Goal: Task Accomplishment & Management: Manage account settings

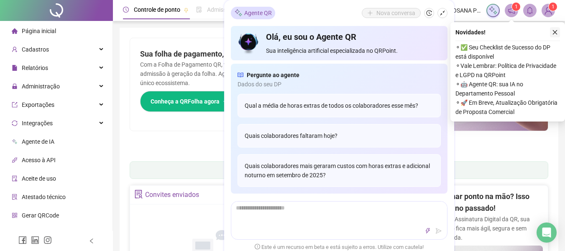
click at [554, 33] on icon "close" at bounding box center [555, 32] width 5 height 5
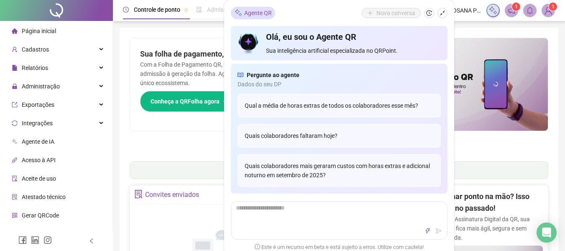
click at [442, 12] on icon "shrink" at bounding box center [443, 13] width 6 height 6
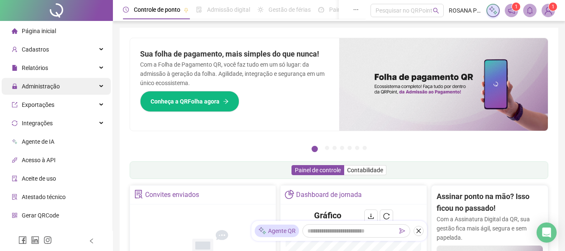
click at [54, 93] on span "Administração" at bounding box center [36, 86] width 48 height 17
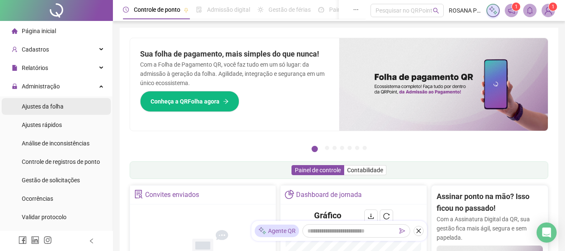
click at [52, 104] on span "Ajustes da folha" at bounding box center [43, 106] width 42 height 7
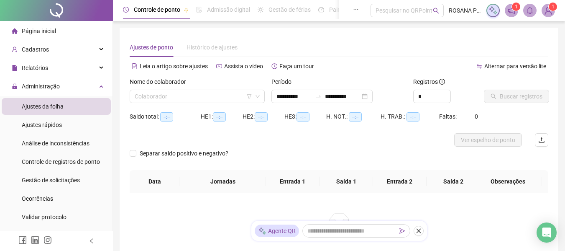
type input "**********"
click at [256, 99] on span at bounding box center [197, 96] width 125 height 13
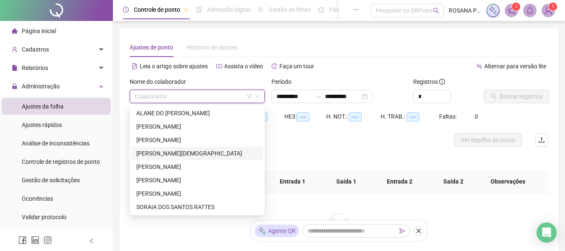
click at [175, 157] on div "[PERSON_NAME][DEMOGRAPHIC_DATA]" at bounding box center [197, 152] width 122 height 9
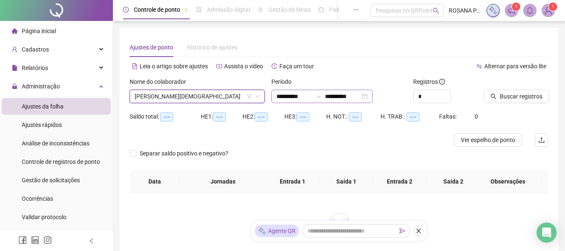
click at [373, 97] on div "**********" at bounding box center [321, 96] width 101 height 13
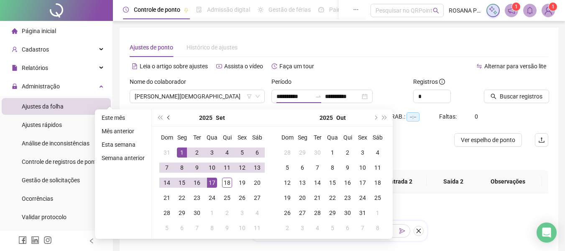
click at [170, 119] on button "prev-year" at bounding box center [168, 117] width 9 height 17
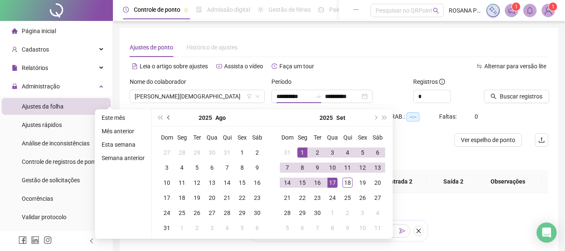
click at [170, 119] on button "prev-year" at bounding box center [168, 117] width 9 height 17
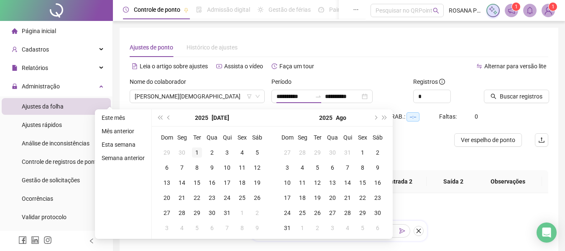
type input "**********"
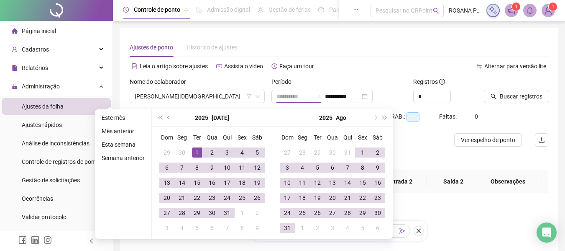
click at [192, 151] on div "1" at bounding box center [197, 152] width 10 height 10
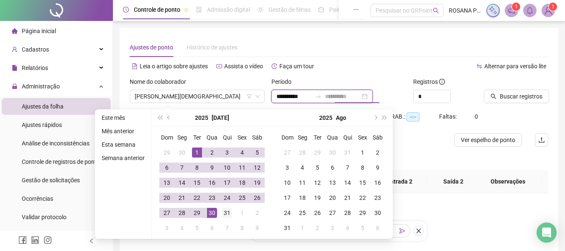
type input "**********"
click at [225, 211] on div "31" at bounding box center [227, 212] width 10 height 10
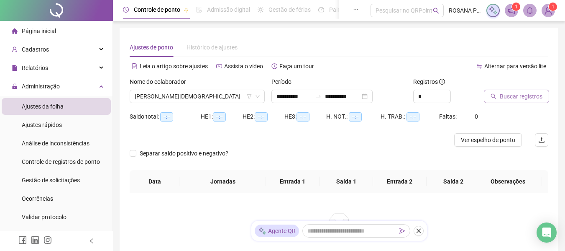
click at [505, 96] on span "Buscar registros" at bounding box center [521, 96] width 43 height 9
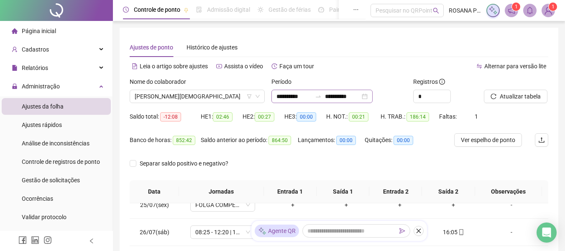
click at [373, 99] on div "**********" at bounding box center [321, 96] width 101 height 13
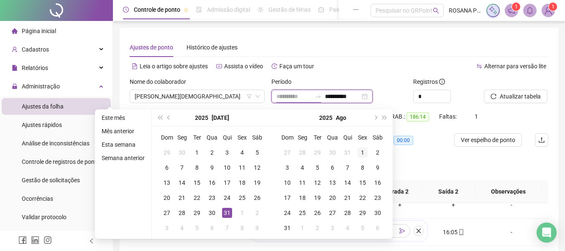
type input "**********"
click at [359, 150] on div "1" at bounding box center [363, 152] width 10 height 10
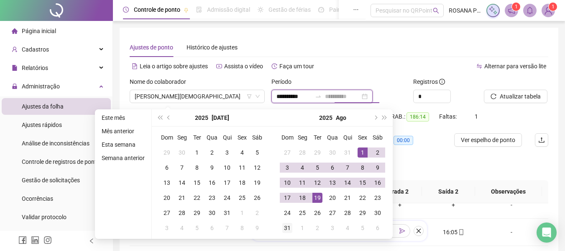
type input "**********"
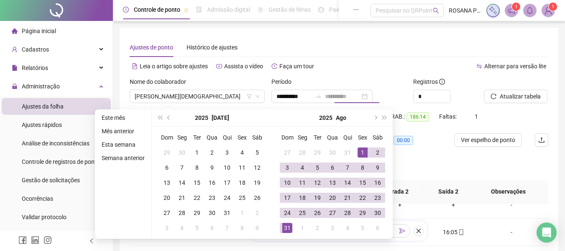
click at [287, 223] on div "31" at bounding box center [287, 228] width 10 height 10
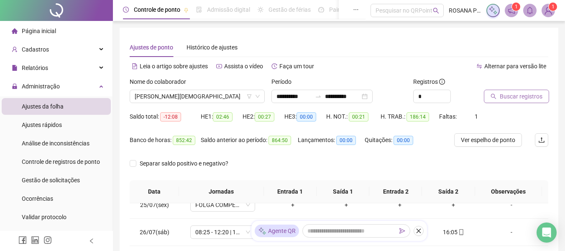
click at [518, 97] on span "Buscar registros" at bounding box center [521, 96] width 43 height 9
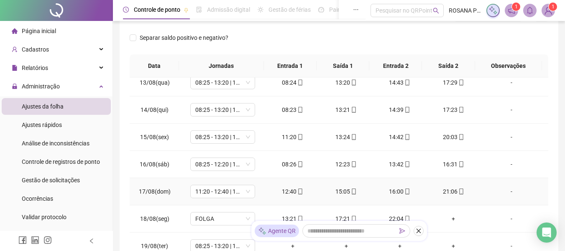
scroll to position [376, 0]
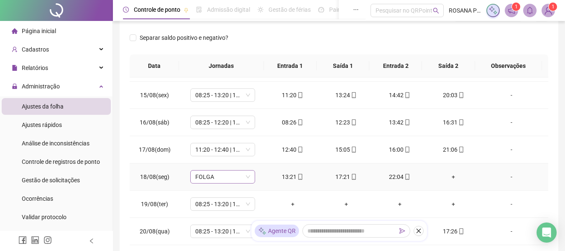
click at [249, 179] on div "FOLGA" at bounding box center [222, 176] width 65 height 13
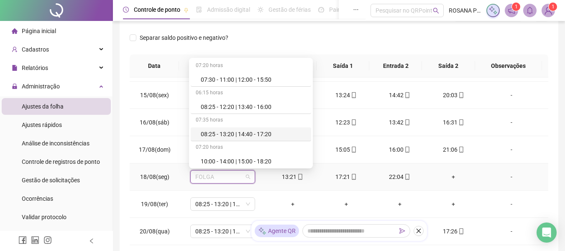
click at [241, 133] on div "08:25 - 13:20 | 14:40 - 17:20" at bounding box center [253, 133] width 105 height 9
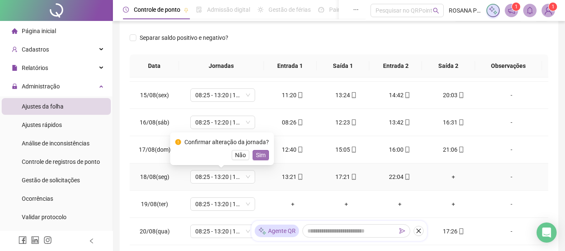
click at [258, 159] on span "Sim" at bounding box center [261, 154] width 10 height 9
click at [351, 177] on icon "mobile" at bounding box center [354, 177] width 6 height 6
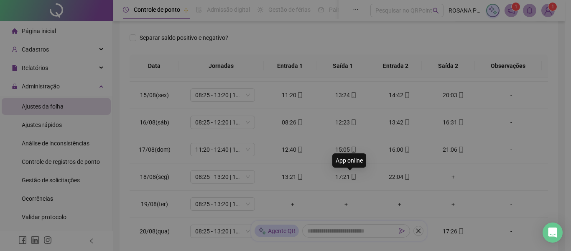
type input "**********"
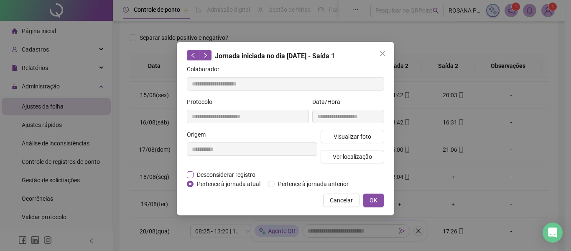
drag, startPoint x: 224, startPoint y: 175, endPoint x: 191, endPoint y: 172, distance: 32.7
click at [224, 174] on span "Desconsiderar registro" at bounding box center [226, 174] width 65 height 9
click at [200, 171] on span "Desconsiderar registro" at bounding box center [226, 174] width 65 height 9
click at [196, 171] on span "Desconsiderar registro" at bounding box center [226, 174] width 65 height 9
click at [194, 172] on span "Desconsiderar registro" at bounding box center [226, 174] width 65 height 9
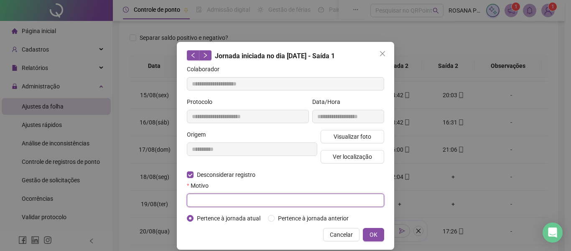
click at [204, 195] on input "text" at bounding box center [285, 199] width 197 height 13
type input "**********"
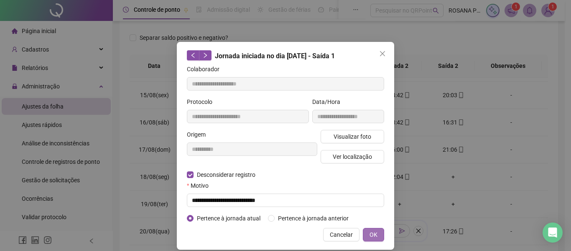
click at [365, 231] on button "OK" at bounding box center [373, 234] width 21 height 13
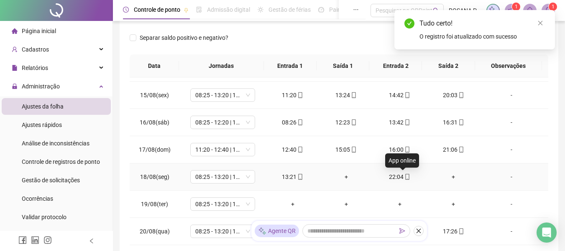
click at [404, 174] on icon "mobile" at bounding box center [407, 177] width 6 height 6
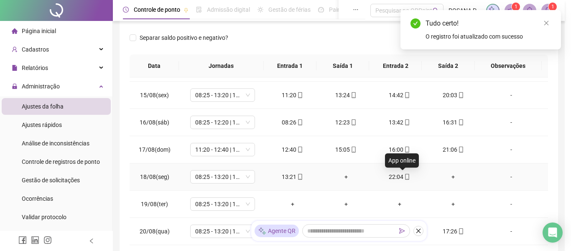
type input "**********"
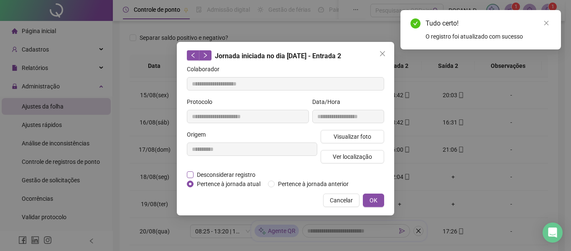
click at [220, 176] on span "Desconsiderar registro" at bounding box center [226, 174] width 65 height 9
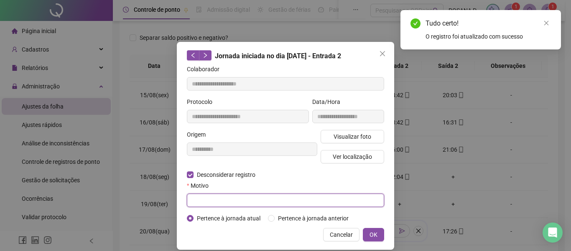
click at [231, 199] on input "text" at bounding box center [285, 199] width 197 height 13
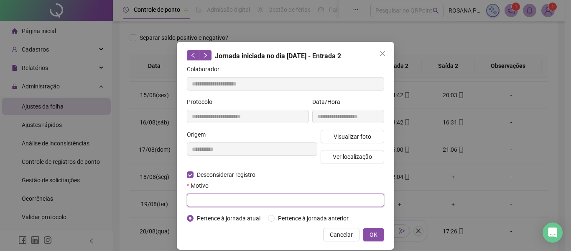
paste input "**********"
type input "**********"
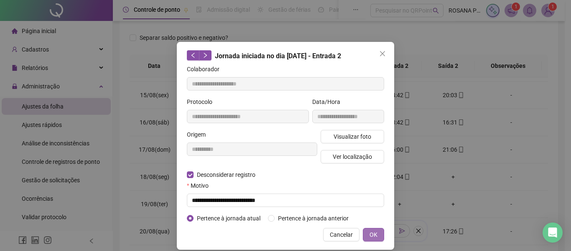
click at [370, 232] on span "OK" at bounding box center [374, 234] width 8 height 9
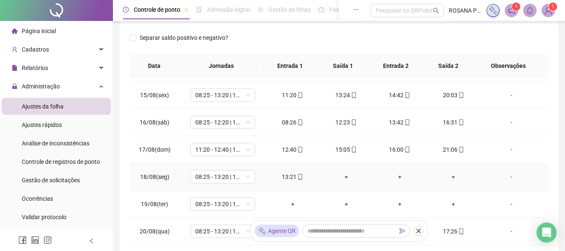
click at [340, 176] on div "+" at bounding box center [346, 176] width 40 height 9
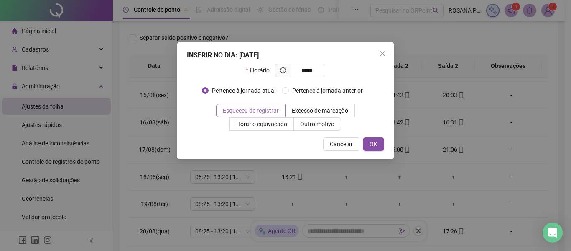
type input "*****"
click at [268, 112] on span "Esqueceu de registrar" at bounding box center [251, 110] width 56 height 7
click at [371, 146] on span "OK" at bounding box center [374, 143] width 8 height 9
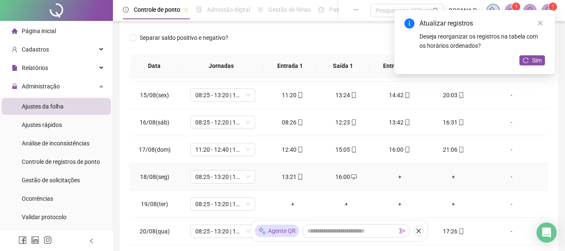
click at [396, 177] on div "+" at bounding box center [400, 176] width 40 height 9
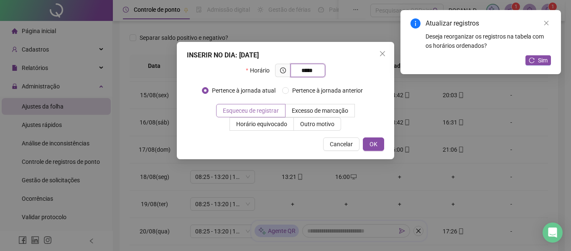
type input "*****"
click at [272, 108] on span "Esqueceu de registrar" at bounding box center [251, 110] width 56 height 7
click at [376, 148] on span "OK" at bounding box center [374, 143] width 8 height 9
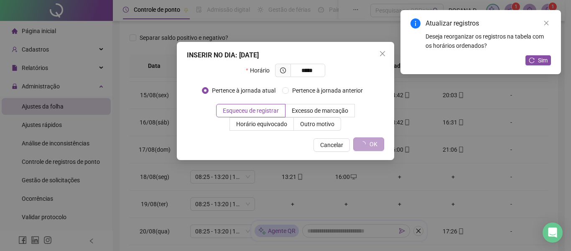
click at [366, 143] on icon "loading" at bounding box center [363, 144] width 6 height 6
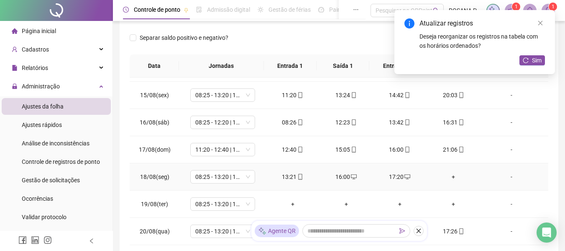
click at [450, 176] on div "+" at bounding box center [453, 176] width 40 height 9
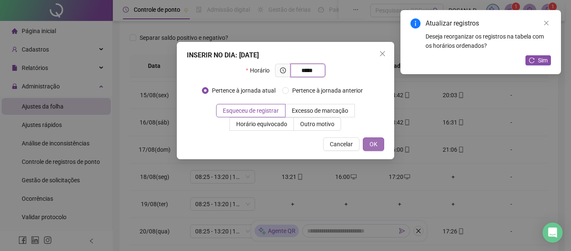
type input "*****"
click at [368, 141] on button "OK" at bounding box center [373, 143] width 21 height 13
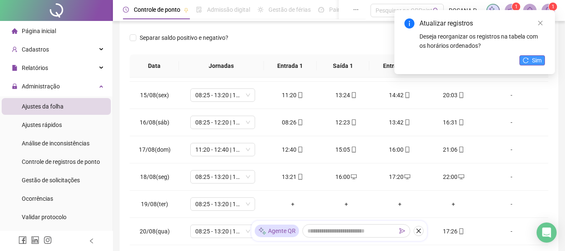
click at [527, 64] on button "Sim" at bounding box center [532, 60] width 26 height 10
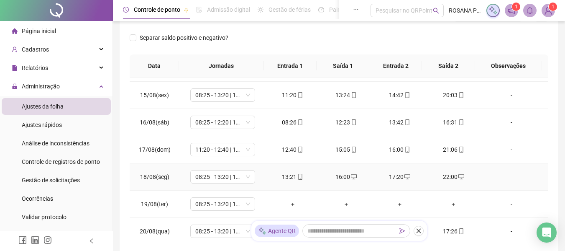
scroll to position [418, 0]
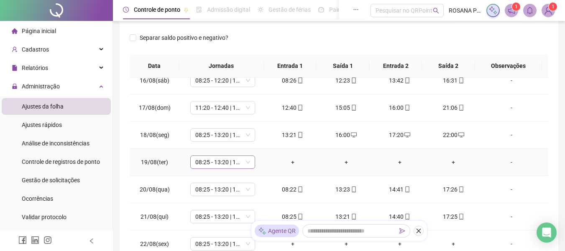
click at [245, 161] on span "08:25 - 13:20 | 14:40 - 17:20" at bounding box center [222, 162] width 55 height 13
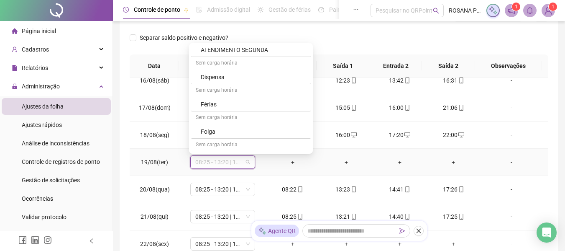
scroll to position [544, 0]
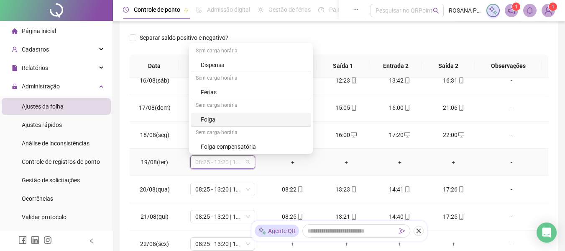
click at [218, 114] on div "Folga" at bounding box center [251, 120] width 120 height 14
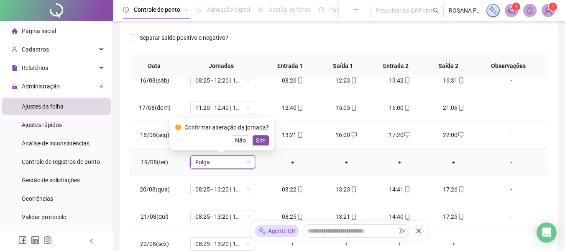
click at [263, 144] on button "Sim" at bounding box center [261, 140] width 16 height 10
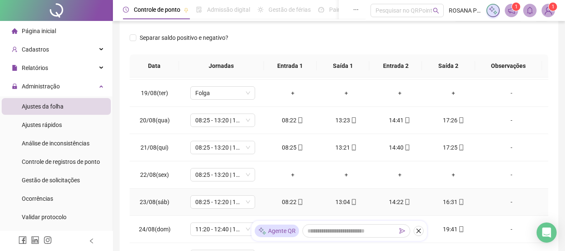
scroll to position [502, 0]
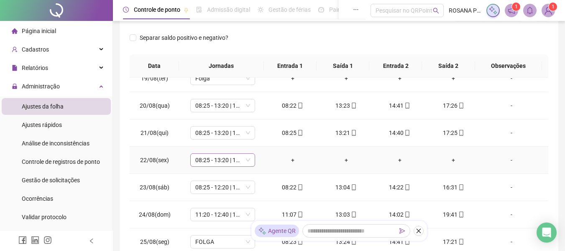
click at [244, 161] on span "08:25 - 13:20 | 14:40 - 17:20" at bounding box center [222, 159] width 55 height 13
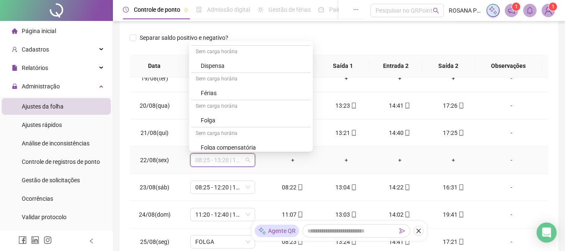
scroll to position [586, 0]
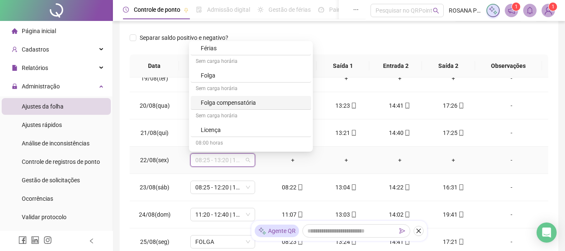
click at [243, 97] on div "Folga compensatória" at bounding box center [251, 103] width 120 height 14
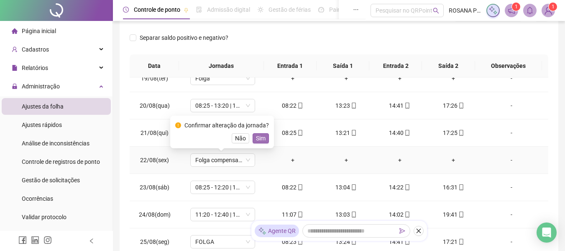
click at [260, 141] on span "Sim" at bounding box center [261, 137] width 10 height 9
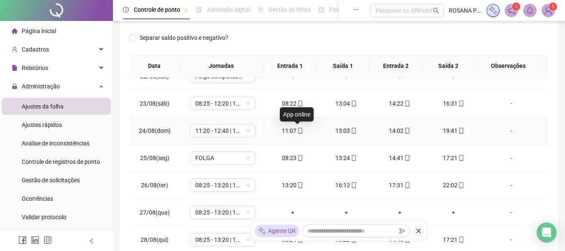
click at [297, 133] on icon "mobile" at bounding box center [300, 131] width 6 height 6
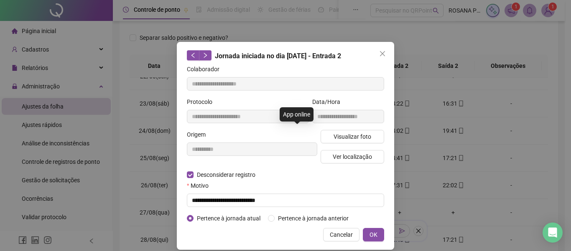
type input "**********"
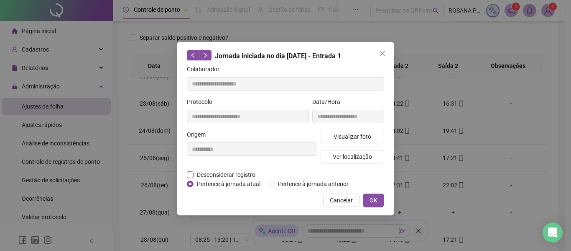
click at [238, 173] on span "Desconsiderar registro" at bounding box center [226, 174] width 65 height 9
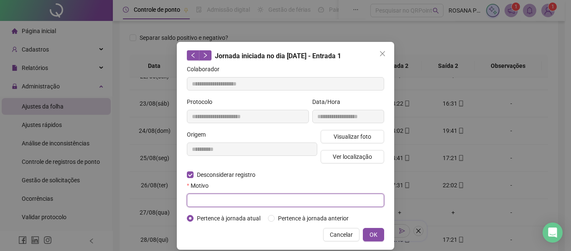
click at [232, 196] on input "text" at bounding box center [285, 199] width 197 height 13
type input "**********"
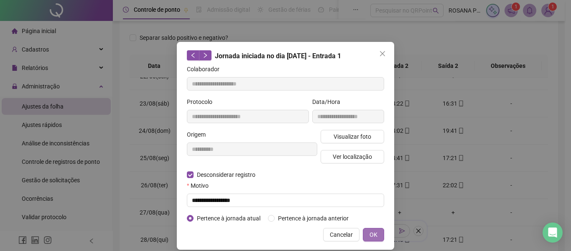
click at [374, 236] on span "OK" at bounding box center [374, 234] width 8 height 9
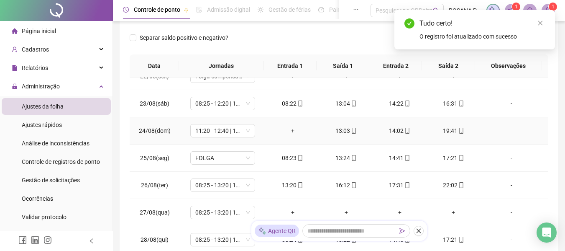
click at [288, 131] on div "+" at bounding box center [293, 130] width 40 height 9
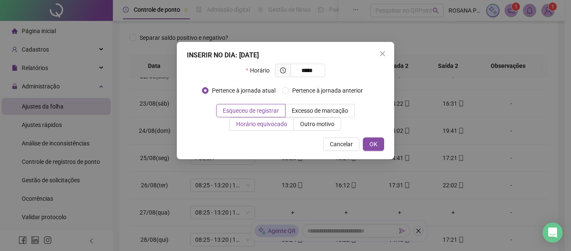
type input "*****"
click at [263, 123] on span "Horário equivocado" at bounding box center [261, 123] width 51 height 7
click at [368, 141] on button "OK" at bounding box center [373, 143] width 21 height 13
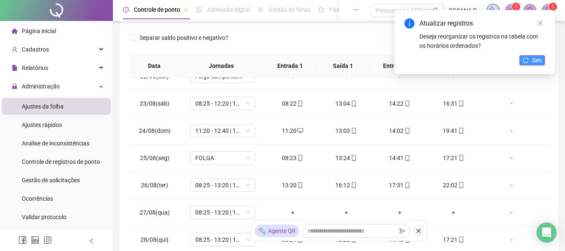
click at [530, 59] on button "Sim" at bounding box center [532, 60] width 26 height 10
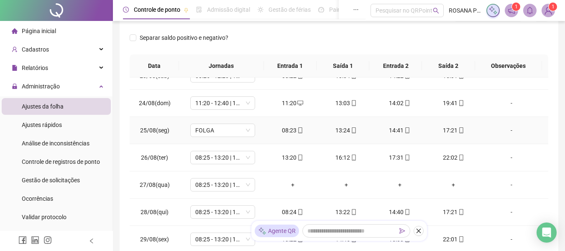
scroll to position [627, 0]
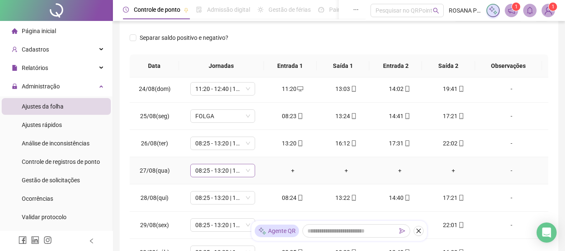
click at [243, 171] on span "08:25 - 13:20 | 14:40 - 17:20" at bounding box center [222, 170] width 55 height 13
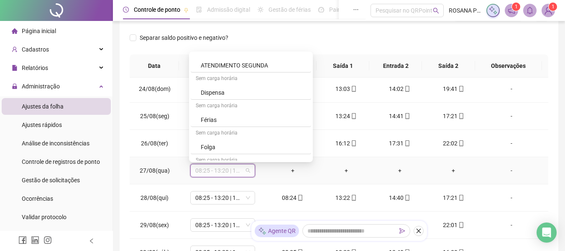
scroll to position [544, 0]
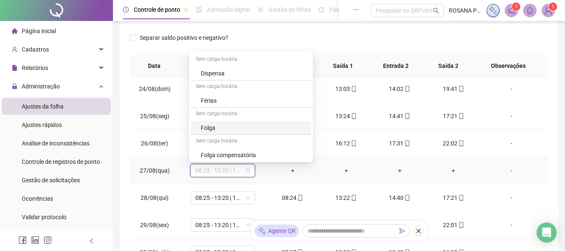
click at [225, 127] on div "Folga" at bounding box center [253, 127] width 105 height 9
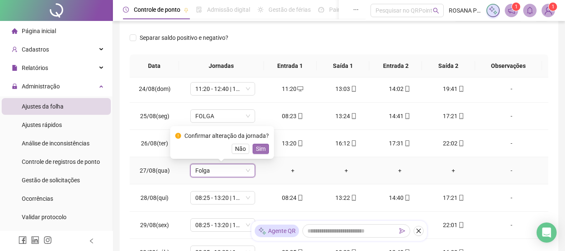
click at [264, 150] on button "Sim" at bounding box center [261, 148] width 16 height 10
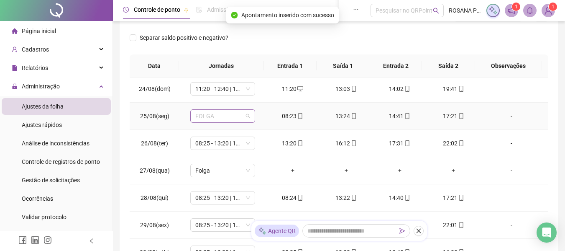
click at [248, 117] on span "FOLGA" at bounding box center [222, 116] width 55 height 13
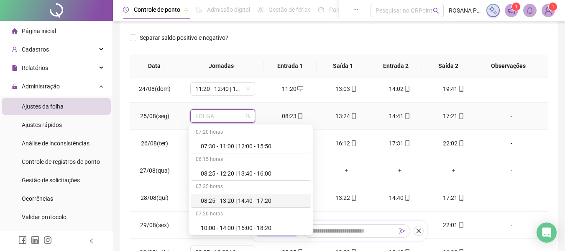
drag, startPoint x: 243, startPoint y: 199, endPoint x: 239, endPoint y: 188, distance: 11.9
click at [243, 199] on div "08:25 - 13:20 | 14:40 - 17:20" at bounding box center [253, 200] width 105 height 9
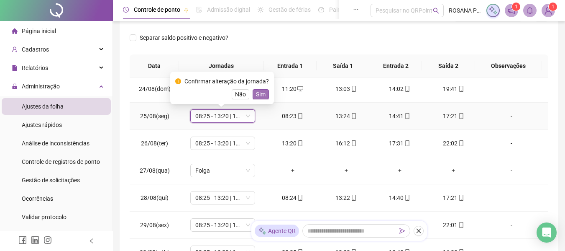
click at [257, 97] on span "Sim" at bounding box center [261, 94] width 10 height 9
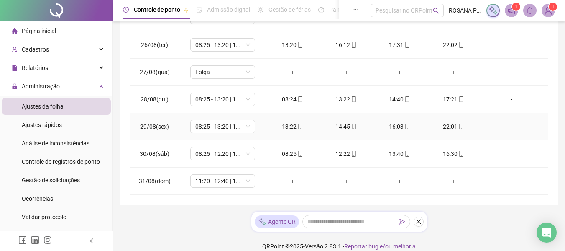
scroll to position [197, 0]
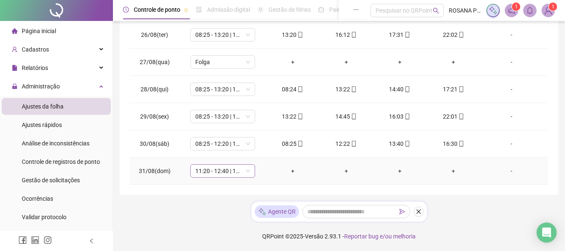
click at [246, 170] on span "11:20 - 12:40 | 13:40 - 19:40" at bounding box center [222, 170] width 55 height 13
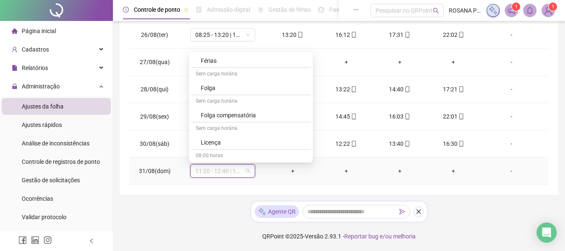
scroll to position [586, 0]
click at [216, 87] on div "Folga" at bounding box center [253, 86] width 105 height 9
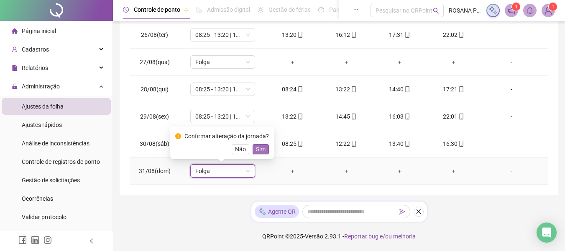
click at [259, 152] on span "Sim" at bounding box center [261, 148] width 10 height 9
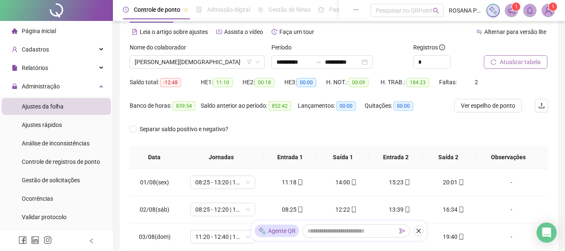
scroll to position [0, 0]
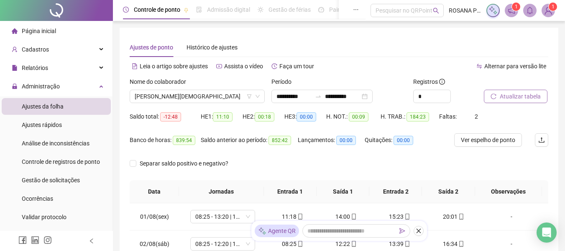
click at [496, 103] on div "Atualizar tabela" at bounding box center [516, 93] width 71 height 33
click at [496, 97] on icon "reload" at bounding box center [494, 96] width 6 height 6
click at [258, 93] on span "[PERSON_NAME][DEMOGRAPHIC_DATA]" at bounding box center [197, 96] width 125 height 13
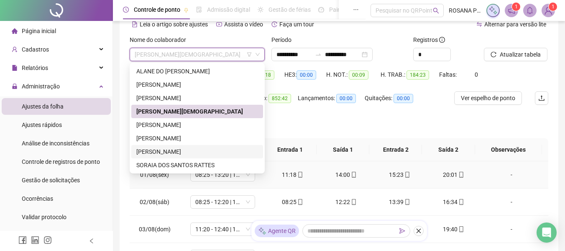
scroll to position [84, 0]
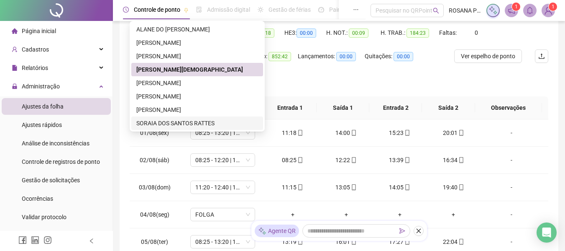
click at [180, 125] on div "SORAIA DOS SANTOS RATTES" at bounding box center [197, 122] width 122 height 9
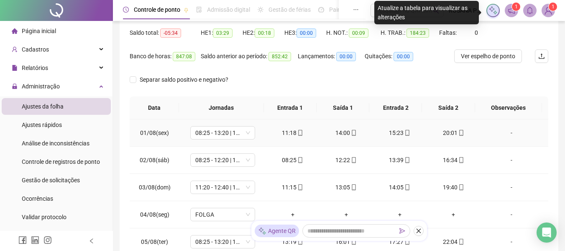
scroll to position [0, 0]
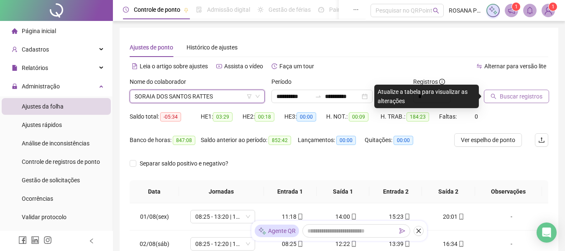
click at [500, 98] on span "Buscar registros" at bounding box center [521, 96] width 43 height 9
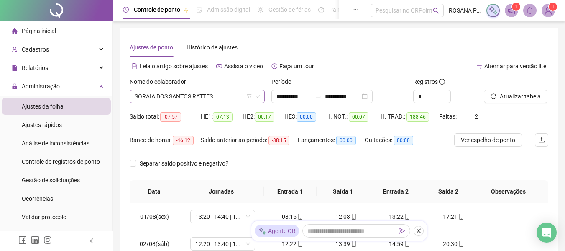
click at [260, 97] on div "SORAIA DOS SANTOS RATTES" at bounding box center [197, 96] width 135 height 13
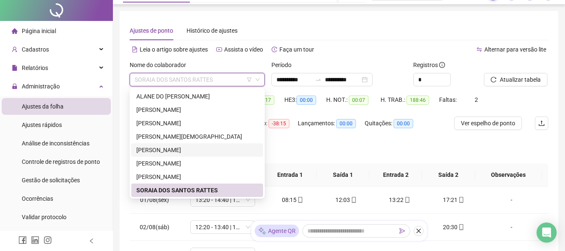
scroll to position [42, 0]
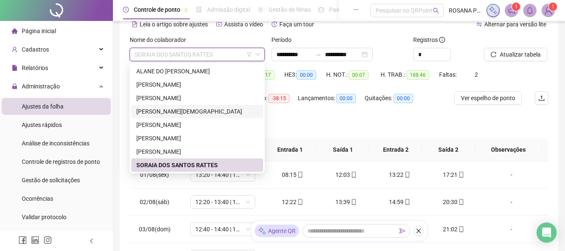
click at [172, 112] on div "[PERSON_NAME][DEMOGRAPHIC_DATA]" at bounding box center [197, 111] width 122 height 9
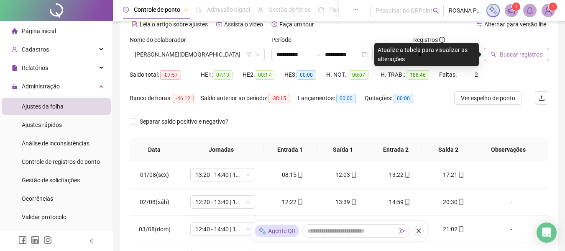
click at [504, 59] on button "Buscar registros" at bounding box center [516, 54] width 65 height 13
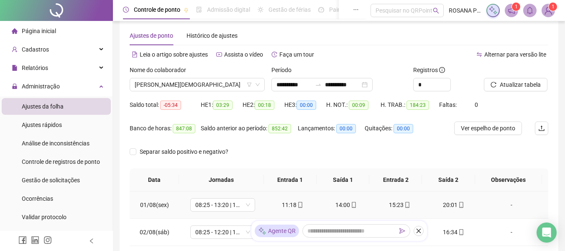
scroll to position [0, 0]
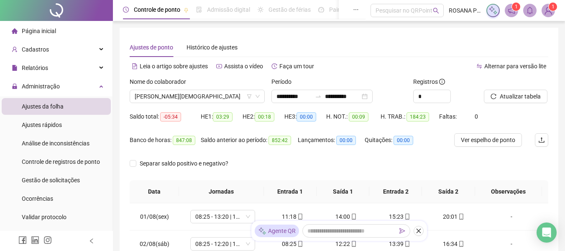
click at [547, 10] on img at bounding box center [548, 10] width 13 height 13
click at [436, 67] on div "Alternar para versão lite" at bounding box center [444, 65] width 210 height 13
click at [508, 11] on icon "notification" at bounding box center [511, 10] width 7 height 7
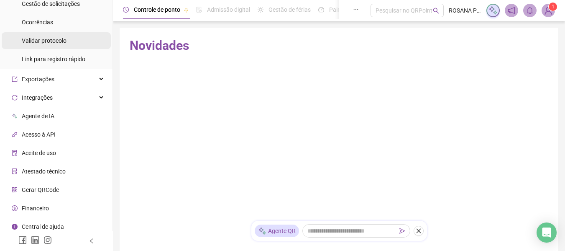
scroll to position [180, 0]
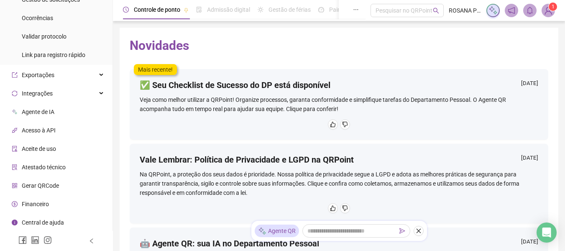
click at [49, 223] on span "Central de ajuda" at bounding box center [43, 222] width 42 height 7
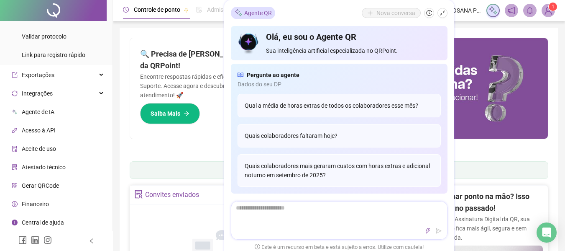
type textarea "*"
type textarea "**"
type textarea "***"
type textarea "****"
type textarea "*****"
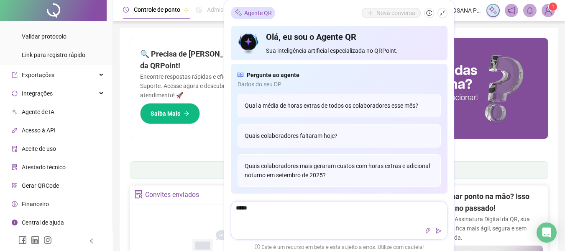
type textarea "*****"
type textarea "********"
type textarea "*********"
type textarea "**********"
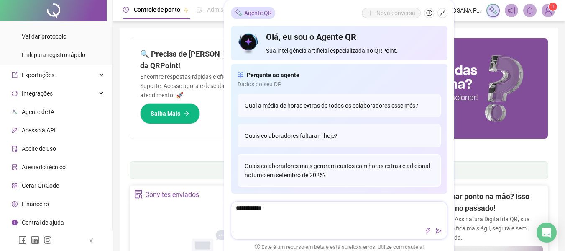
type textarea "**********"
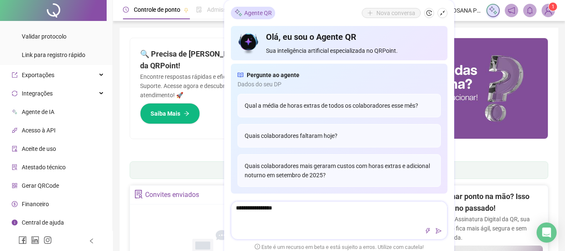
type textarea "**********"
click at [436, 226] on button "button" at bounding box center [439, 230] width 10 height 10
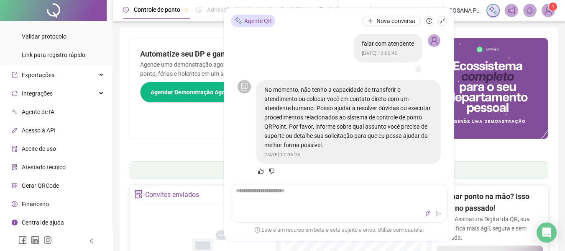
scroll to position [42, 0]
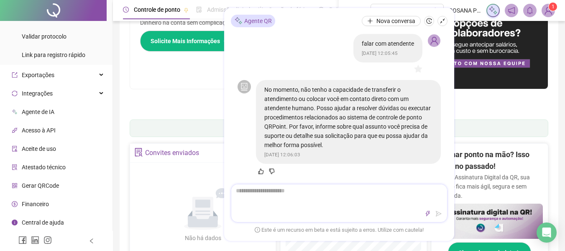
click at [312, 200] on textarea at bounding box center [339, 195] width 216 height 22
type textarea "*"
type textarea "***"
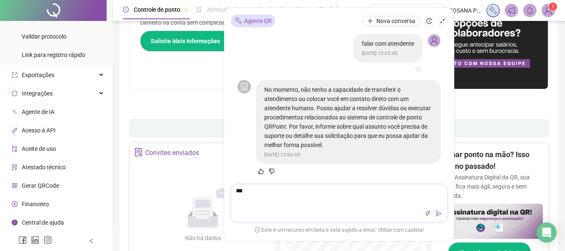
type textarea "****"
type textarea "*****"
type textarea "****"
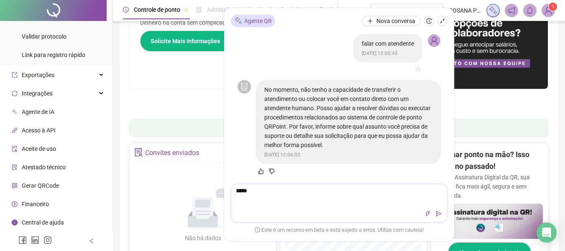
type textarea "*****"
type textarea "*******"
type textarea "*****"
type textarea "****"
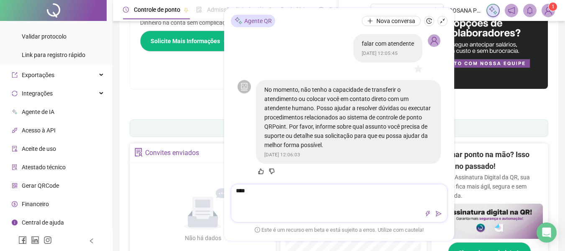
type textarea "***"
type textarea "*"
type textarea "**"
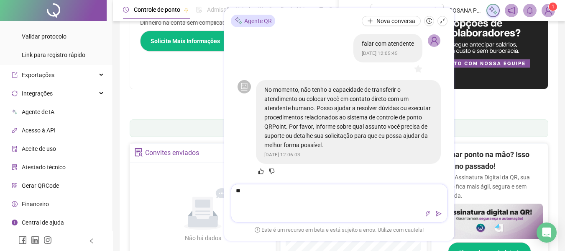
type textarea "***"
type textarea "****"
type textarea "******"
type textarea "********"
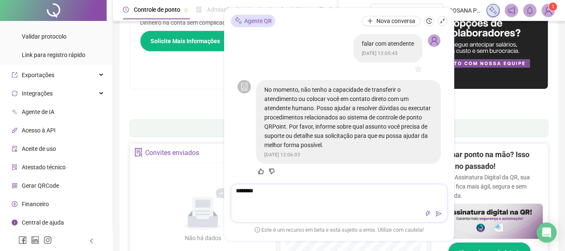
type textarea "*********"
type textarea "**********"
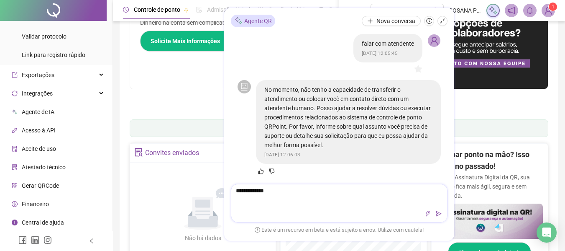
type textarea "**********"
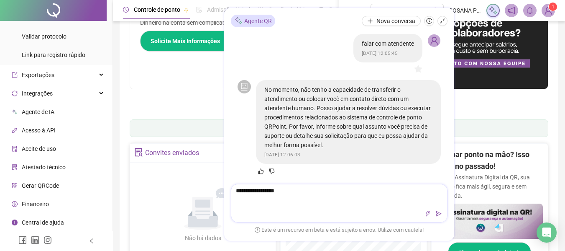
type textarea "**********"
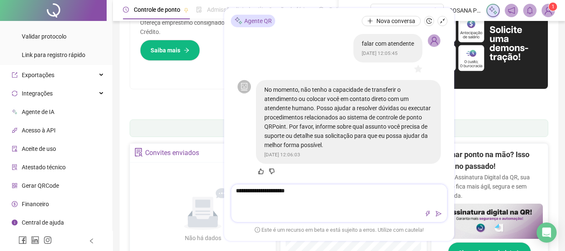
type textarea "**********"
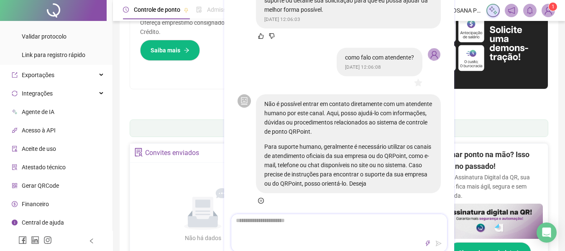
scroll to position [95, 0]
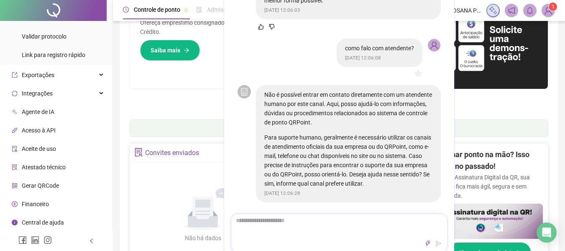
click at [296, 219] on textarea at bounding box center [339, 225] width 216 height 22
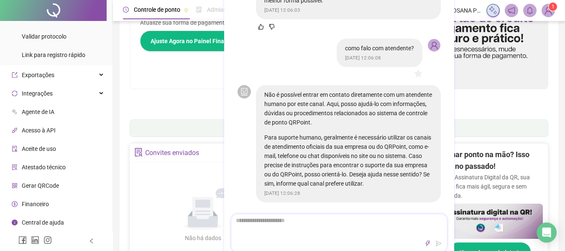
type textarea "*"
type textarea "**"
type textarea "***"
type textarea "****"
type textarea "******"
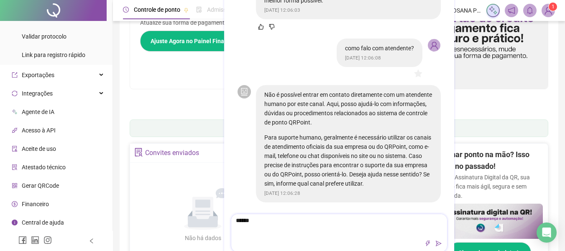
type textarea "*******"
type textarea "********"
type textarea "*********"
type textarea "**********"
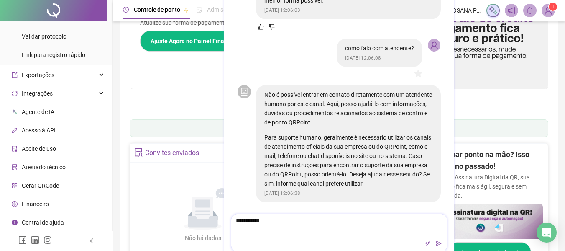
type textarea "**********"
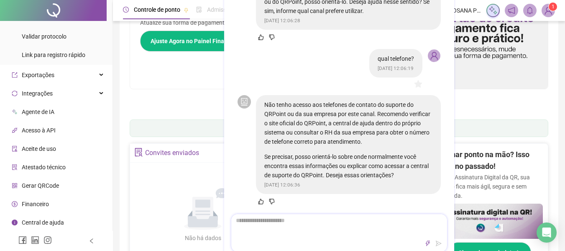
scroll to position [268, 0]
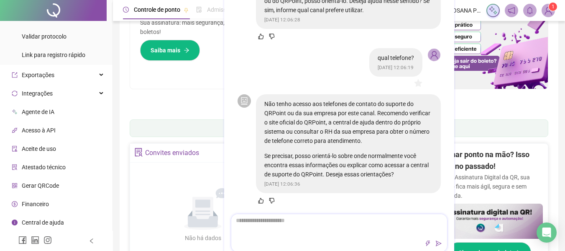
type textarea "*"
type textarea "**"
type textarea "***"
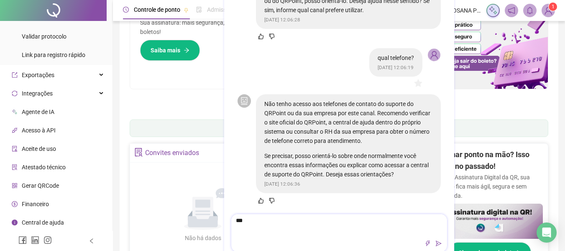
type textarea "**"
type textarea "*"
type textarea "**"
type textarea "***"
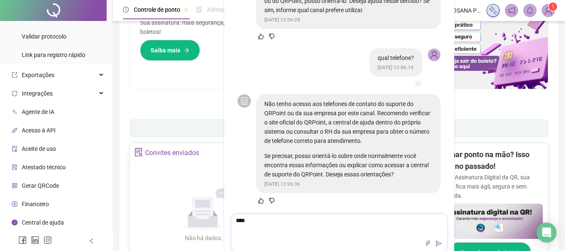
type textarea "*****"
type textarea "******"
type textarea "*******"
type textarea "*********"
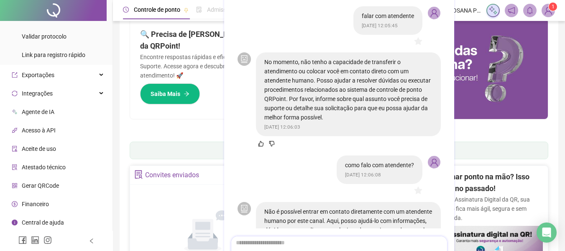
scroll to position [0, 0]
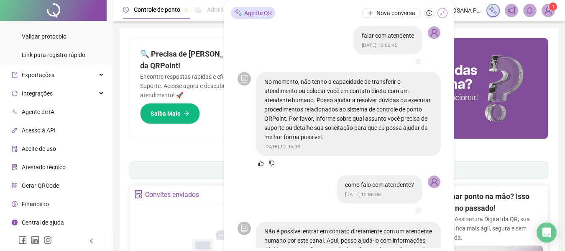
click at [444, 15] on icon "shrink" at bounding box center [443, 13] width 6 height 6
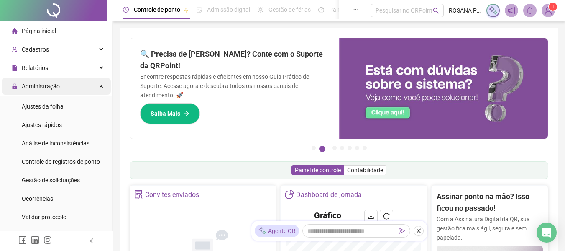
click at [62, 87] on div "Administração" at bounding box center [56, 86] width 109 height 17
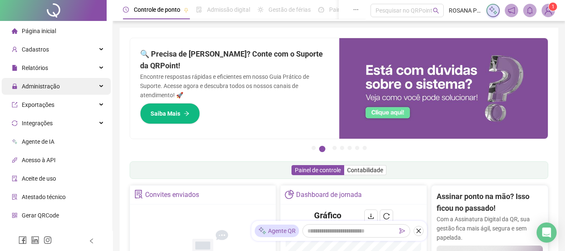
click at [58, 88] on span "Administração" at bounding box center [41, 86] width 38 height 7
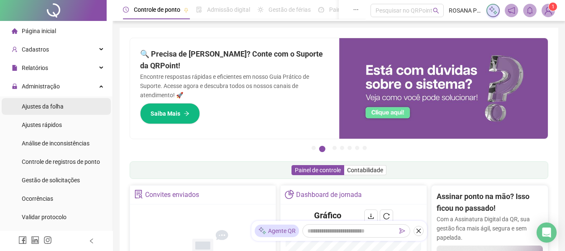
click at [51, 109] on span "Ajustes da folha" at bounding box center [43, 106] width 42 height 7
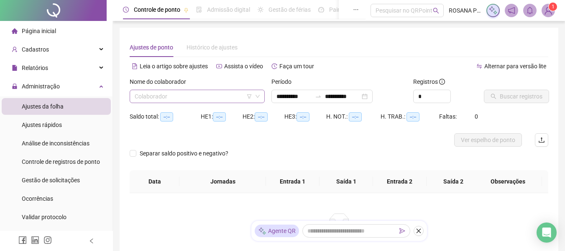
click at [258, 99] on span at bounding box center [197, 96] width 125 height 13
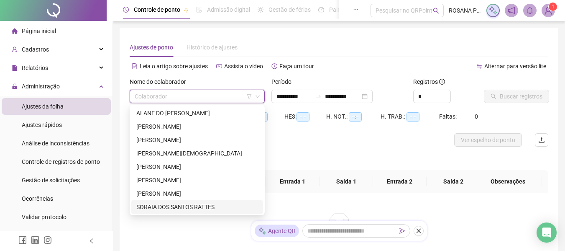
click at [154, 201] on div "SORAIA DOS SANTOS RATTES" at bounding box center [197, 206] width 132 height 13
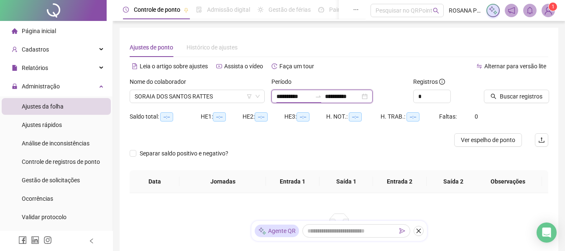
click at [297, 97] on input "**********" at bounding box center [293, 96] width 35 height 9
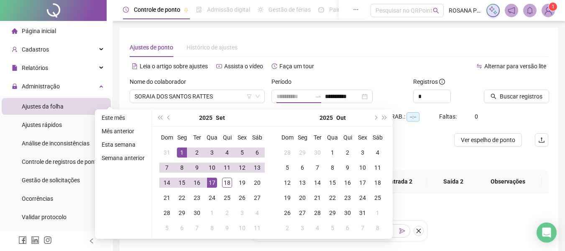
click at [183, 153] on div "1" at bounding box center [182, 152] width 10 height 10
click at [167, 120] on button "prev-year" at bounding box center [168, 117] width 9 height 17
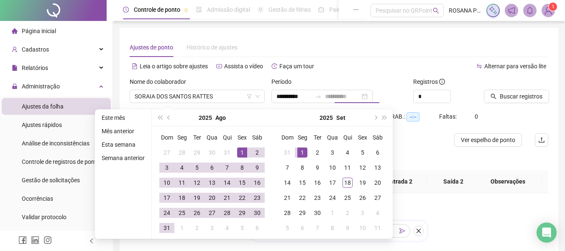
click at [237, 152] on div "1" at bounding box center [242, 152] width 10 height 10
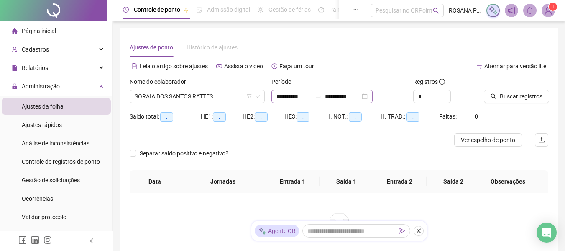
click at [373, 97] on div "**********" at bounding box center [321, 96] width 101 height 13
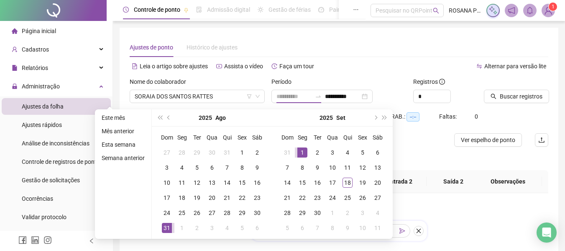
click at [166, 230] on div "31" at bounding box center [167, 228] width 10 height 10
click at [502, 94] on span "Buscar registros" at bounding box center [521, 96] width 43 height 9
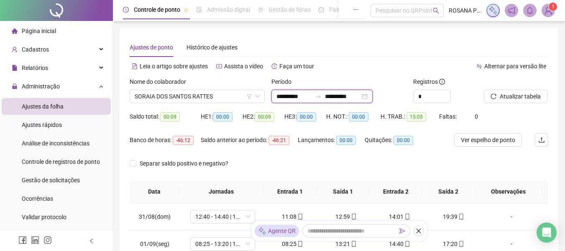
click at [299, 95] on input "**********" at bounding box center [293, 96] width 35 height 9
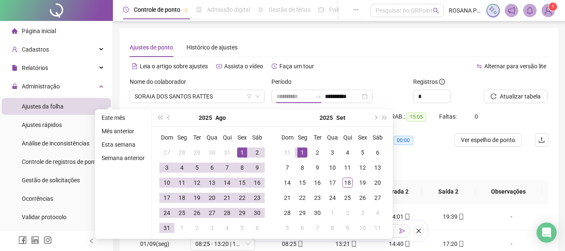
click at [237, 148] on div "1" at bounding box center [242, 152] width 10 height 10
click at [167, 227] on div "31" at bounding box center [167, 228] width 10 height 10
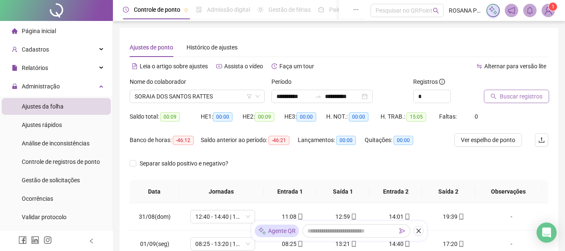
click at [497, 100] on button "Buscar registros" at bounding box center [516, 96] width 65 height 13
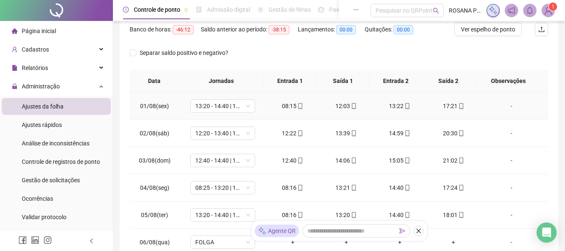
scroll to position [125, 0]
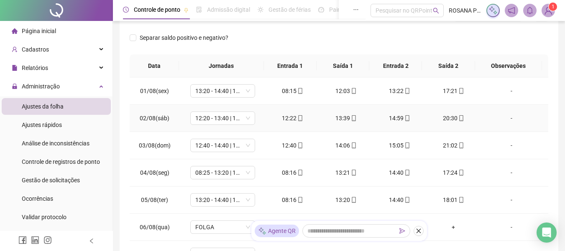
click at [458, 120] on icon "mobile" at bounding box center [461, 118] width 6 height 6
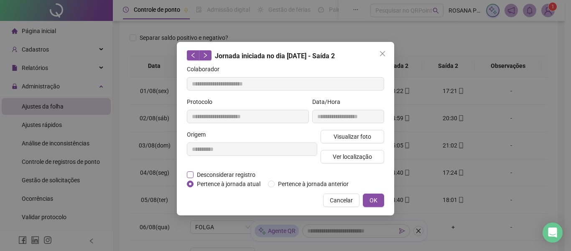
click at [238, 176] on span "Desconsiderar registro" at bounding box center [226, 174] width 65 height 9
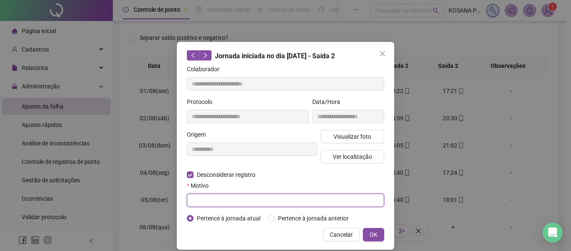
click at [235, 196] on input "text" at bounding box center [285, 199] width 197 height 13
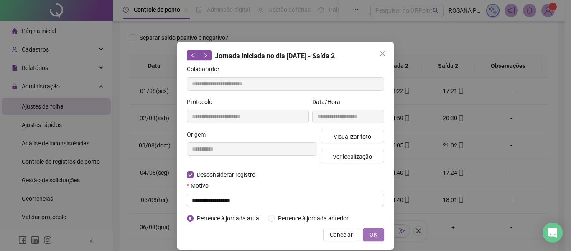
click at [380, 231] on button "OK" at bounding box center [373, 234] width 21 height 13
click at [370, 231] on span "OK" at bounding box center [374, 234] width 8 height 9
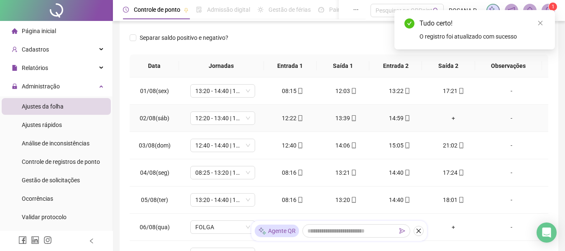
click at [448, 119] on div "+" at bounding box center [453, 117] width 40 height 9
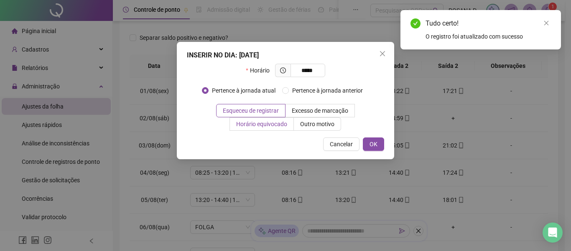
click at [263, 123] on span "Horário equivocado" at bounding box center [261, 123] width 51 height 7
click at [369, 144] on button "OK" at bounding box center [373, 143] width 21 height 13
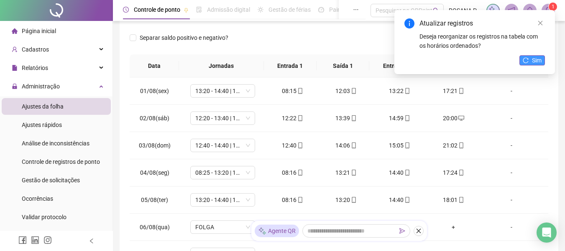
click at [530, 59] on button "Sim" at bounding box center [532, 60] width 26 height 10
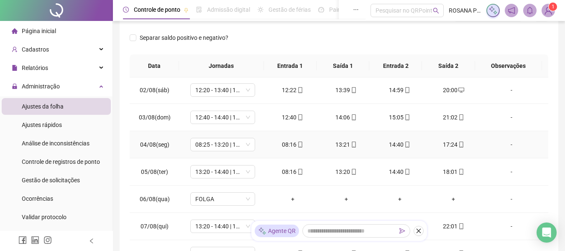
scroll to position [42, 0]
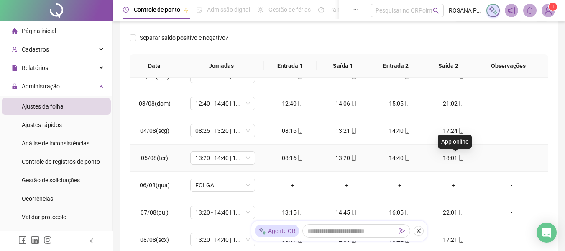
click at [458, 159] on icon "mobile" at bounding box center [461, 158] width 6 height 6
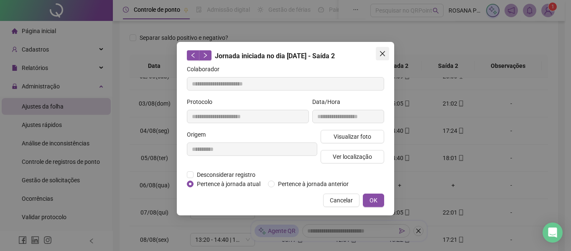
click at [383, 54] on icon "close" at bounding box center [382, 53] width 5 height 5
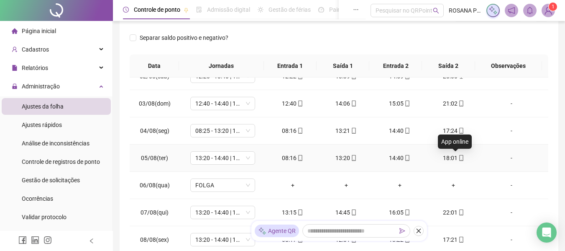
click at [459, 159] on icon "mobile" at bounding box center [461, 158] width 4 height 6
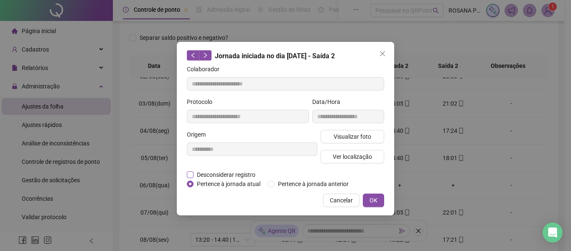
click at [240, 176] on span "Desconsiderar registro" at bounding box center [226, 174] width 65 height 9
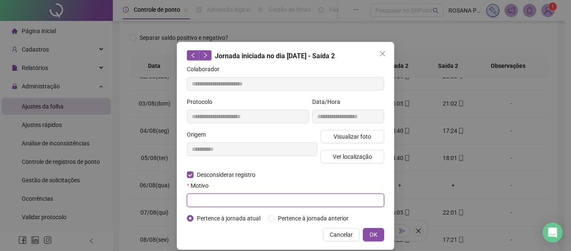
click at [273, 200] on input "text" at bounding box center [285, 199] width 197 height 13
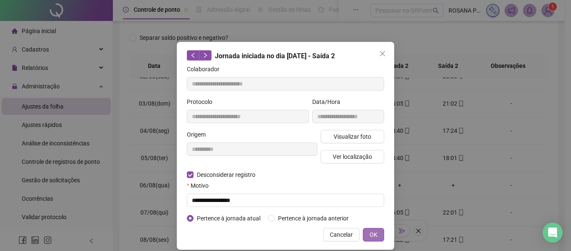
click at [364, 236] on button "OK" at bounding box center [373, 234] width 21 height 13
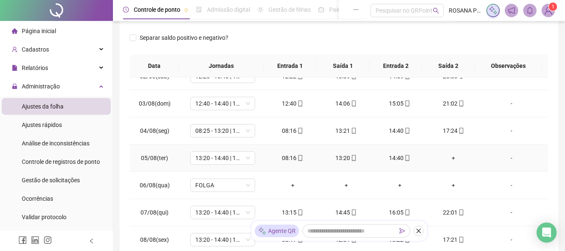
click at [448, 158] on div "+" at bounding box center [453, 157] width 40 height 9
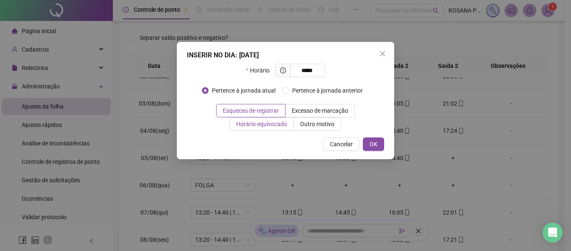
click at [276, 123] on span "Horário equivocado" at bounding box center [261, 123] width 51 height 7
click at [367, 148] on button "OK" at bounding box center [373, 143] width 21 height 13
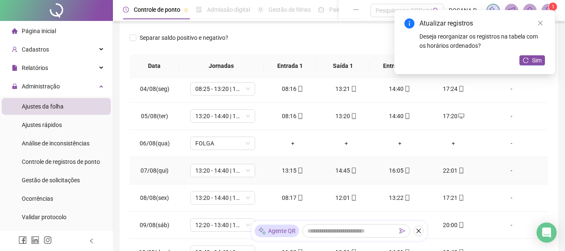
scroll to position [125, 0]
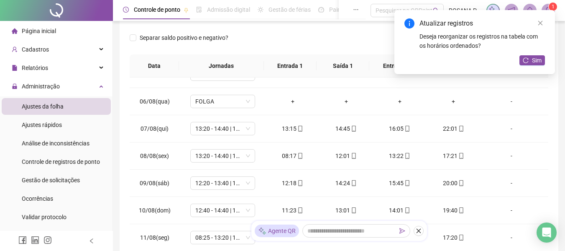
click at [534, 55] on div "Atualizar registros Deseja reorganizar os registros na tabela com os horários o…" at bounding box center [474, 42] width 161 height 64
click at [532, 59] on span "Sim" at bounding box center [537, 60] width 10 height 9
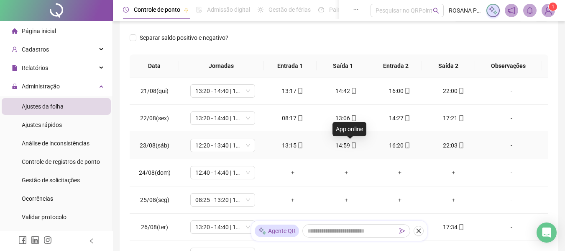
scroll to position [586, 0]
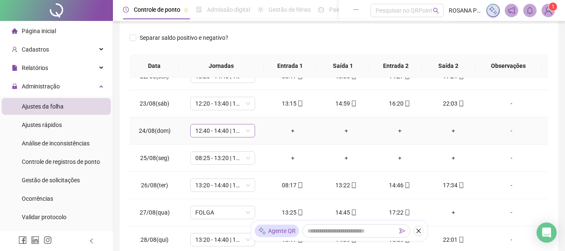
click at [247, 130] on span "12:40 - 14:40 | 15:40 - 21:00" at bounding box center [222, 130] width 55 height 13
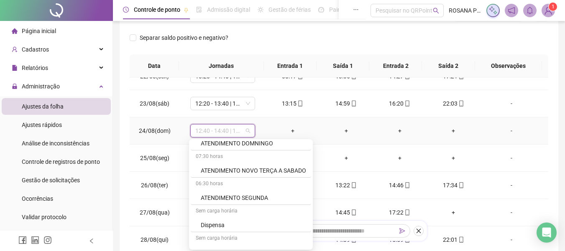
scroll to position [544, 0]
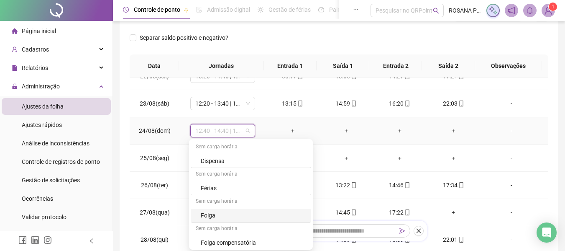
click at [215, 211] on div "Folga" at bounding box center [253, 214] width 105 height 9
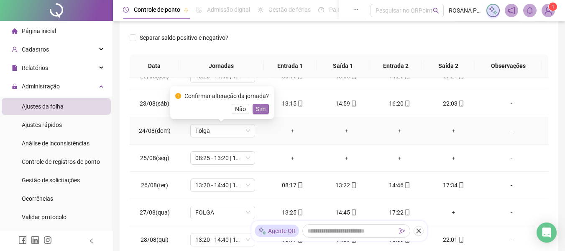
click at [261, 110] on span "Sim" at bounding box center [261, 108] width 10 height 9
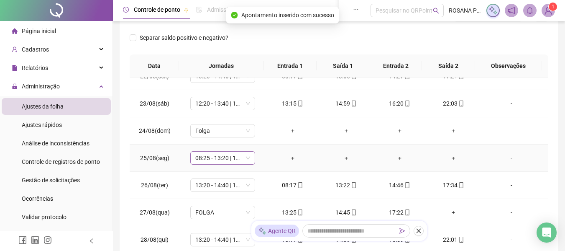
click at [250, 156] on div "08:25 - 13:20 | 14:40 - 17:20" at bounding box center [222, 157] width 65 height 13
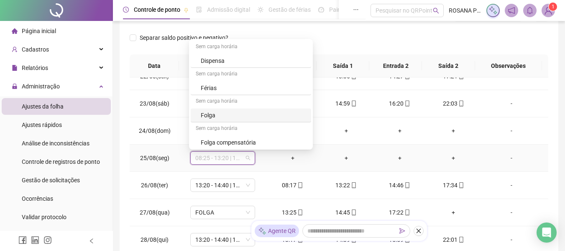
click at [222, 115] on div "Folga" at bounding box center [253, 114] width 105 height 9
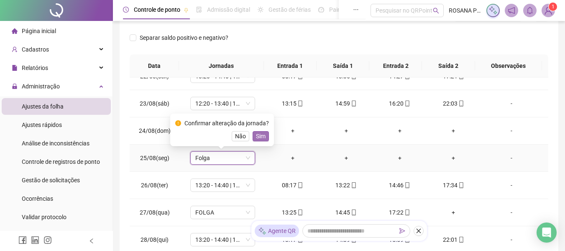
click at [256, 138] on span "Sim" at bounding box center [261, 135] width 10 height 9
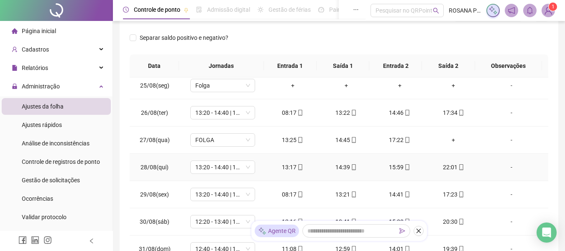
scroll to position [664, 0]
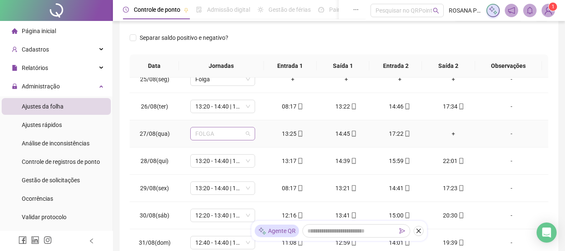
click at [249, 133] on div "FOLGA" at bounding box center [222, 133] width 65 height 13
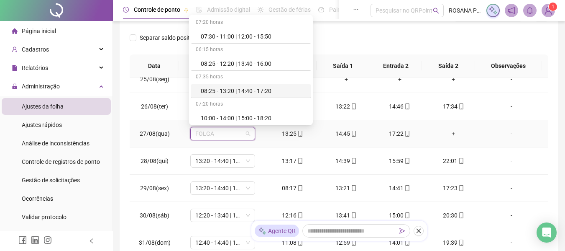
click at [243, 90] on div "08:25 - 13:20 | 14:40 - 17:20" at bounding box center [253, 90] width 105 height 9
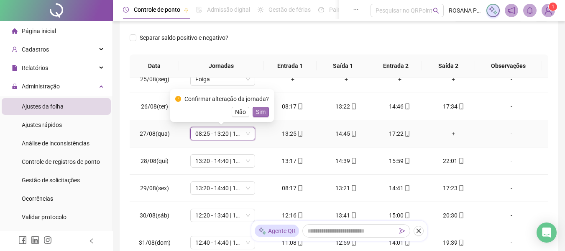
click at [263, 113] on span "Sim" at bounding box center [261, 111] width 10 height 9
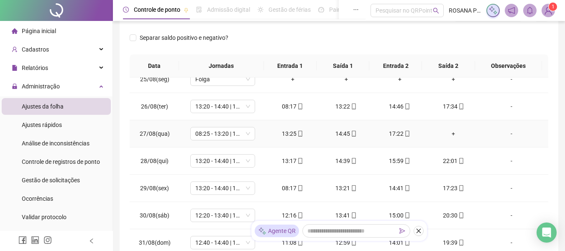
click at [353, 135] on icon "mobile" at bounding box center [354, 133] width 6 height 6
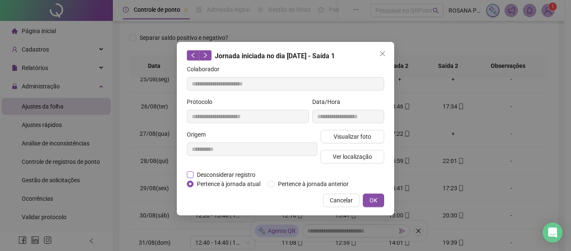
click at [227, 176] on span "Desconsiderar registro" at bounding box center [226, 174] width 65 height 9
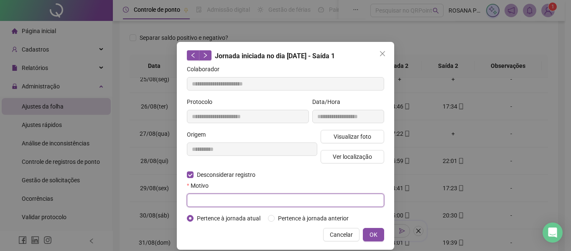
click at [206, 197] on input "text" at bounding box center [285, 199] width 197 height 13
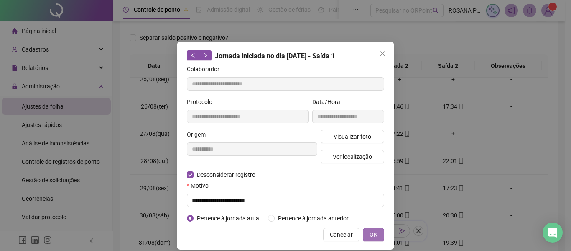
click at [377, 231] on button "OK" at bounding box center [373, 234] width 21 height 13
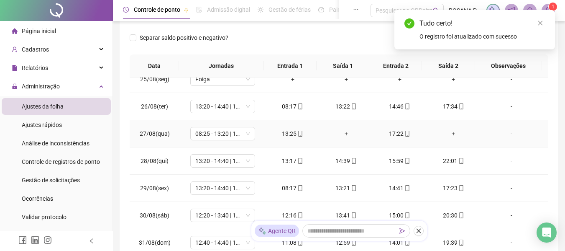
click at [404, 133] on icon "mobile" at bounding box center [407, 133] width 6 height 6
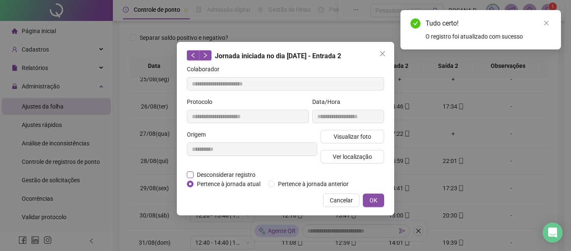
click at [210, 173] on span "Desconsiderar registro" at bounding box center [226, 174] width 65 height 9
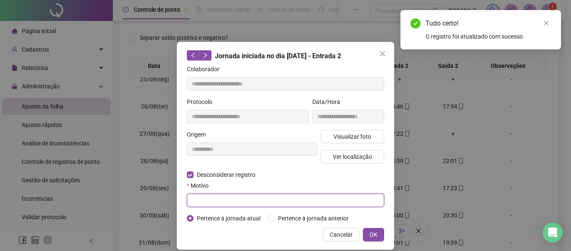
click at [209, 194] on input "text" at bounding box center [285, 199] width 197 height 13
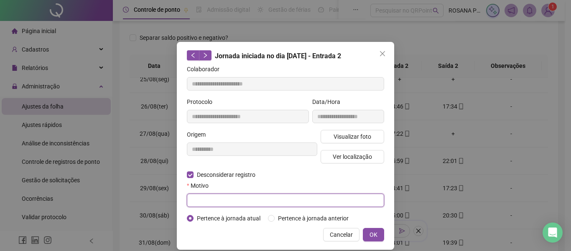
paste input "*"
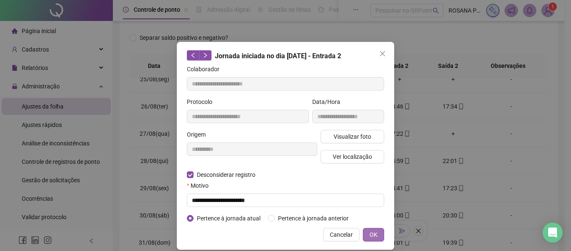
click at [370, 235] on span "OK" at bounding box center [374, 234] width 8 height 9
click at [370, 231] on span "OK" at bounding box center [374, 234] width 8 height 9
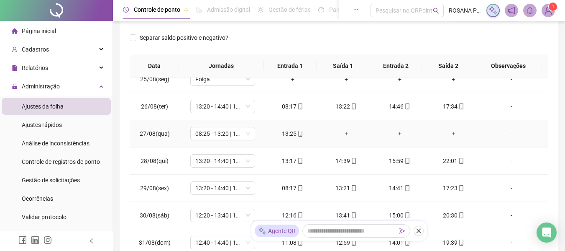
click at [344, 135] on div "+" at bounding box center [346, 133] width 40 height 9
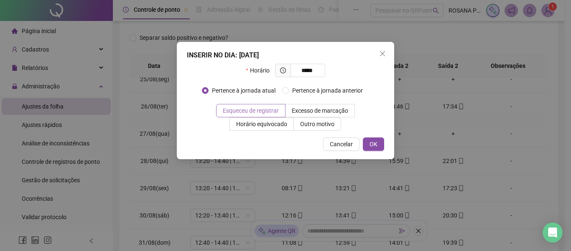
click at [276, 105] on label "Esqueceu de registrar" at bounding box center [250, 110] width 69 height 13
click at [370, 139] on button "OK" at bounding box center [373, 143] width 21 height 13
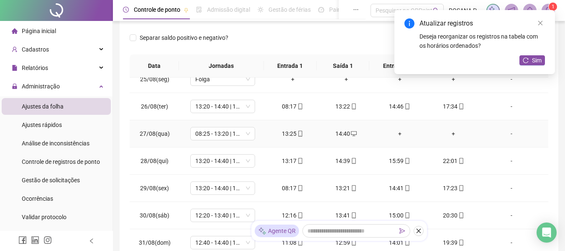
click at [399, 134] on div "+" at bounding box center [400, 133] width 40 height 9
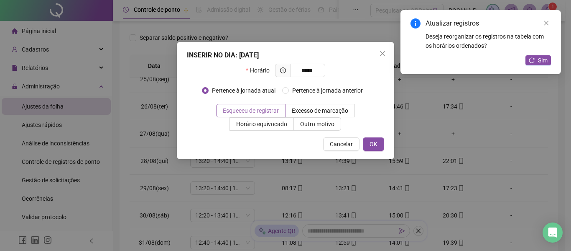
click at [262, 108] on span "Esqueceu de registrar" at bounding box center [251, 110] width 56 height 7
click at [373, 142] on span "OK" at bounding box center [374, 143] width 8 height 9
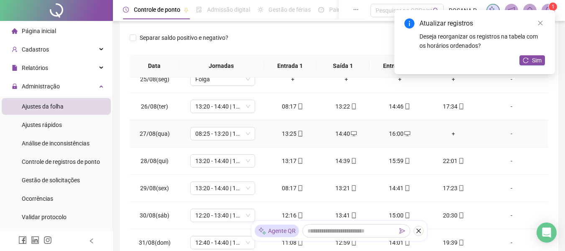
click at [451, 134] on div "+" at bounding box center [453, 133] width 40 height 9
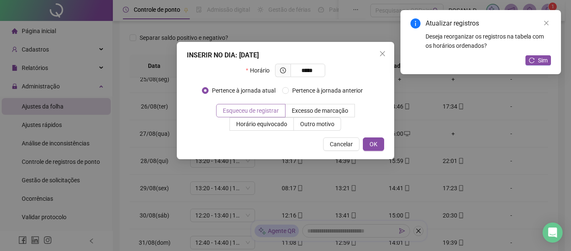
click at [261, 112] on span "Esqueceu de registrar" at bounding box center [251, 110] width 56 height 7
click at [380, 139] on button "OK" at bounding box center [373, 143] width 21 height 13
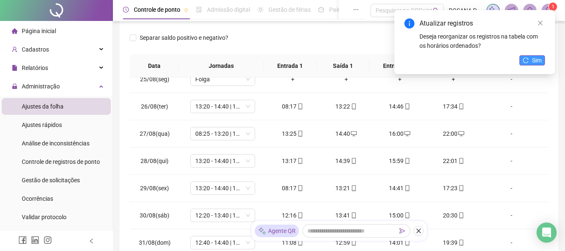
click at [524, 64] on button "Sim" at bounding box center [532, 60] width 26 height 10
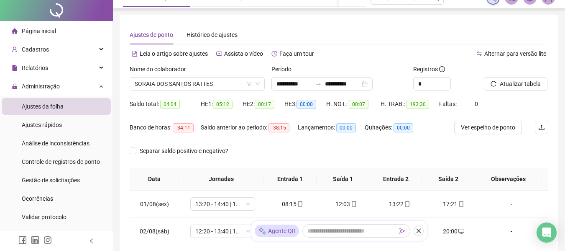
scroll to position [0, 0]
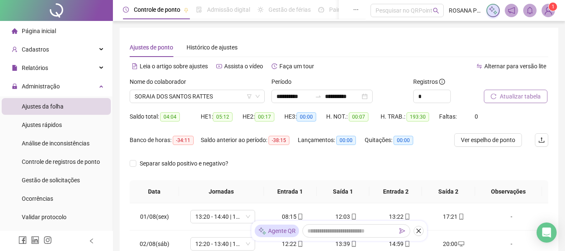
click at [490, 99] on button "Atualizar tabela" at bounding box center [516, 96] width 64 height 13
click at [373, 95] on div "**********" at bounding box center [321, 96] width 101 height 13
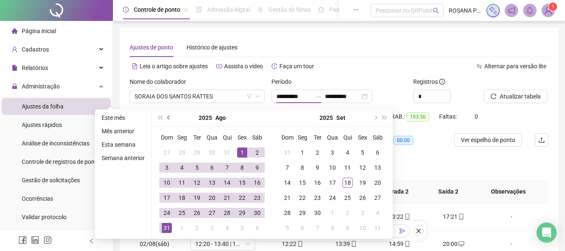
click at [168, 117] on span "prev-year" at bounding box center [169, 117] width 4 height 4
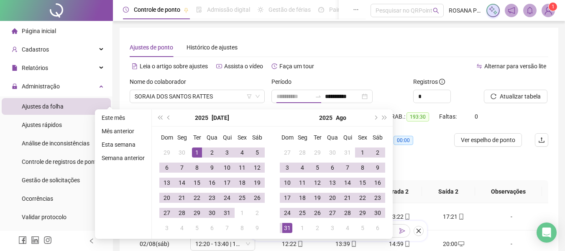
click at [193, 152] on div "1" at bounding box center [197, 152] width 10 height 10
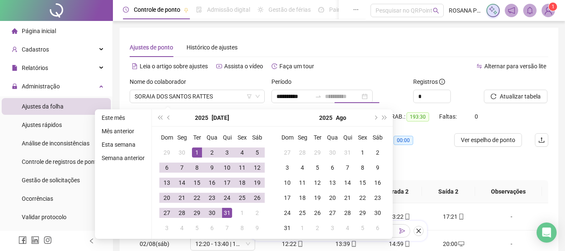
click at [225, 216] on div "31" at bounding box center [227, 212] width 10 height 10
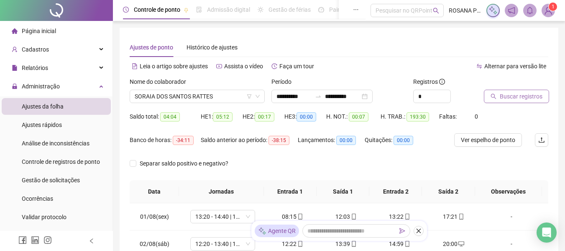
click at [524, 96] on span "Buscar registros" at bounding box center [521, 96] width 43 height 9
click at [259, 96] on icon "down" at bounding box center [257, 96] width 5 height 5
click at [259, 97] on icon "down" at bounding box center [257, 96] width 5 height 5
click at [233, 98] on span "SORAIA DOS SANTOS RATTES" at bounding box center [197, 96] width 125 height 13
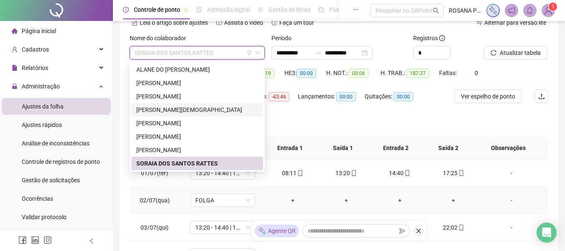
scroll to position [84, 0]
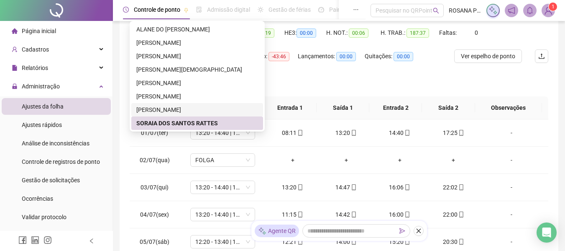
click at [181, 109] on div "[PERSON_NAME]" at bounding box center [197, 109] width 122 height 9
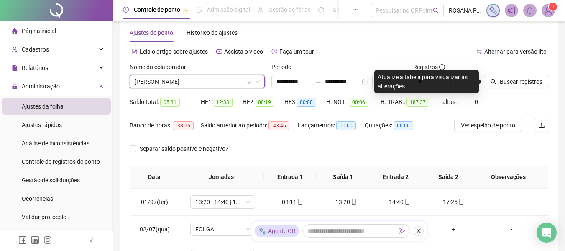
scroll to position [0, 0]
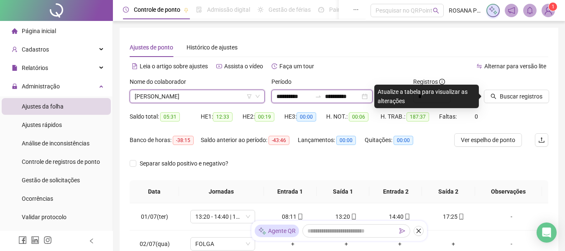
click at [295, 97] on input "**********" at bounding box center [293, 96] width 35 height 9
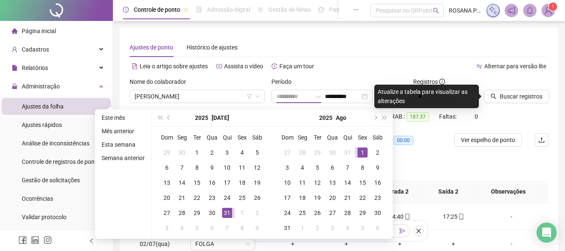
click at [360, 153] on div "1" at bounding box center [363, 152] width 10 height 10
click at [360, 97] on input "**********" at bounding box center [342, 96] width 35 height 9
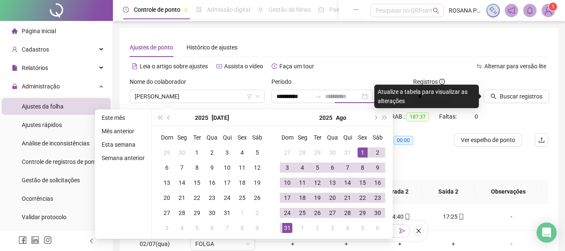
click at [286, 228] on div "31" at bounding box center [287, 228] width 10 height 10
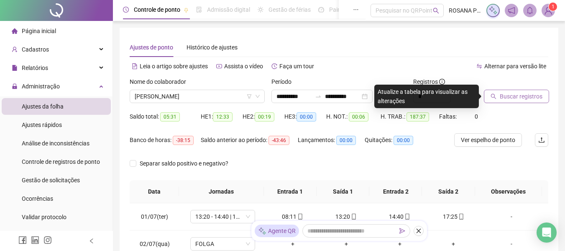
click at [502, 100] on span "Buscar registros" at bounding box center [521, 96] width 43 height 9
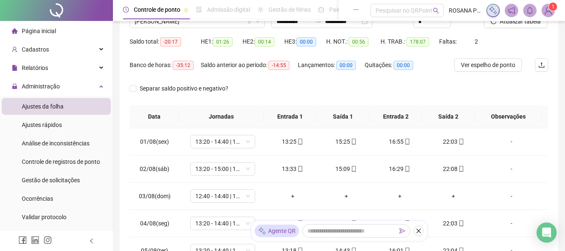
scroll to position [84, 0]
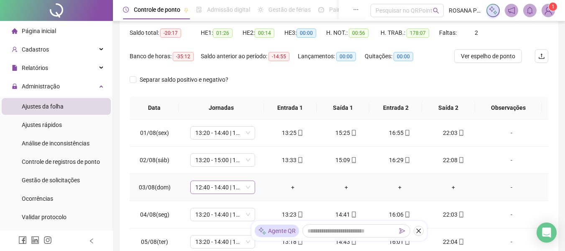
click at [248, 189] on span "12:40 - 14:40 | 15:40 - 21:00" at bounding box center [222, 187] width 55 height 13
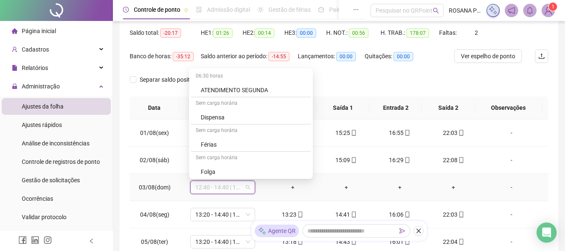
scroll to position [544, 0]
click at [220, 141] on div "Folga" at bounding box center [253, 144] width 105 height 9
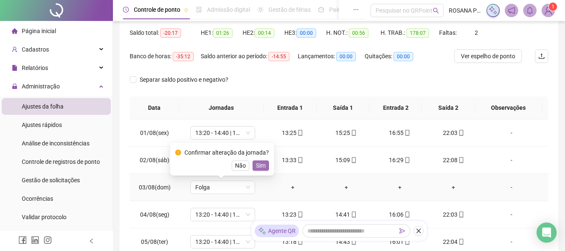
click at [256, 164] on span "Sim" at bounding box center [261, 165] width 10 height 9
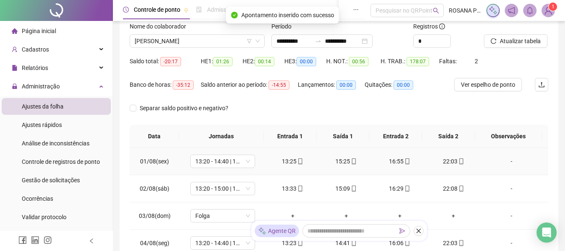
scroll to position [42, 0]
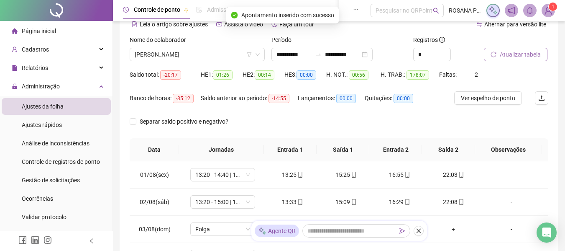
click at [510, 54] on span "Atualizar tabela" at bounding box center [520, 54] width 41 height 9
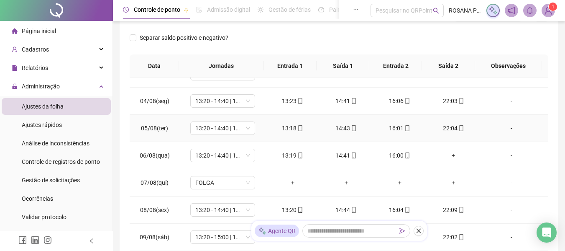
scroll to position [84, 0]
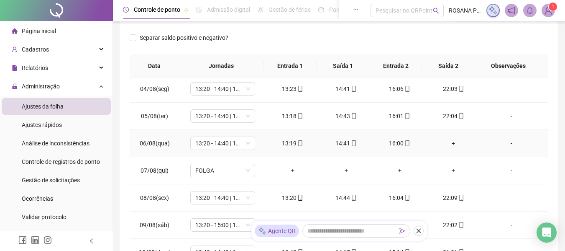
click at [446, 145] on div "+" at bounding box center [453, 142] width 40 height 9
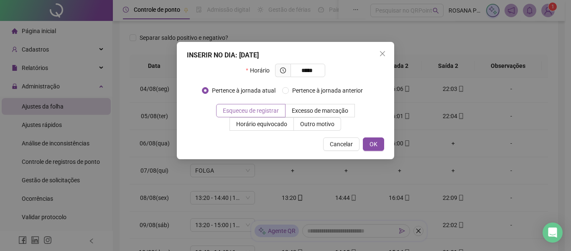
click at [231, 114] on span "Esqueceu de registrar" at bounding box center [251, 110] width 56 height 7
click at [367, 142] on button "OK" at bounding box center [373, 143] width 21 height 13
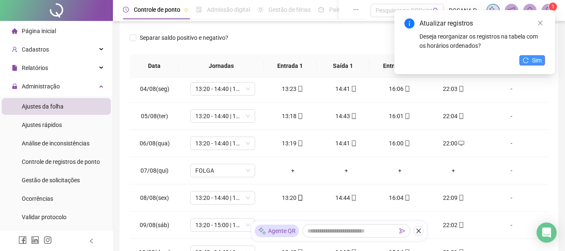
click at [541, 60] on span "Sim" at bounding box center [537, 60] width 10 height 9
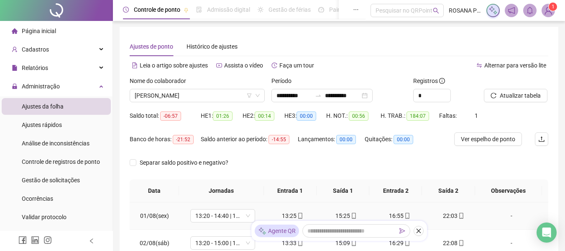
scroll to position [0, 0]
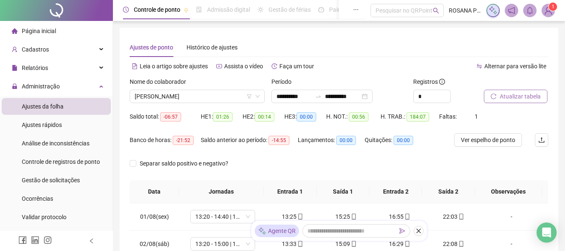
click at [512, 96] on span "Atualizar tabela" at bounding box center [520, 96] width 41 height 9
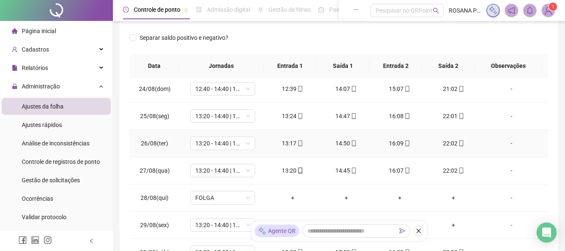
scroll to position [664, 0]
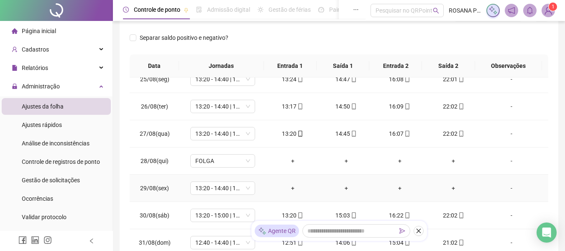
click at [254, 188] on td "13:20 - 14:40 | 16:00 - 22:00" at bounding box center [222, 187] width 86 height 27
click at [248, 187] on span "13:20 - 14:40 | 16:00 - 22:00" at bounding box center [222, 188] width 55 height 13
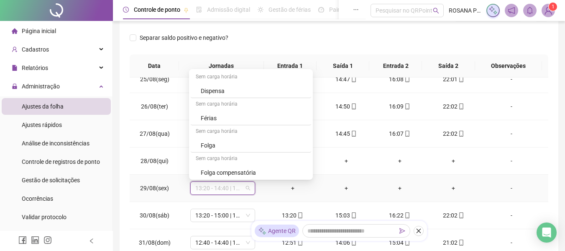
scroll to position [586, 0]
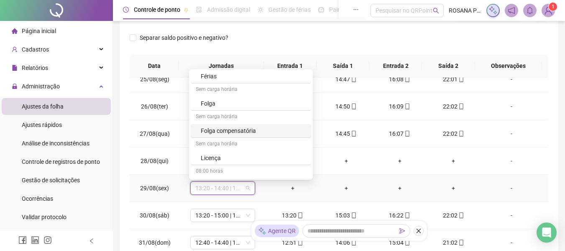
click at [240, 133] on div "Folga compensatória" at bounding box center [253, 130] width 105 height 9
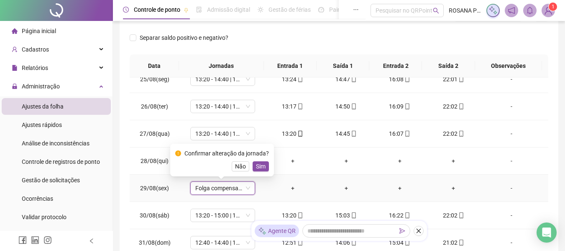
click at [261, 162] on span "Sim" at bounding box center [261, 165] width 10 height 9
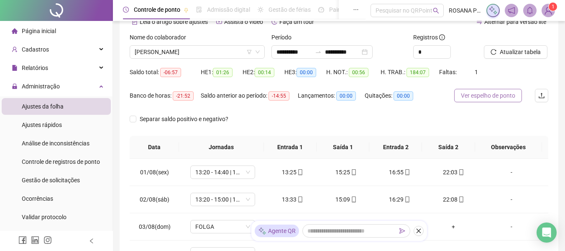
scroll to position [30, 0]
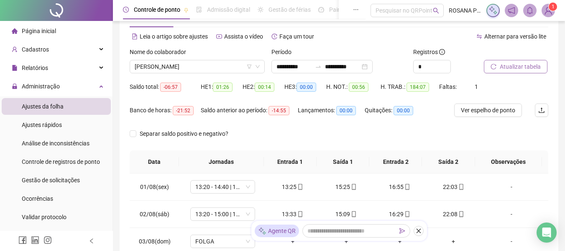
click at [506, 66] on span "Atualizar tabela" at bounding box center [520, 66] width 41 height 9
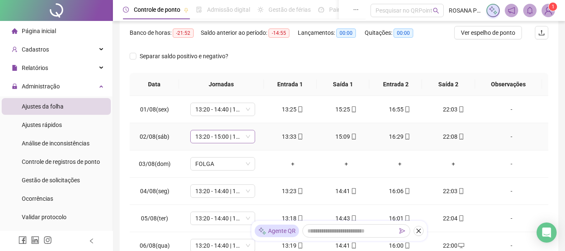
scroll to position [0, 0]
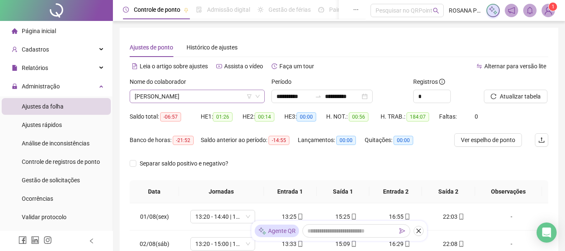
click at [241, 94] on span "[PERSON_NAME]" at bounding box center [197, 96] width 125 height 13
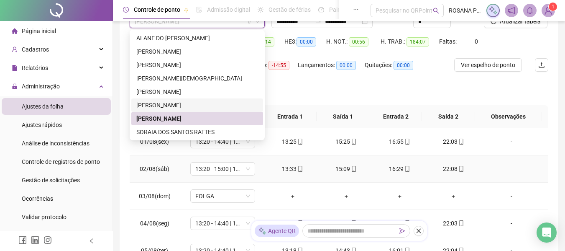
scroll to position [125, 0]
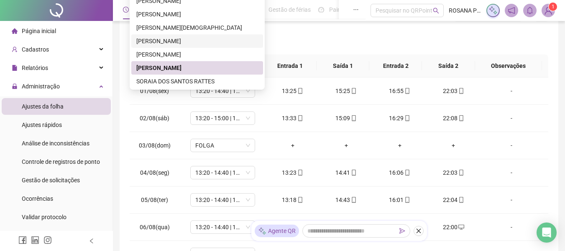
click at [170, 53] on div "[PERSON_NAME]" at bounding box center [197, 54] width 122 height 9
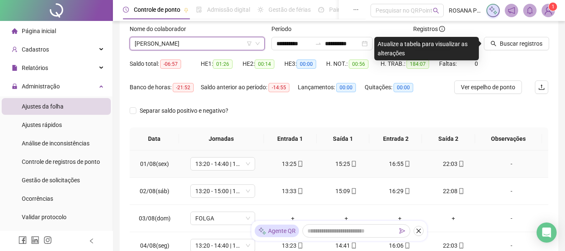
scroll to position [0, 0]
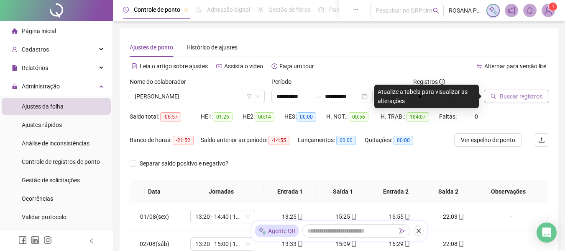
click at [509, 98] on span "Buscar registros" at bounding box center [521, 96] width 43 height 9
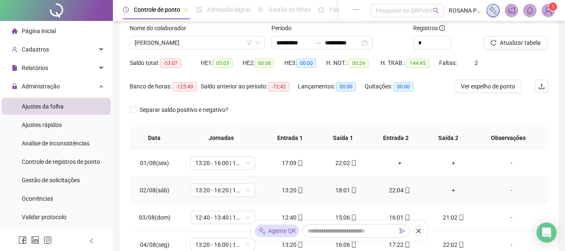
scroll to position [42, 0]
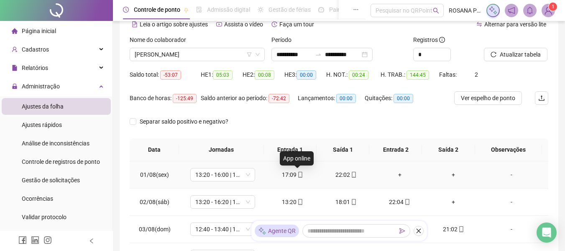
click at [298, 174] on icon "mobile" at bounding box center [300, 174] width 6 height 6
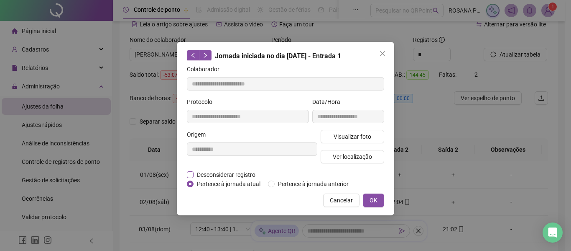
click at [218, 174] on span "Desconsiderar registro" at bounding box center [226, 174] width 65 height 9
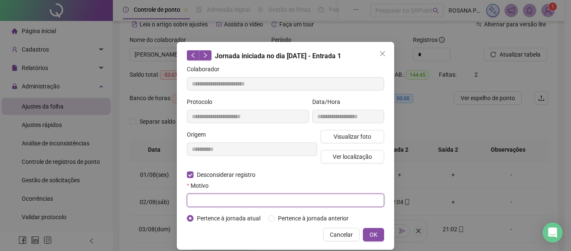
click at [276, 201] on input "text" at bounding box center [285, 199] width 197 height 13
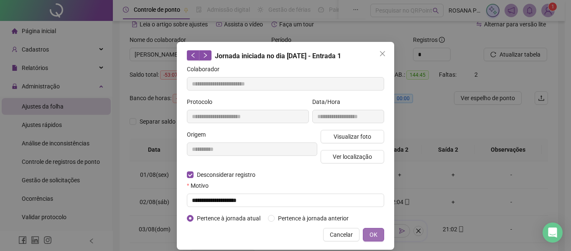
click at [371, 234] on span "OK" at bounding box center [374, 234] width 8 height 9
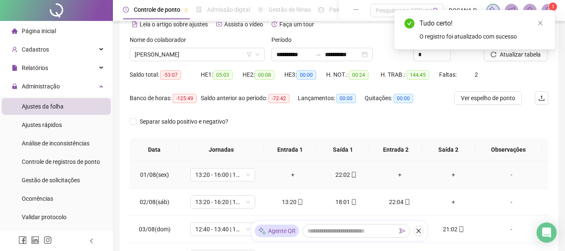
click at [351, 178] on span at bounding box center [353, 174] width 7 height 7
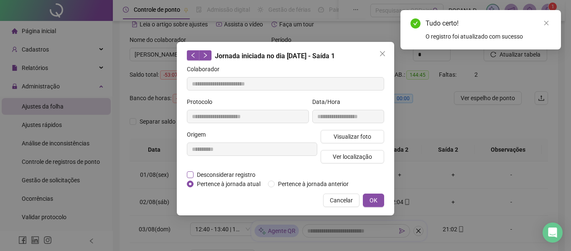
click at [207, 176] on span "Desconsiderar registro" at bounding box center [226, 174] width 65 height 9
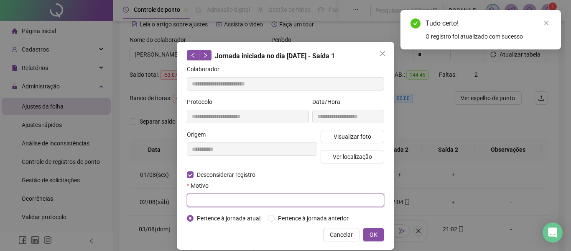
click at [228, 199] on input "text" at bounding box center [285, 199] width 197 height 13
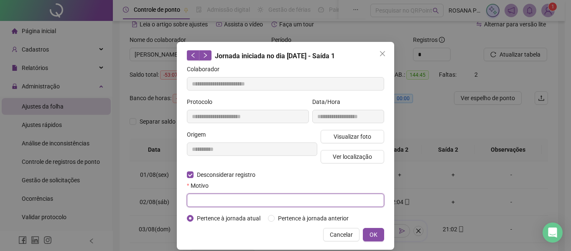
paste input "*"
click at [228, 199] on input "text" at bounding box center [285, 199] width 197 height 13
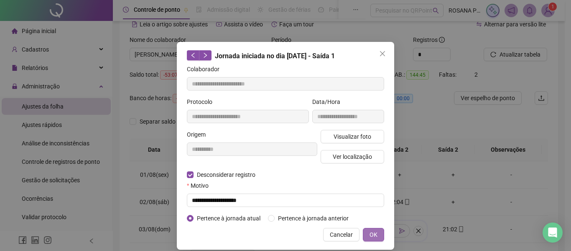
click at [363, 237] on button "OK" at bounding box center [373, 234] width 21 height 13
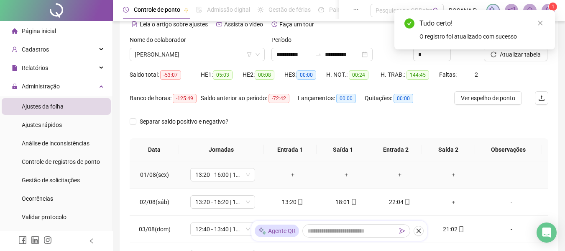
click at [295, 178] on div "+" at bounding box center [293, 174] width 40 height 9
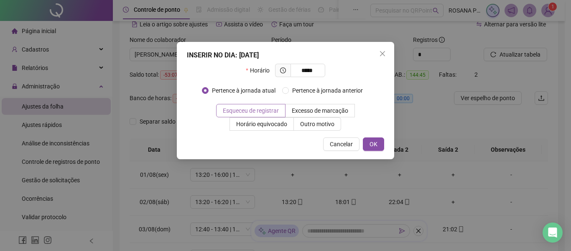
click at [274, 107] on span "Esqueceu de registrar" at bounding box center [251, 110] width 56 height 7
click at [371, 141] on span "OK" at bounding box center [374, 143] width 8 height 9
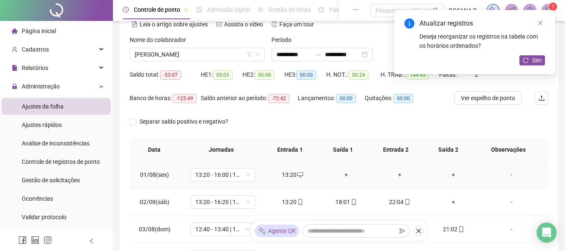
click at [338, 175] on div "+" at bounding box center [346, 174] width 40 height 9
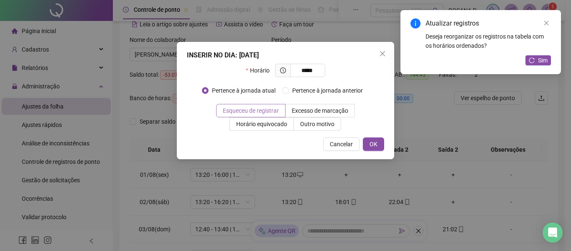
click at [265, 114] on label "Esqueceu de registrar" at bounding box center [250, 110] width 69 height 13
click at [374, 144] on span "OK" at bounding box center [374, 143] width 8 height 9
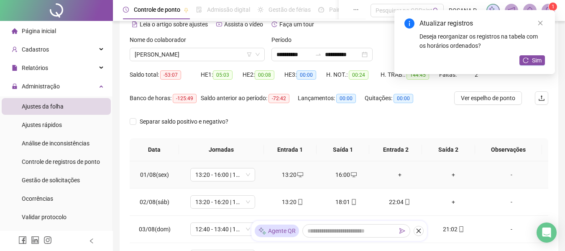
click at [398, 174] on div "+" at bounding box center [400, 174] width 40 height 9
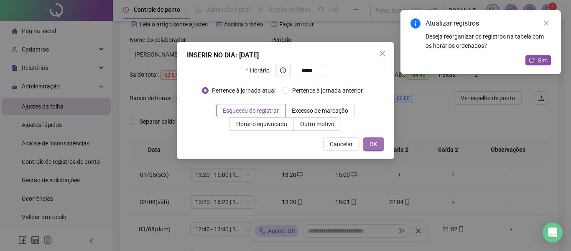
click at [381, 148] on button "OK" at bounding box center [373, 143] width 21 height 13
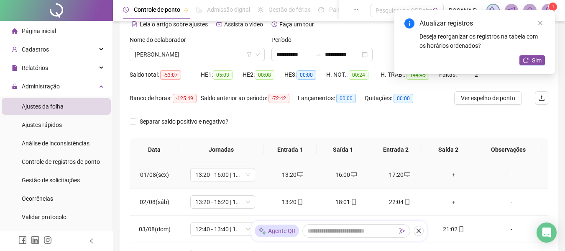
click at [450, 173] on div "+" at bounding box center [453, 174] width 40 height 9
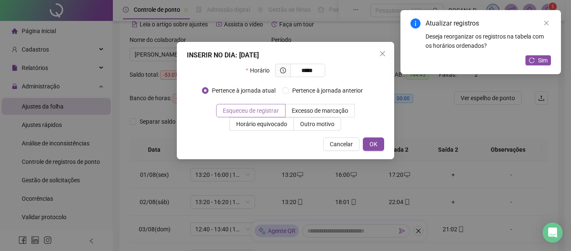
click at [267, 112] on span "Esqueceu de registrar" at bounding box center [251, 110] width 56 height 7
click at [383, 150] on button "OK" at bounding box center [373, 143] width 21 height 13
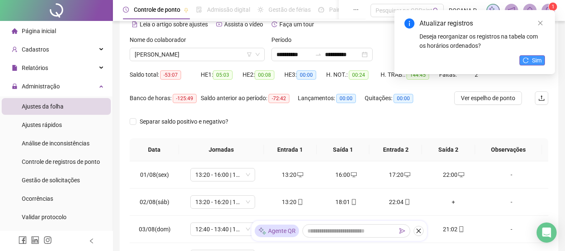
click at [539, 63] on span "Sim" at bounding box center [537, 60] width 10 height 9
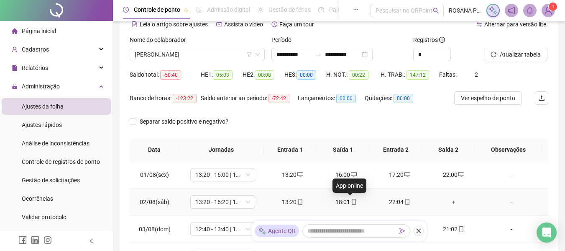
click at [351, 202] on icon "mobile" at bounding box center [354, 202] width 6 height 6
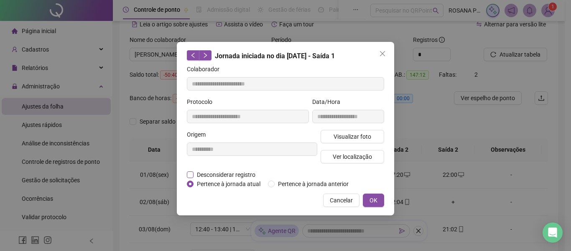
click at [201, 178] on span "Desconsiderar registro" at bounding box center [226, 174] width 65 height 9
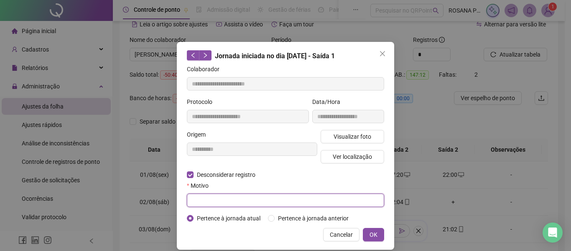
click at [208, 202] on input "text" at bounding box center [285, 199] width 197 height 13
paste input "**********"
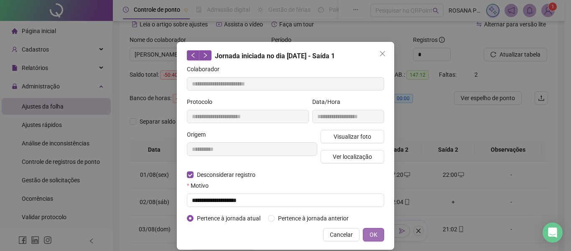
click at [371, 233] on span "OK" at bounding box center [374, 234] width 8 height 9
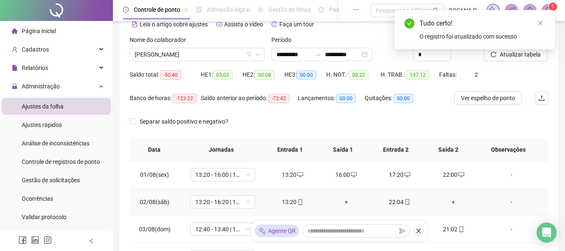
click at [404, 203] on span "mobile" at bounding box center [407, 202] width 7 height 6
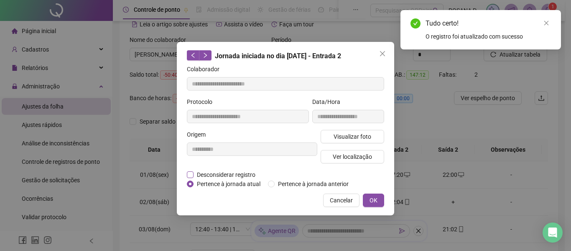
click at [225, 174] on span "Desconsiderar registro" at bounding box center [226, 174] width 65 height 9
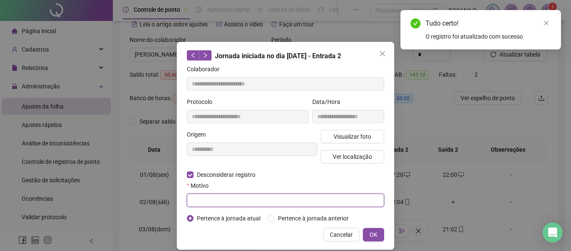
click at [290, 202] on input "text" at bounding box center [285, 199] width 197 height 13
paste input "**********"
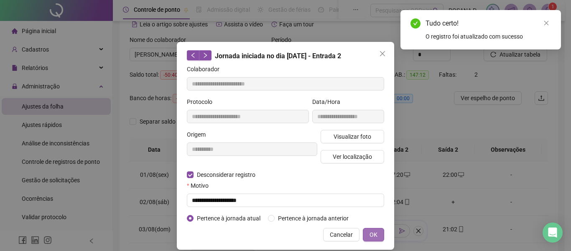
click at [370, 232] on span "OK" at bounding box center [374, 234] width 8 height 9
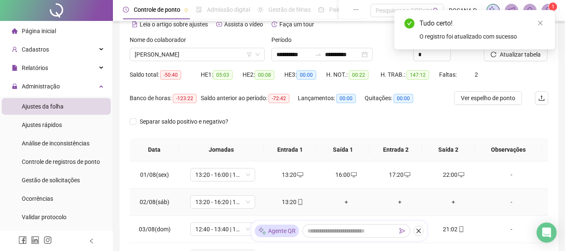
click at [345, 200] on div "+" at bounding box center [346, 201] width 40 height 9
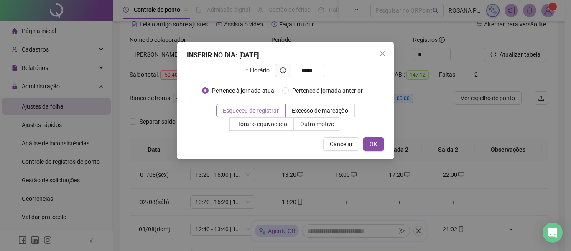
click at [233, 113] on span "Esqueceu de registrar" at bounding box center [251, 110] width 56 height 7
click at [379, 145] on button "OK" at bounding box center [373, 143] width 21 height 13
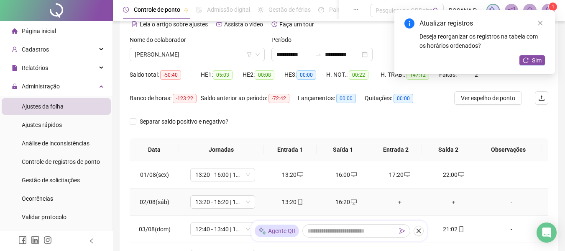
click at [396, 201] on div "+" at bounding box center [400, 201] width 40 height 9
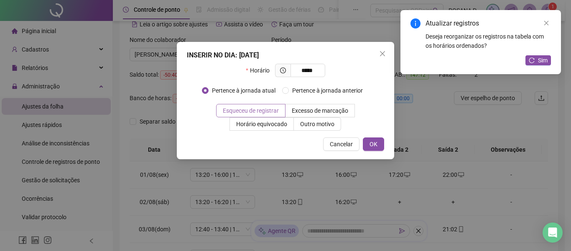
click at [268, 108] on span "Esqueceu de registrar" at bounding box center [251, 110] width 56 height 7
click at [371, 143] on span "OK" at bounding box center [374, 143] width 8 height 9
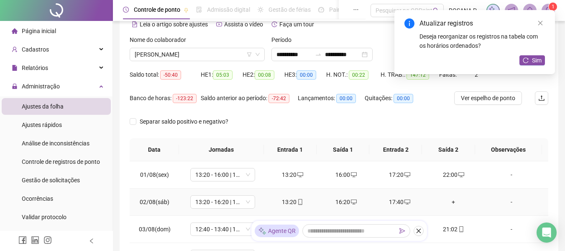
click at [448, 205] on div "+" at bounding box center [453, 201] width 40 height 9
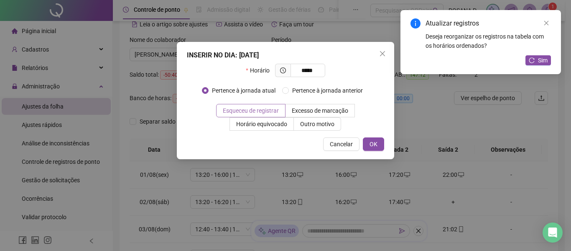
click at [255, 113] on span "Esqueceu de registrar" at bounding box center [251, 110] width 56 height 7
click at [383, 147] on button "OK" at bounding box center [373, 143] width 21 height 13
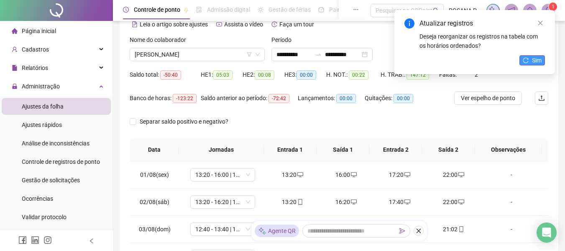
click at [529, 63] on button "Sim" at bounding box center [532, 60] width 26 height 10
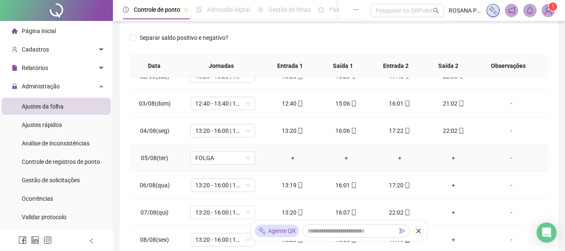
scroll to position [84, 0]
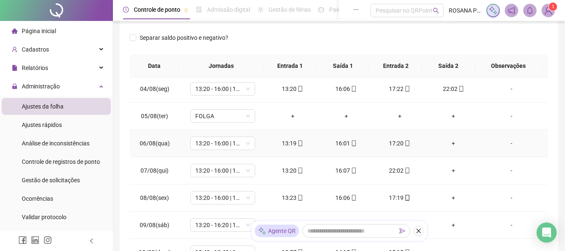
click at [448, 144] on div "+" at bounding box center [453, 142] width 40 height 9
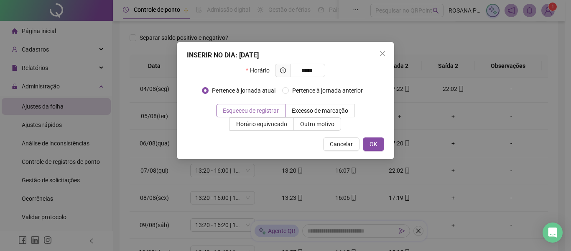
click at [267, 110] on span "Esqueceu de registrar" at bounding box center [251, 110] width 56 height 7
click at [371, 143] on span "OK" at bounding box center [374, 143] width 8 height 9
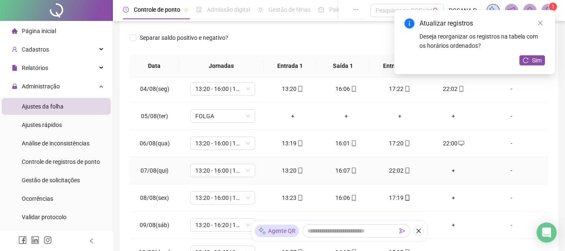
click at [404, 171] on icon "mobile" at bounding box center [407, 170] width 6 height 6
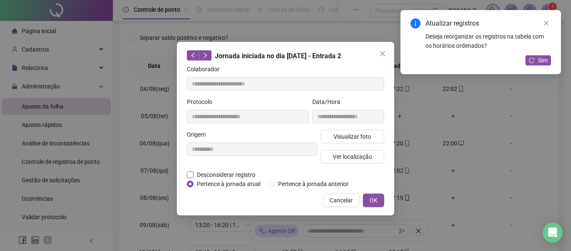
click at [205, 176] on span "Desconsiderar registro" at bounding box center [226, 174] width 65 height 9
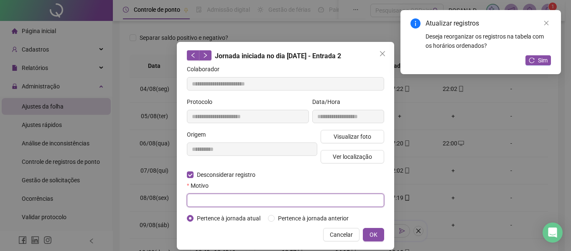
click at [212, 194] on input "text" at bounding box center [285, 199] width 197 height 13
paste input "**********"
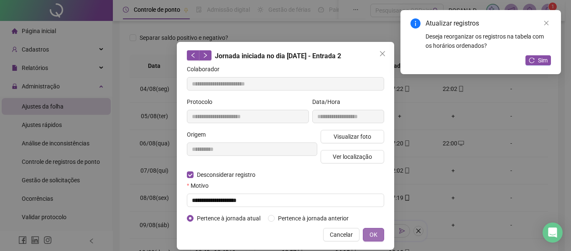
click at [373, 233] on span "OK" at bounding box center [374, 234] width 8 height 9
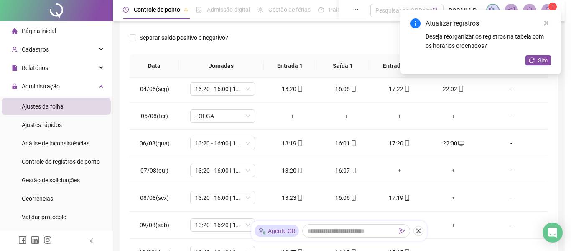
click at [373, 236] on div "**********" at bounding box center [285, 125] width 571 height 251
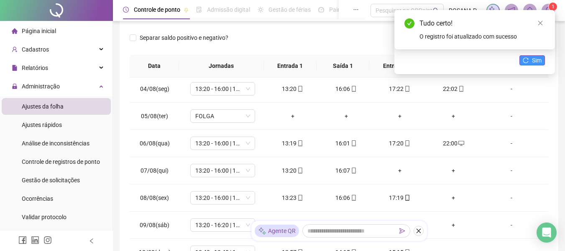
click at [527, 62] on icon "reload" at bounding box center [526, 60] width 6 height 6
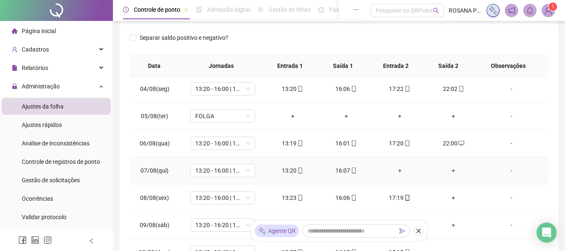
click at [393, 171] on div "+" at bounding box center [400, 170] width 40 height 9
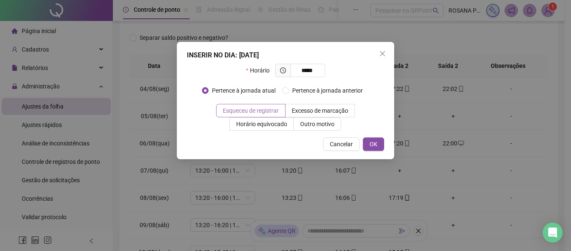
click at [264, 113] on span "Esqueceu de registrar" at bounding box center [251, 110] width 56 height 7
click at [373, 144] on span "OK" at bounding box center [374, 143] width 8 height 9
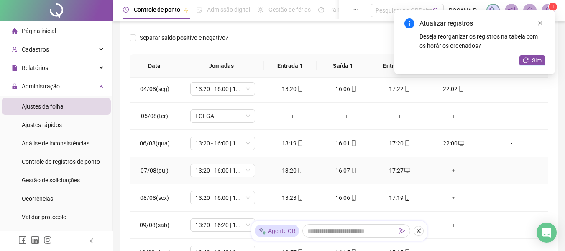
click at [448, 170] on div "+" at bounding box center [453, 170] width 40 height 9
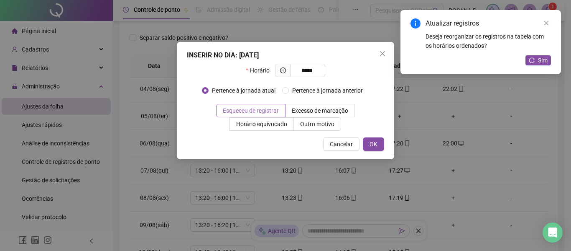
click at [269, 107] on span "Esqueceu de registrar" at bounding box center [251, 110] width 56 height 7
click at [371, 141] on span "OK" at bounding box center [374, 143] width 8 height 9
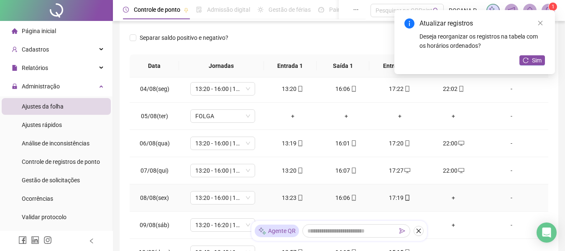
click at [448, 199] on div "+" at bounding box center [453, 197] width 40 height 9
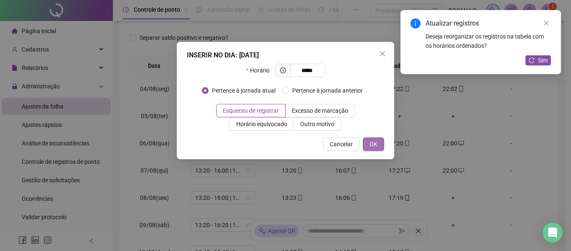
click at [380, 145] on button "OK" at bounding box center [373, 143] width 21 height 13
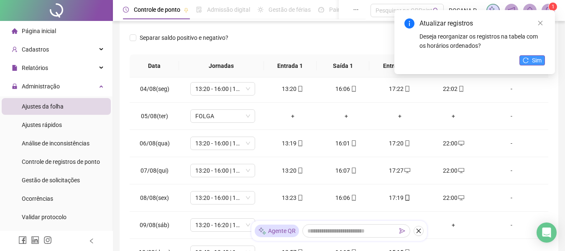
click at [533, 64] on span "Sim" at bounding box center [537, 60] width 10 height 9
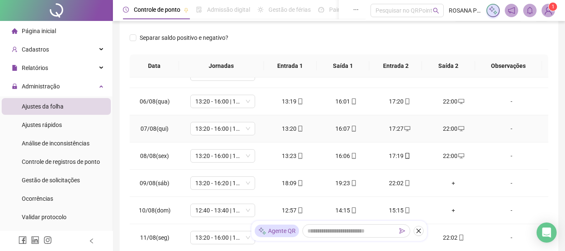
scroll to position [167, 0]
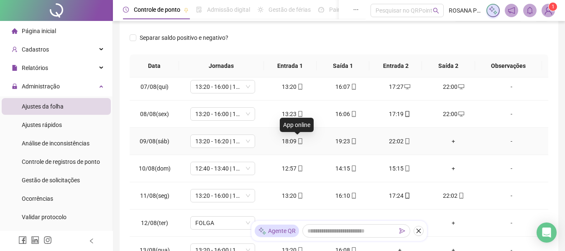
click at [297, 143] on icon "mobile" at bounding box center [300, 141] width 6 height 6
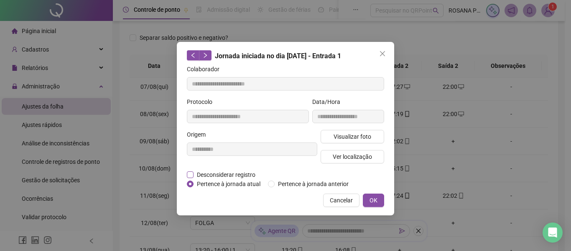
click at [226, 174] on span "Desconsiderar registro" at bounding box center [226, 174] width 65 height 9
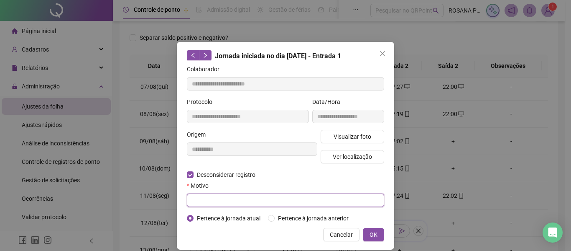
click at [288, 202] on input "text" at bounding box center [285, 199] width 197 height 13
click at [251, 205] on input "text" at bounding box center [285, 199] width 197 height 13
paste input "**********"
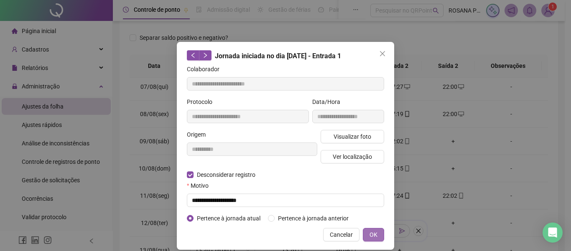
click at [370, 230] on span "OK" at bounding box center [374, 234] width 8 height 9
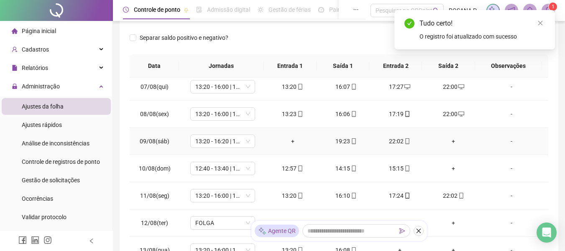
click at [351, 143] on icon "mobile" at bounding box center [354, 141] width 6 height 6
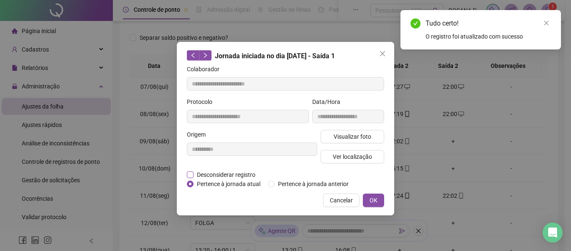
click at [239, 171] on span "Desconsiderar registro" at bounding box center [226, 174] width 65 height 9
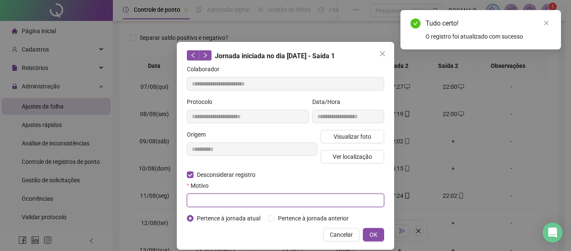
click at [234, 197] on input "text" at bounding box center [285, 199] width 197 height 13
paste input "**********"
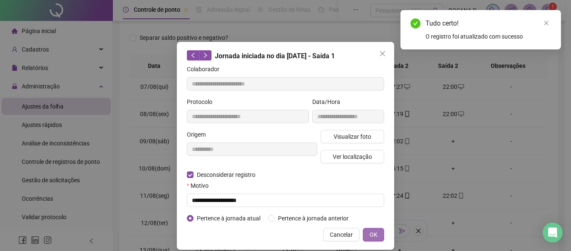
click at [376, 238] on button "OK" at bounding box center [373, 234] width 21 height 13
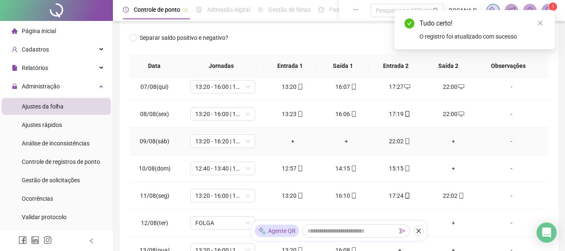
click at [404, 141] on icon "mobile" at bounding box center [407, 141] width 6 height 6
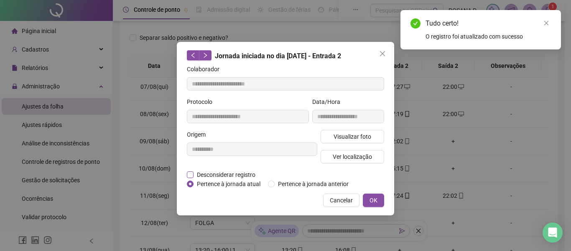
click at [236, 172] on span "Desconsiderar registro" at bounding box center [226, 174] width 65 height 9
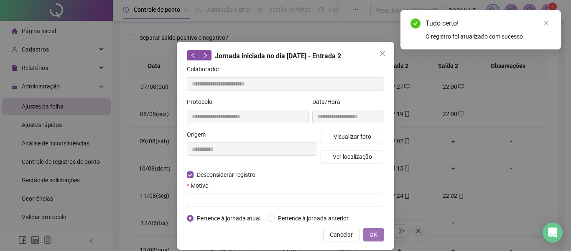
click at [372, 235] on span "OK" at bounding box center [374, 234] width 8 height 9
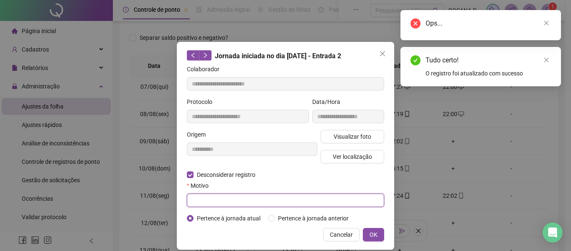
click at [327, 201] on input "text" at bounding box center [285, 199] width 197 height 13
paste input "**********"
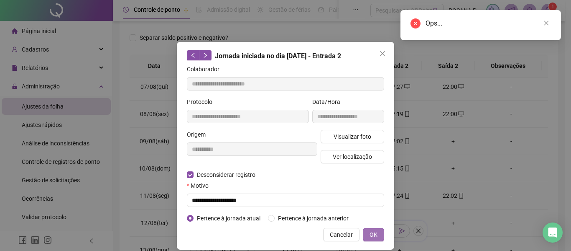
click at [372, 231] on span "OK" at bounding box center [374, 234] width 8 height 9
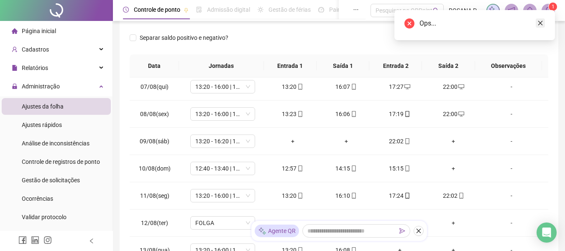
click at [540, 22] on icon "close" at bounding box center [540, 23] width 6 height 6
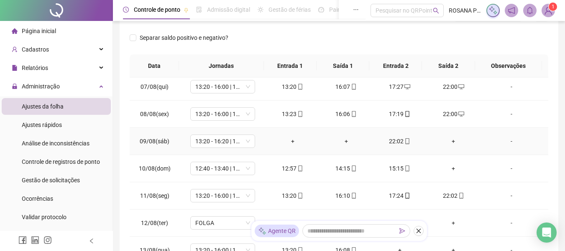
click at [404, 143] on span "mobile" at bounding box center [407, 141] width 7 height 6
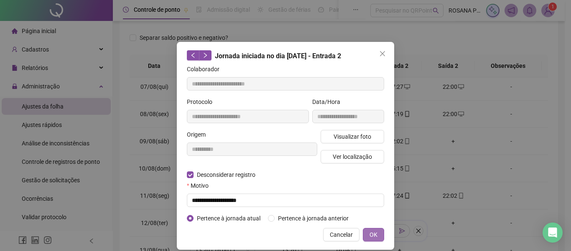
click at [371, 230] on span "OK" at bounding box center [374, 234] width 8 height 9
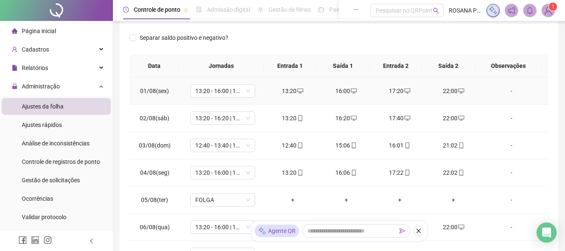
scroll to position [0, 0]
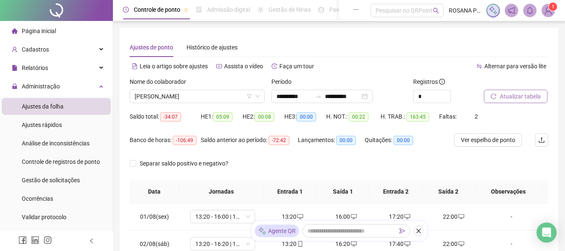
click at [506, 95] on span "Atualizar tabela" at bounding box center [520, 96] width 41 height 9
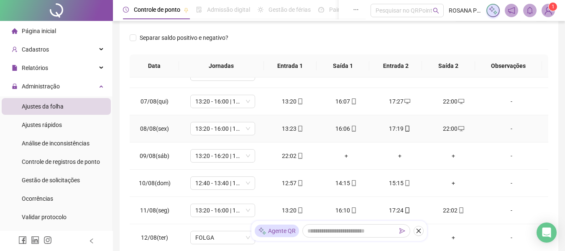
scroll to position [167, 0]
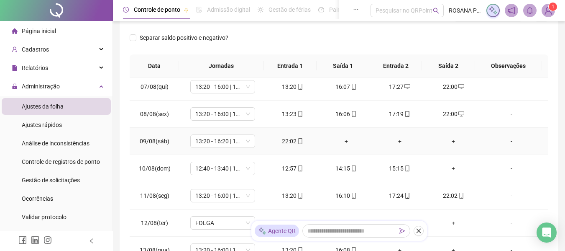
click at [297, 143] on span "mobile" at bounding box center [300, 141] width 7 height 6
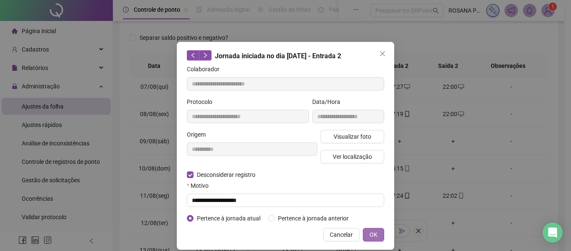
click at [370, 233] on span "OK" at bounding box center [374, 234] width 8 height 9
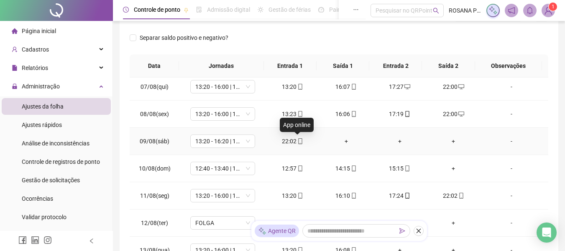
click at [297, 141] on icon "mobile" at bounding box center [300, 141] width 6 height 6
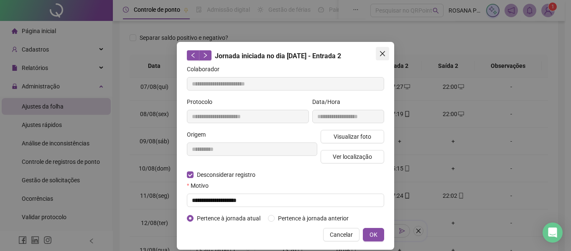
click at [382, 54] on icon "close" at bounding box center [382, 53] width 7 height 7
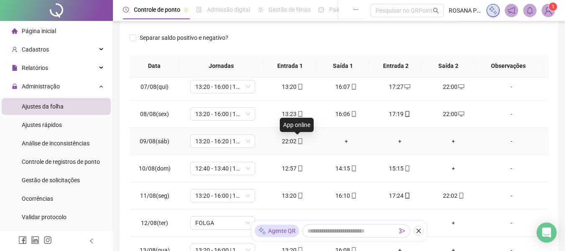
click at [299, 142] on icon "mobile" at bounding box center [300, 141] width 6 height 6
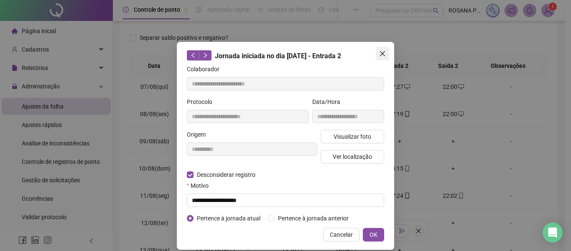
click at [385, 50] on button "Close" at bounding box center [382, 53] width 13 height 13
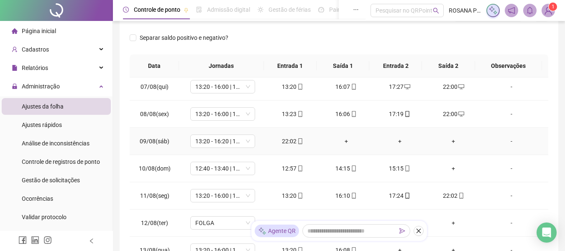
click at [338, 141] on div "+" at bounding box center [346, 140] width 40 height 9
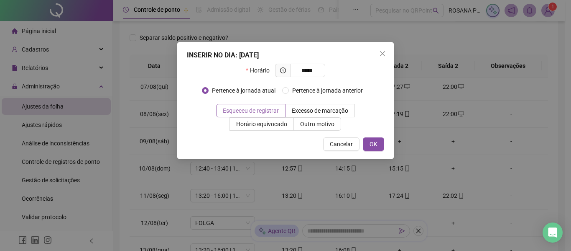
click at [258, 108] on span "Esqueceu de registrar" at bounding box center [251, 110] width 56 height 7
click at [364, 143] on button "OK" at bounding box center [373, 143] width 21 height 13
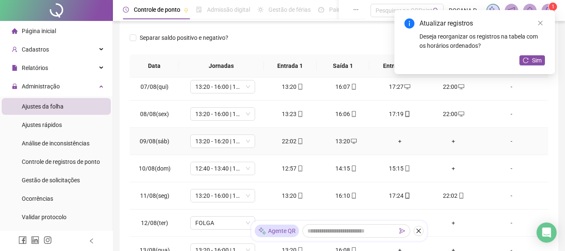
click at [299, 143] on icon "mobile" at bounding box center [301, 141] width 4 height 6
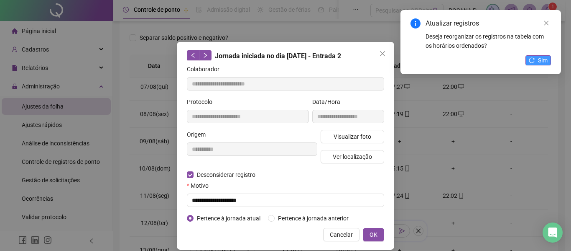
click at [534, 64] on button "Sim" at bounding box center [539, 60] width 26 height 10
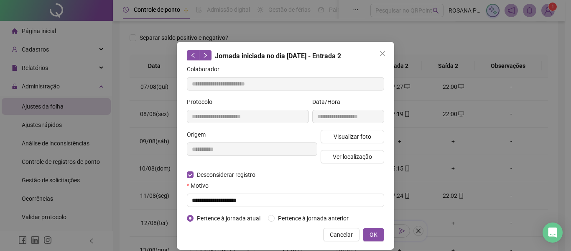
click at [370, 232] on span "OK" at bounding box center [374, 234] width 8 height 9
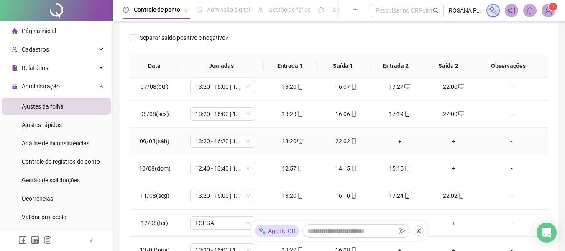
click at [351, 141] on icon "mobile" at bounding box center [354, 141] width 6 height 6
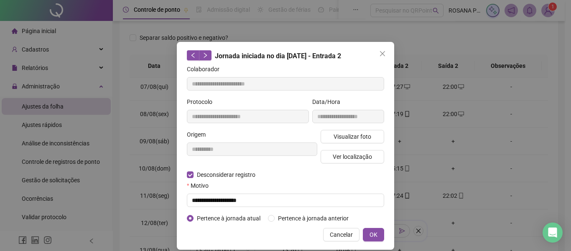
click at [370, 234] on span "OK" at bounding box center [374, 234] width 8 height 9
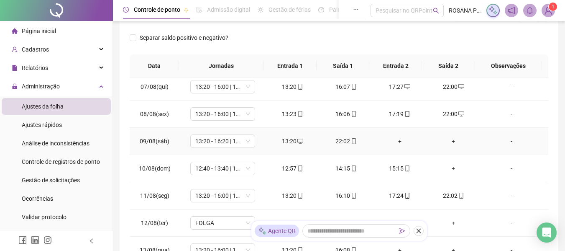
click at [346, 141] on div "22:02" at bounding box center [346, 140] width 40 height 9
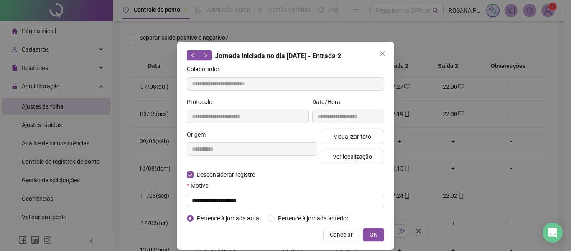
click at [381, 235] on div "**********" at bounding box center [285, 145] width 217 height 207
click at [370, 234] on span "OK" at bounding box center [374, 234] width 8 height 9
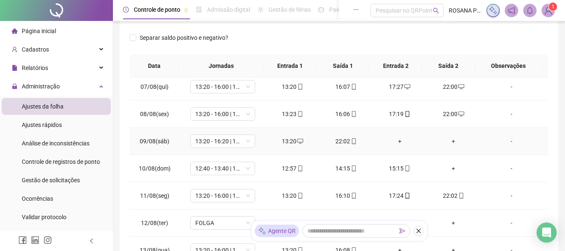
click at [394, 143] on div "+" at bounding box center [400, 140] width 40 height 9
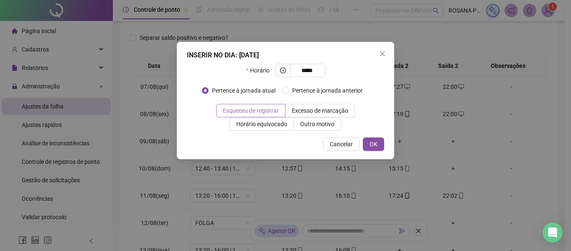
click at [269, 110] on span "Esqueceu de registrar" at bounding box center [251, 110] width 56 height 7
click at [370, 138] on button "OK" at bounding box center [373, 143] width 21 height 13
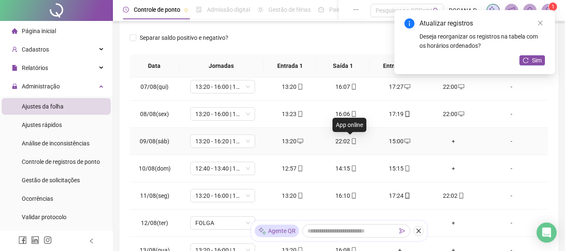
click at [351, 138] on icon "mobile" at bounding box center [354, 141] width 6 height 6
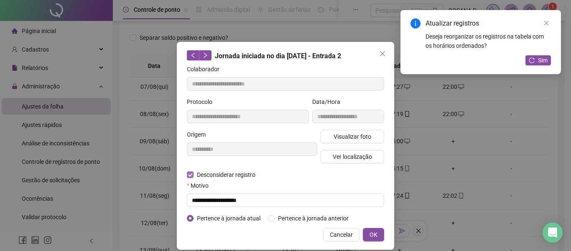
click at [194, 175] on span "Desconsiderar registro" at bounding box center [226, 174] width 65 height 9
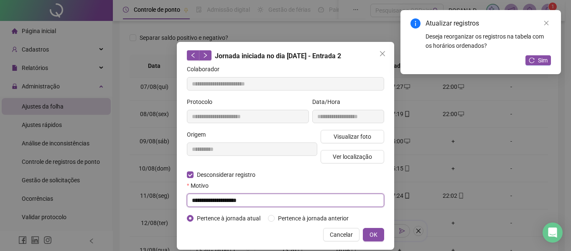
click at [249, 195] on input "**********" at bounding box center [285, 199] width 197 height 13
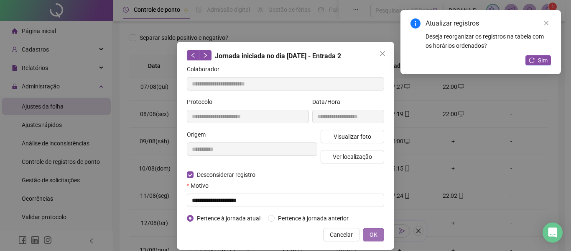
click at [378, 237] on button "OK" at bounding box center [373, 234] width 21 height 13
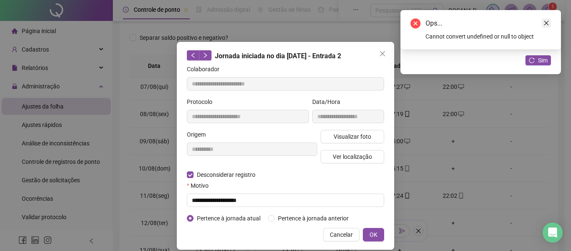
click at [547, 23] on icon "close" at bounding box center [547, 23] width 6 height 6
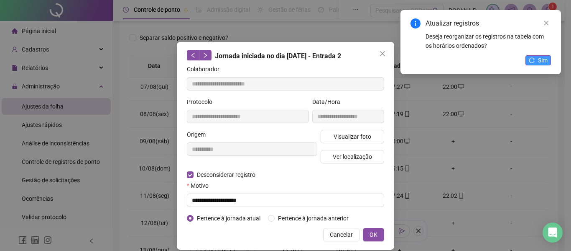
click at [537, 62] on button "Sim" at bounding box center [539, 60] width 26 height 10
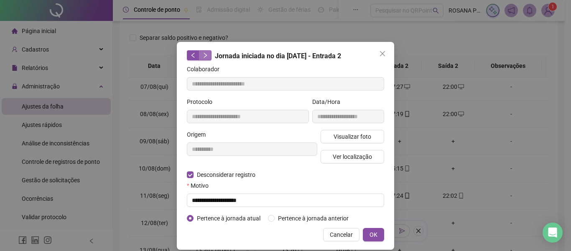
click at [204, 55] on icon "right" at bounding box center [205, 55] width 6 height 6
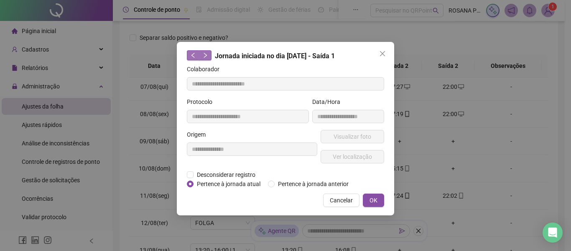
click at [194, 54] on icon "left" at bounding box center [193, 55] width 3 height 5
click at [385, 54] on icon "close" at bounding box center [382, 53] width 7 height 7
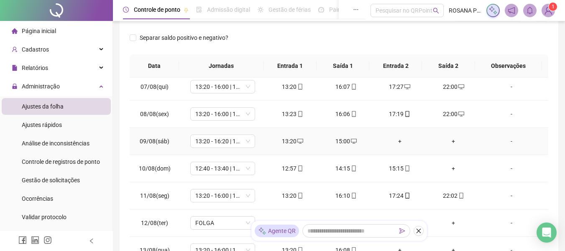
click at [397, 146] on td "+" at bounding box center [400, 141] width 54 height 27
click at [397, 142] on div "+" at bounding box center [400, 140] width 40 height 9
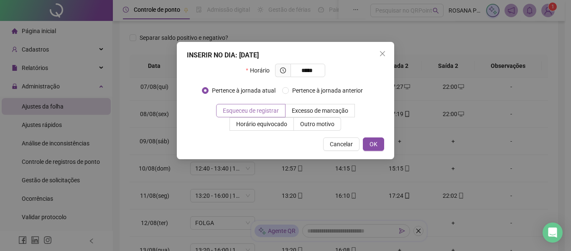
click at [268, 112] on span "Esqueceu de registrar" at bounding box center [251, 110] width 56 height 7
click at [370, 146] on span "OK" at bounding box center [374, 143] width 8 height 9
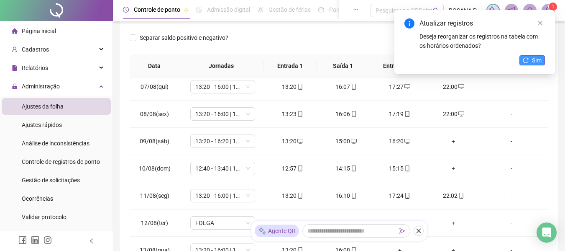
click at [534, 65] on button "Sim" at bounding box center [532, 60] width 26 height 10
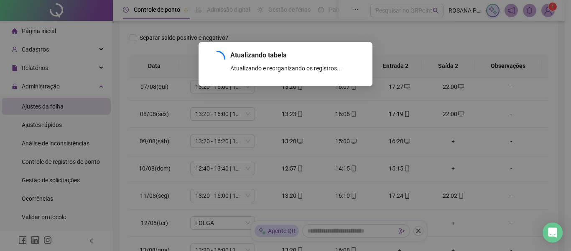
click at [535, 61] on icon "reload" at bounding box center [532, 60] width 6 height 6
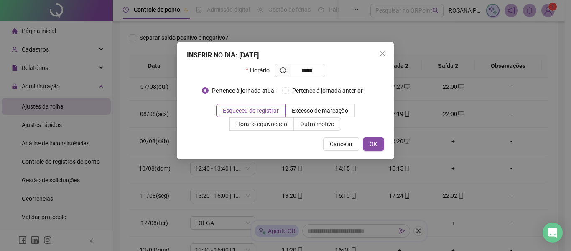
click at [375, 151] on div "INSERIR NO DIA : [DATE] Horário ***** Pertence à jornada atual Pertence à jorna…" at bounding box center [285, 100] width 217 height 117
click at [375, 143] on span "OK" at bounding box center [374, 143] width 8 height 9
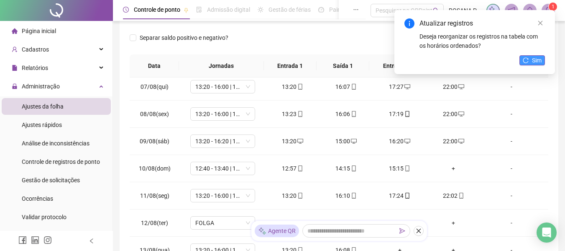
click at [531, 63] on button "Sim" at bounding box center [532, 60] width 26 height 10
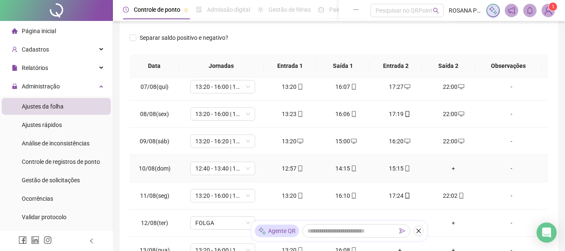
click at [449, 169] on div "+" at bounding box center [453, 168] width 40 height 9
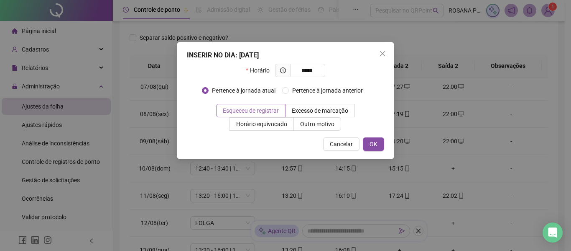
click at [261, 110] on span "Esqueceu de registrar" at bounding box center [251, 110] width 56 height 7
click at [368, 142] on button "OK" at bounding box center [373, 143] width 21 height 13
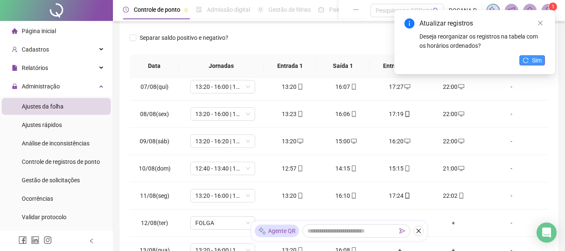
click at [532, 64] on span "Sim" at bounding box center [537, 60] width 10 height 9
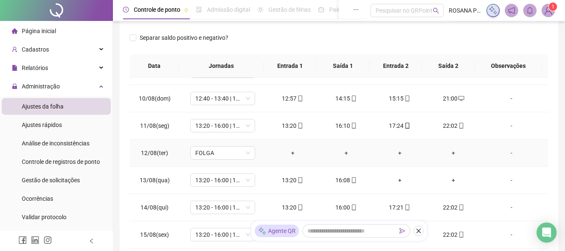
scroll to position [251, 0]
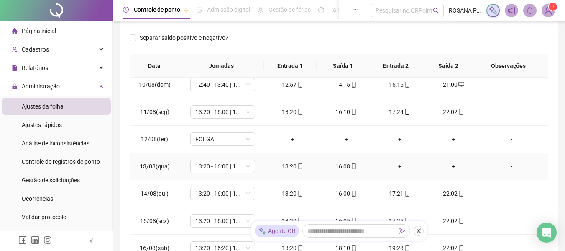
click at [395, 166] on div "+" at bounding box center [400, 165] width 40 height 9
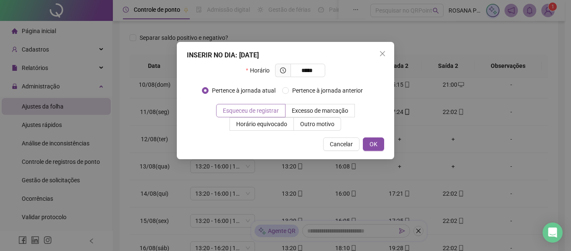
click at [270, 113] on span "Esqueceu de registrar" at bounding box center [251, 110] width 56 height 7
click at [371, 142] on span "OK" at bounding box center [374, 143] width 8 height 9
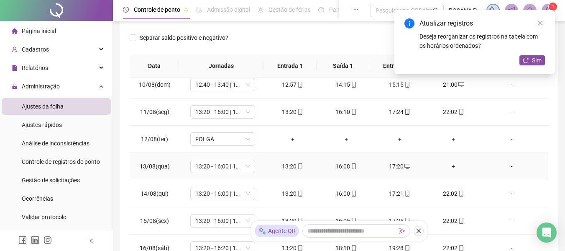
click at [448, 166] on div "+" at bounding box center [453, 165] width 40 height 9
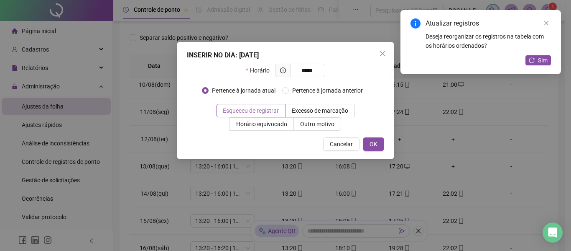
click at [248, 105] on label "Esqueceu de registrar" at bounding box center [250, 110] width 69 height 13
click at [376, 143] on span "OK" at bounding box center [374, 143] width 8 height 9
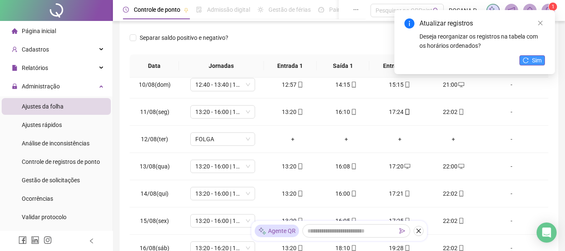
click at [533, 59] on span "Sim" at bounding box center [537, 60] width 10 height 9
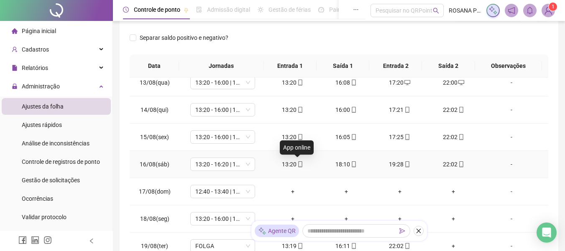
scroll to position [376, 0]
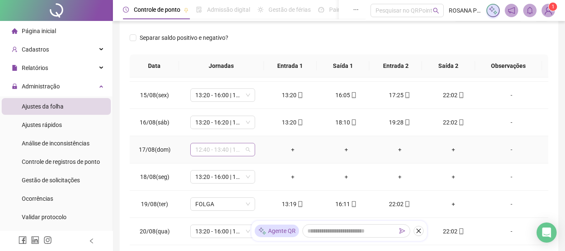
click at [244, 152] on span "12:40 - 13:40 | 14:40 - 21:00" at bounding box center [222, 149] width 55 height 13
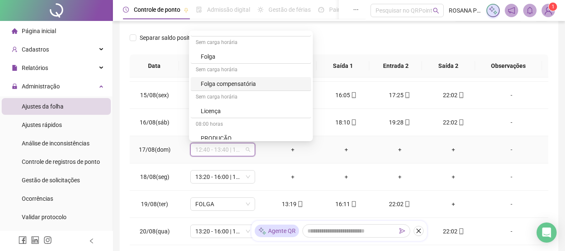
scroll to position [585, 0]
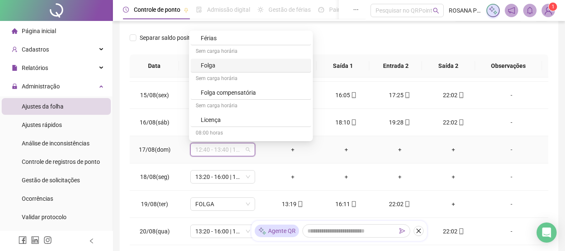
click at [218, 68] on div "Folga" at bounding box center [253, 65] width 105 height 9
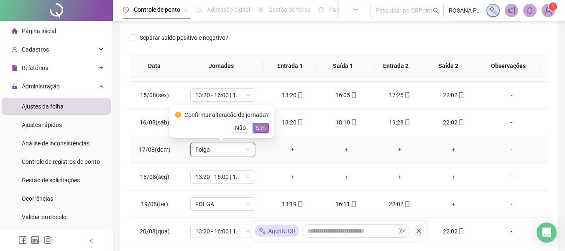
click at [260, 125] on span "Sim" at bounding box center [261, 127] width 10 height 9
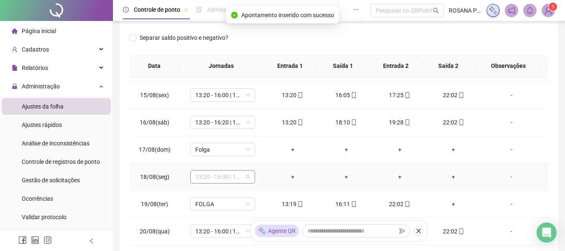
click at [247, 176] on span "13:20 - 16:00 | 17:20 - 22:00" at bounding box center [222, 176] width 55 height 13
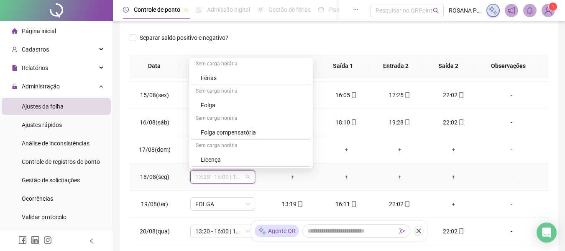
scroll to position [586, 0]
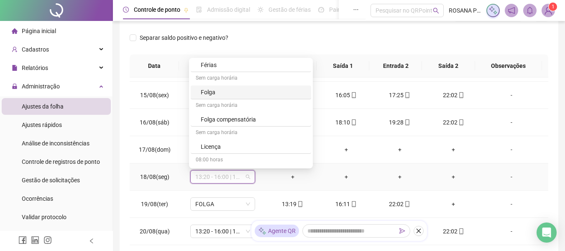
click at [214, 93] on div "Folga" at bounding box center [253, 91] width 105 height 9
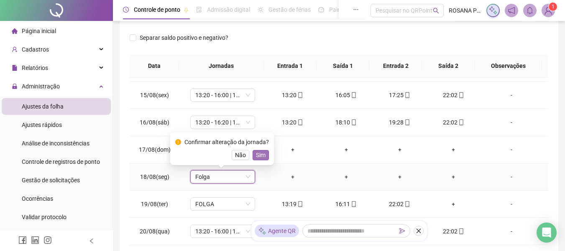
click at [256, 158] on span "Sim" at bounding box center [261, 154] width 10 height 9
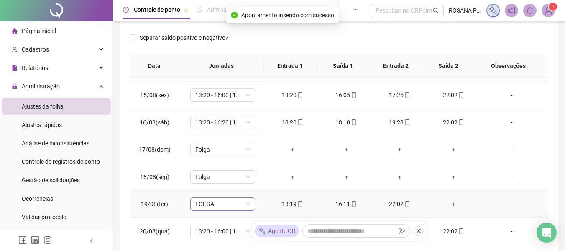
click at [244, 205] on span "FOLGA" at bounding box center [222, 203] width 55 height 13
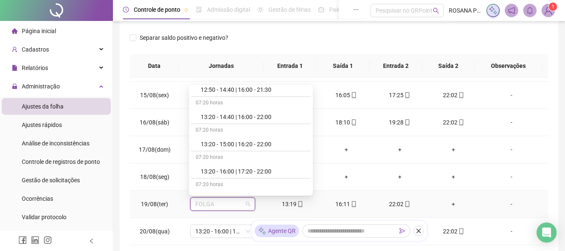
scroll to position [293, 0]
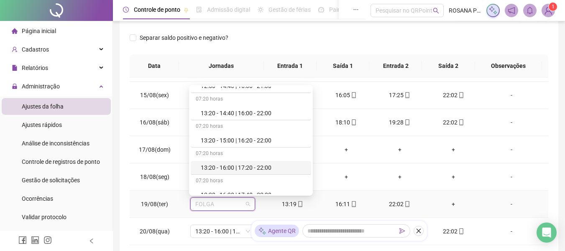
click at [229, 166] on div "13:20 - 16:00 | 17:20 - 22:00" at bounding box center [253, 167] width 105 height 9
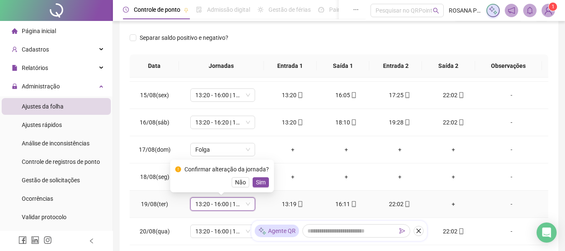
click at [256, 183] on span "Sim" at bounding box center [261, 181] width 10 height 9
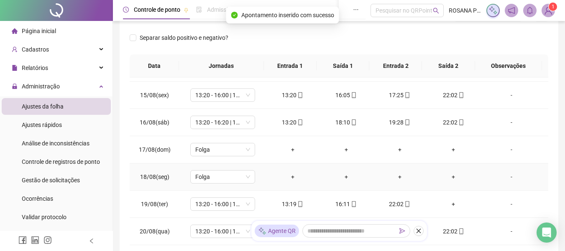
scroll to position [418, 0]
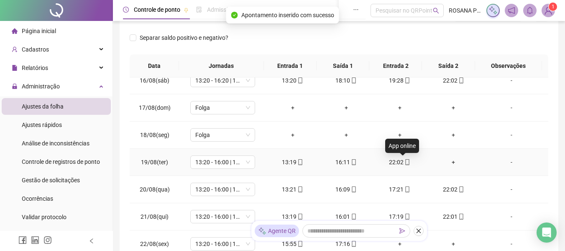
click at [406, 161] on icon "mobile" at bounding box center [408, 162] width 4 height 6
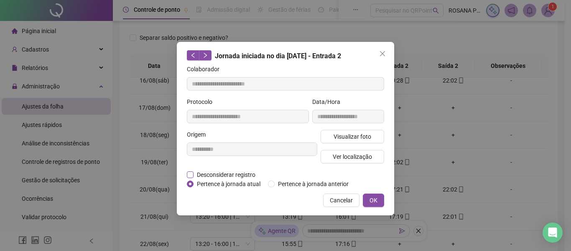
click at [195, 174] on span "Desconsiderar registro" at bounding box center [226, 174] width 65 height 9
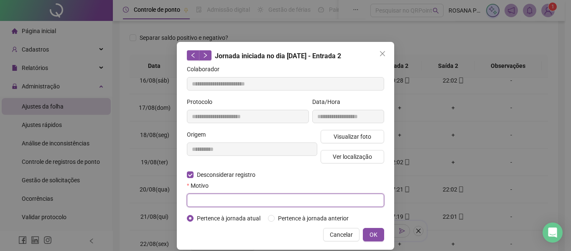
click at [226, 196] on input "text" at bounding box center [285, 199] width 197 height 13
paste input "**********"
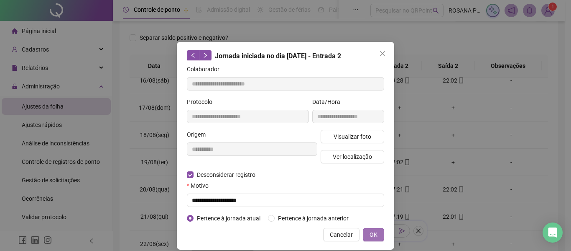
click at [370, 235] on span "OK" at bounding box center [374, 234] width 8 height 9
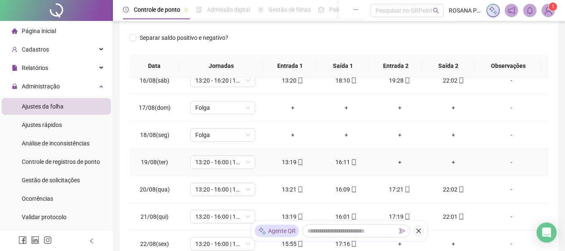
click at [393, 163] on div "+" at bounding box center [400, 161] width 40 height 9
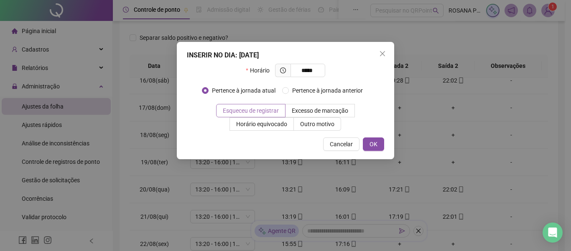
click at [244, 109] on span "Esqueceu de registrar" at bounding box center [251, 110] width 56 height 7
click at [382, 145] on button "OK" at bounding box center [373, 143] width 21 height 13
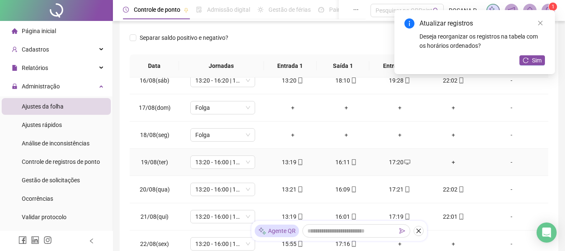
click at [442, 163] on div "+" at bounding box center [453, 161] width 40 height 9
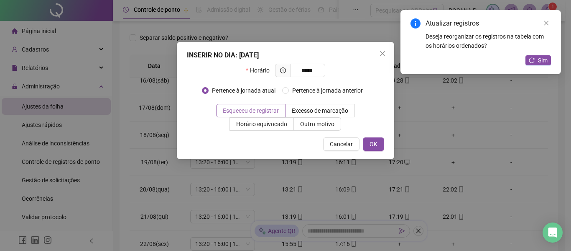
click at [256, 110] on span "Esqueceu de registrar" at bounding box center [251, 110] width 56 height 7
click at [381, 146] on button "OK" at bounding box center [373, 143] width 21 height 13
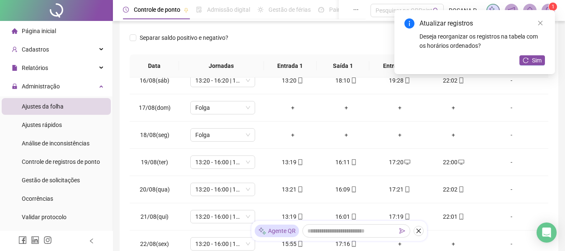
click at [521, 65] on div "Sim" at bounding box center [532, 60] width 26 height 10
click at [525, 61] on icon "reload" at bounding box center [526, 60] width 6 height 6
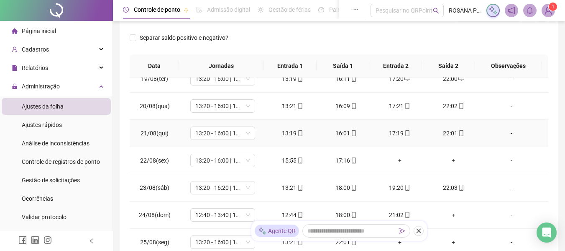
scroll to position [502, 0]
click at [298, 161] on icon "mobile" at bounding box center [300, 160] width 6 height 6
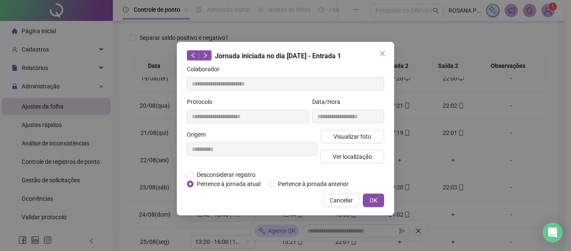
click at [381, 56] on button "Close" at bounding box center [382, 53] width 13 height 13
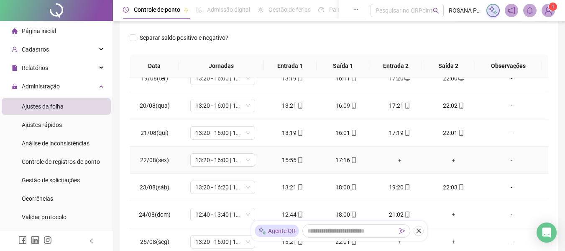
click at [298, 158] on icon "mobile" at bounding box center [300, 160] width 6 height 6
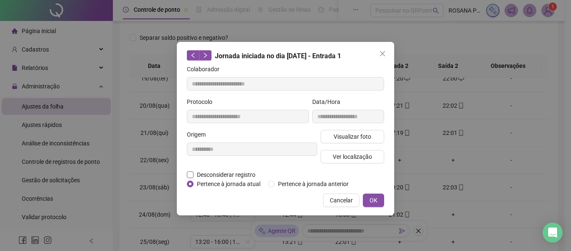
click at [233, 175] on span "Desconsiderar registro" at bounding box center [226, 174] width 65 height 9
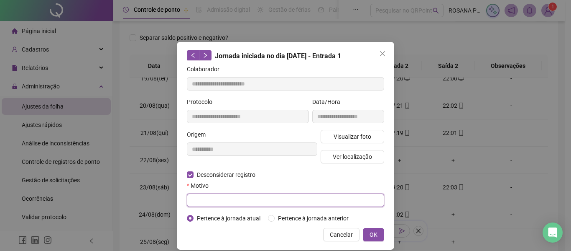
click at [325, 201] on input "text" at bounding box center [285, 199] width 197 height 13
paste input "**********"
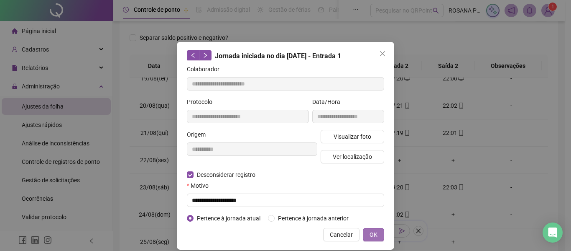
click at [367, 228] on button "OK" at bounding box center [373, 234] width 21 height 13
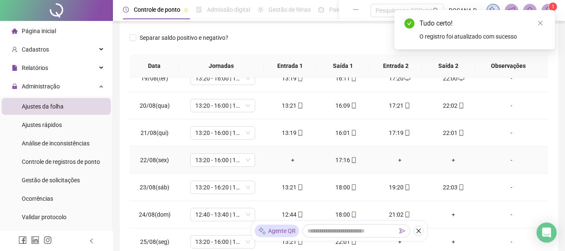
click at [352, 159] on icon "mobile" at bounding box center [354, 160] width 4 height 6
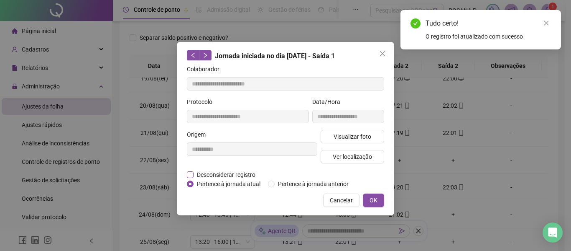
click at [228, 172] on span "Desconsiderar registro" at bounding box center [226, 174] width 65 height 9
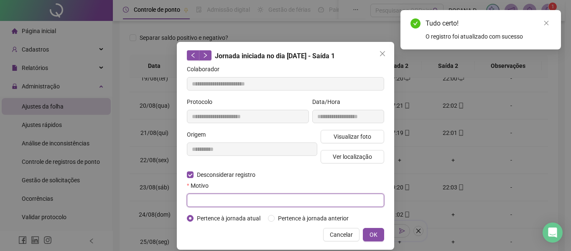
click at [237, 196] on input "text" at bounding box center [285, 199] width 197 height 13
paste input "**********"
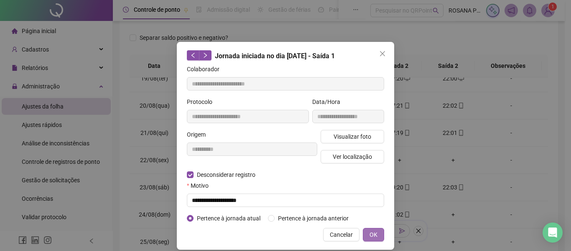
click at [370, 236] on span "OK" at bounding box center [374, 234] width 8 height 9
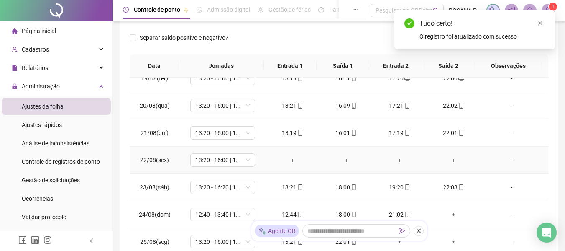
click at [289, 160] on div "+" at bounding box center [293, 159] width 40 height 9
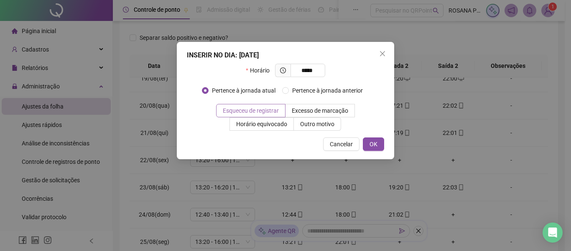
click at [263, 107] on span "Esqueceu de registrar" at bounding box center [251, 110] width 56 height 7
click at [371, 146] on span "OK" at bounding box center [374, 143] width 8 height 9
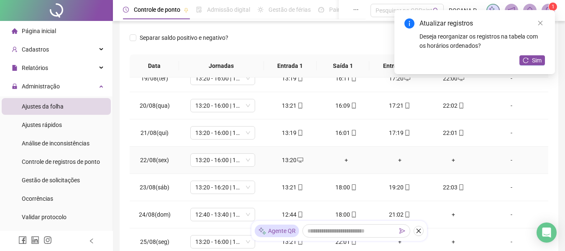
click at [343, 156] on div "+" at bounding box center [346, 159] width 40 height 9
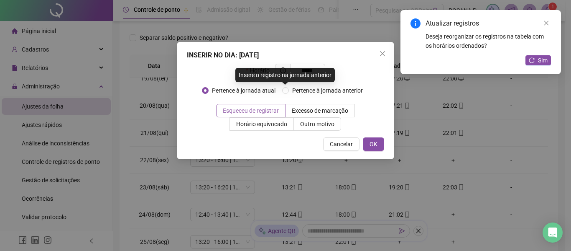
click at [259, 109] on span "Esqueceu de registrar" at bounding box center [251, 110] width 56 height 7
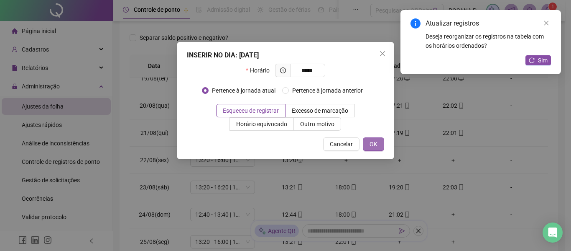
click at [379, 148] on button "OK" at bounding box center [373, 143] width 21 height 13
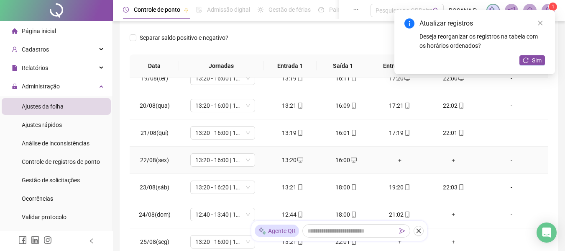
click at [395, 159] on div "+" at bounding box center [400, 159] width 40 height 9
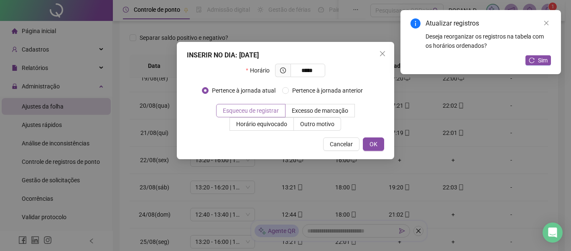
click at [269, 108] on span "Esqueceu de registrar" at bounding box center [251, 110] width 56 height 7
click at [371, 143] on span "OK" at bounding box center [374, 143] width 8 height 9
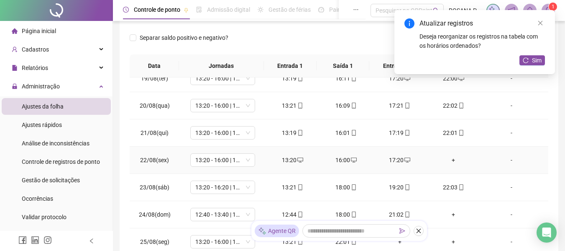
click at [443, 161] on div "+" at bounding box center [453, 159] width 40 height 9
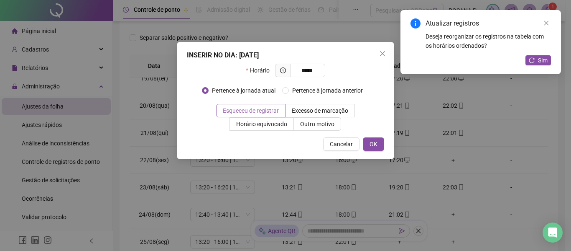
click at [266, 109] on span "Esqueceu de registrar" at bounding box center [251, 110] width 56 height 7
click at [376, 148] on button "OK" at bounding box center [373, 143] width 21 height 13
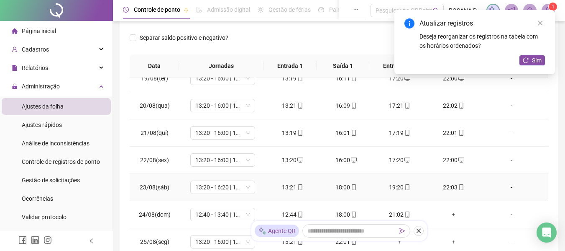
scroll to position [544, 0]
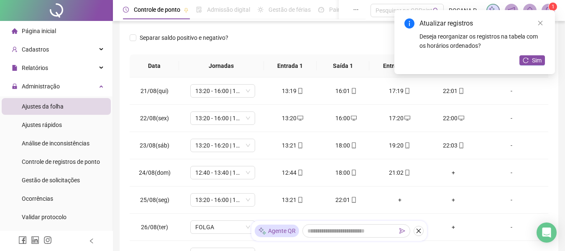
click at [537, 53] on div "Atualizar registros Deseja reorganizar os registros na tabela com os horários o…" at bounding box center [474, 42] width 161 height 64
click at [537, 56] on span "Sim" at bounding box center [537, 60] width 10 height 9
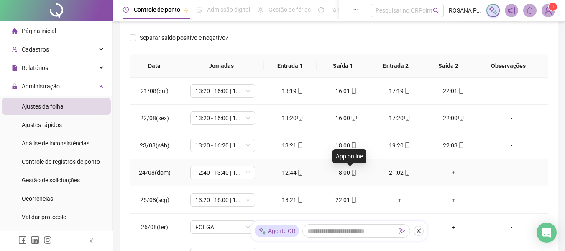
click at [353, 172] on icon "mobile" at bounding box center [354, 172] width 6 height 6
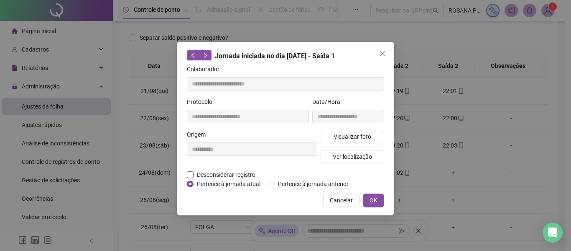
click at [210, 172] on span "Desconsiderar registro" at bounding box center [226, 174] width 65 height 9
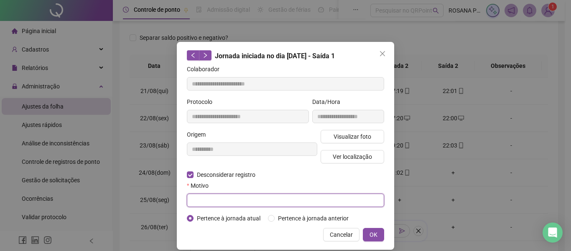
click at [250, 199] on input "text" at bounding box center [285, 199] width 197 height 13
paste input "**********"
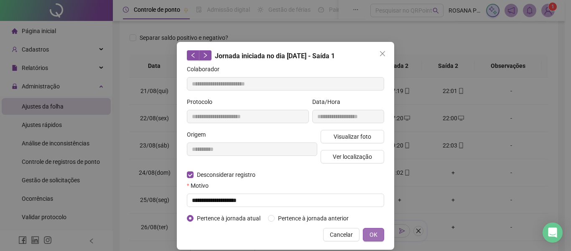
click at [363, 233] on button "OK" at bounding box center [373, 234] width 21 height 13
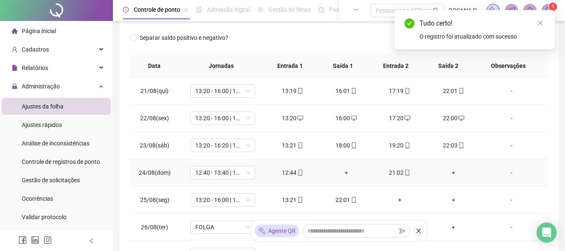
click at [404, 171] on icon "mobile" at bounding box center [407, 172] width 6 height 6
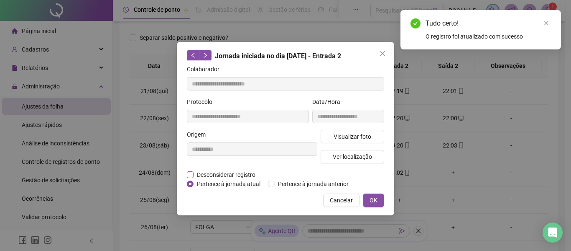
click at [226, 177] on span "Desconsiderar registro" at bounding box center [226, 174] width 65 height 9
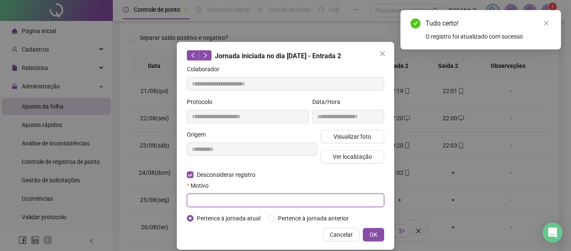
click at [224, 193] on input "text" at bounding box center [285, 199] width 197 height 13
paste input "**********"
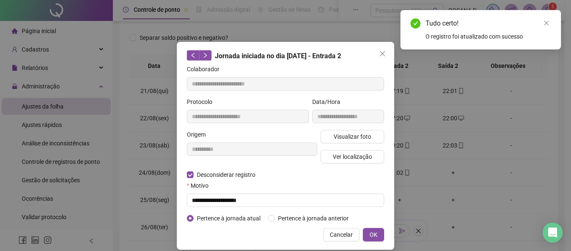
click at [363, 227] on div "**********" at bounding box center [285, 145] width 217 height 207
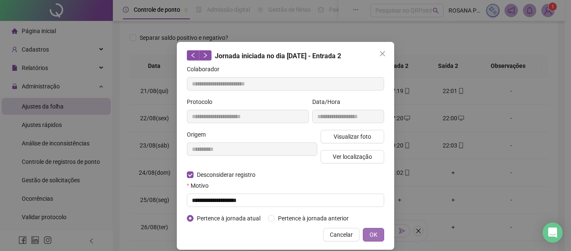
click at [365, 231] on button "OK" at bounding box center [373, 234] width 21 height 13
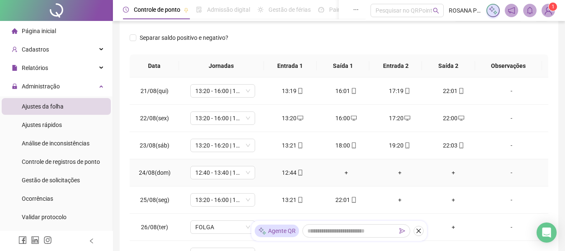
click at [340, 174] on div "+" at bounding box center [346, 172] width 40 height 9
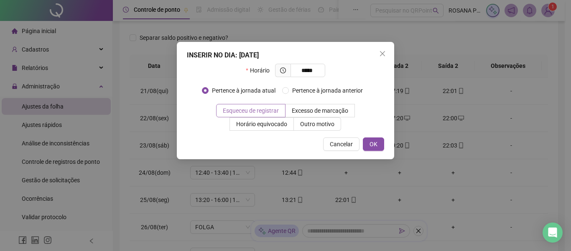
click at [267, 105] on label "Esqueceu de registrar" at bounding box center [250, 110] width 69 height 13
click at [372, 145] on span "OK" at bounding box center [374, 143] width 8 height 9
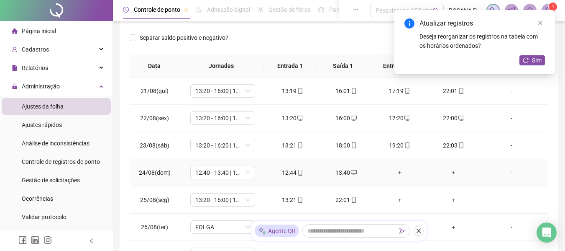
click at [393, 175] on div "+" at bounding box center [400, 172] width 40 height 9
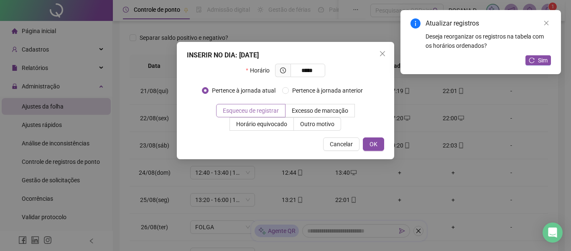
click at [267, 108] on span "Esqueceu de registrar" at bounding box center [251, 110] width 56 height 7
click at [376, 142] on span "OK" at bounding box center [374, 143] width 8 height 9
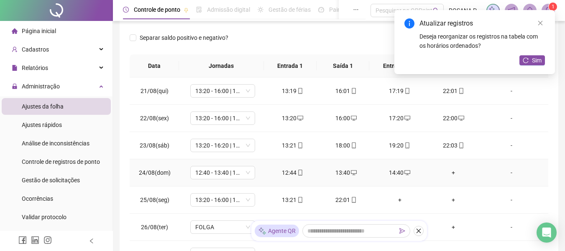
click at [450, 170] on div "+" at bounding box center [453, 172] width 40 height 9
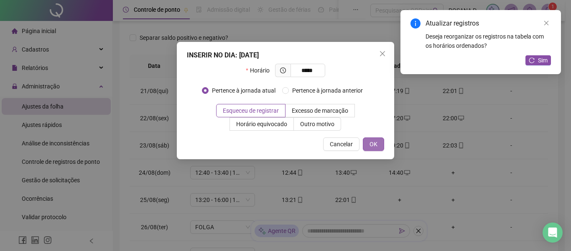
click at [376, 140] on span "OK" at bounding box center [374, 143] width 8 height 9
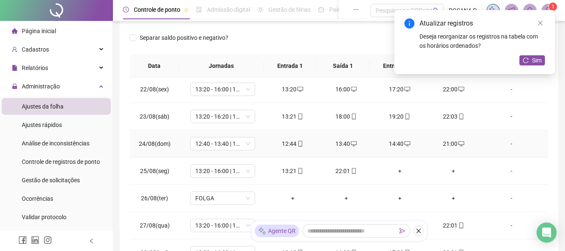
scroll to position [586, 0]
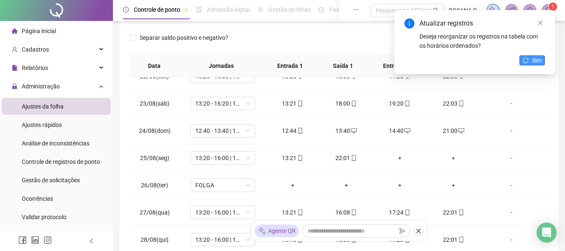
click at [535, 62] on span "Sim" at bounding box center [537, 60] width 10 height 9
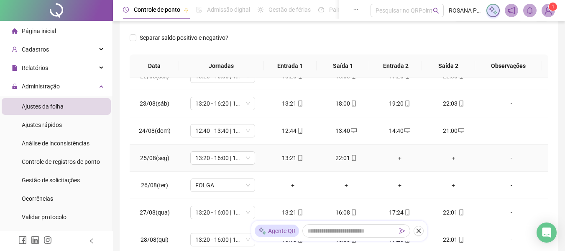
click at [350, 160] on span at bounding box center [353, 157] width 7 height 7
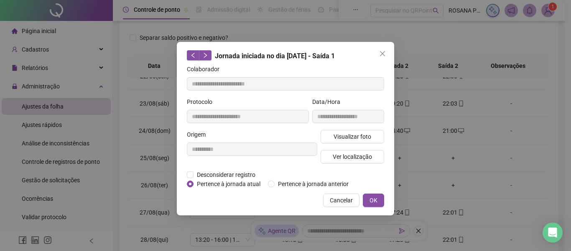
click at [240, 169] on div "**********" at bounding box center [252, 150] width 134 height 40
click at [239, 176] on span "Desconsiderar registro" at bounding box center [226, 174] width 65 height 9
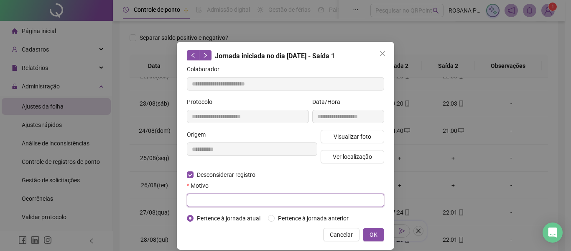
click at [226, 202] on input "text" at bounding box center [285, 199] width 197 height 13
paste input "**********"
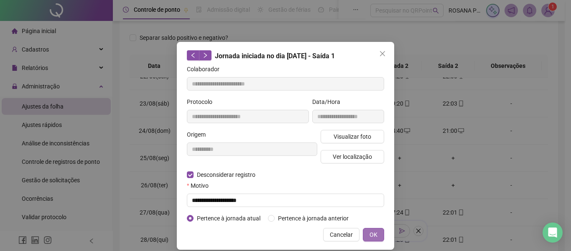
click at [370, 232] on span "OK" at bounding box center [374, 234] width 8 height 9
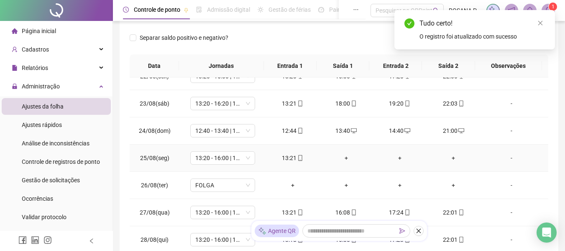
click at [340, 163] on td "+" at bounding box center [347, 157] width 54 height 27
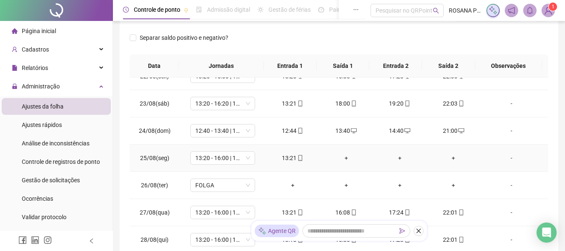
click at [342, 160] on div "+" at bounding box center [346, 157] width 40 height 9
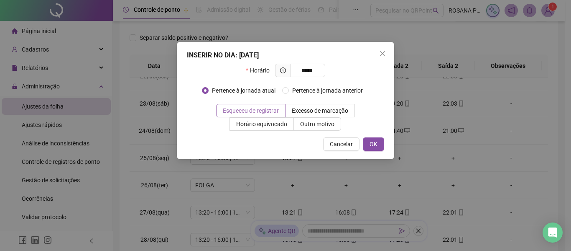
click at [276, 109] on span "Esqueceu de registrar" at bounding box center [251, 110] width 56 height 7
click at [373, 148] on button "OK" at bounding box center [373, 143] width 21 height 13
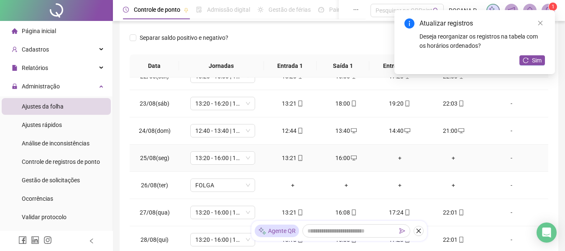
click at [393, 159] on div "+" at bounding box center [400, 157] width 40 height 9
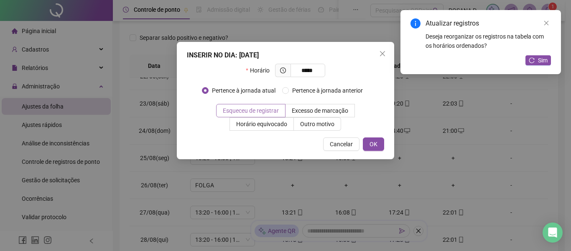
click at [236, 110] on span "Esqueceu de registrar" at bounding box center [251, 110] width 56 height 7
click at [367, 141] on button "OK" at bounding box center [373, 143] width 21 height 13
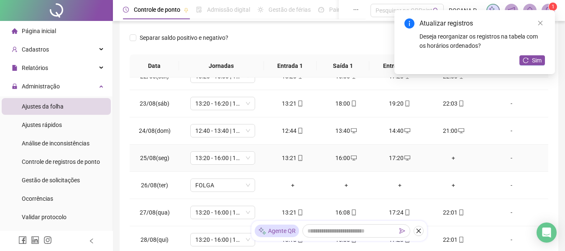
click at [445, 159] on div "+" at bounding box center [453, 157] width 40 height 9
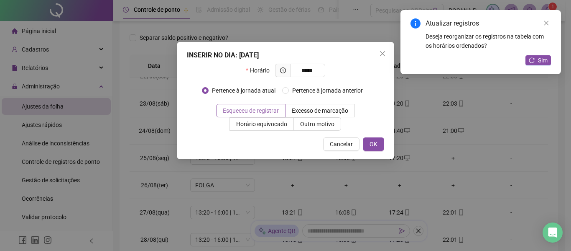
click at [254, 106] on label "Esqueceu de registrar" at bounding box center [250, 110] width 69 height 13
click at [379, 139] on button "OK" at bounding box center [373, 143] width 21 height 13
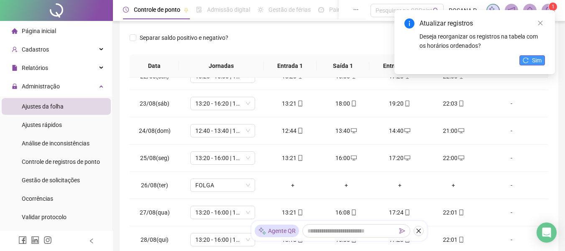
click at [527, 61] on icon "reload" at bounding box center [526, 60] width 6 height 6
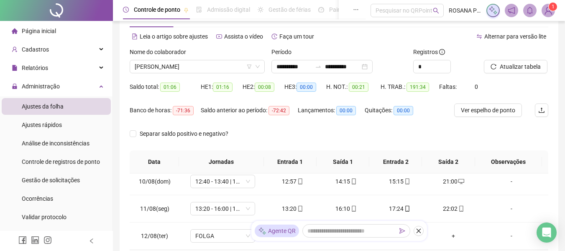
scroll to position [162, 0]
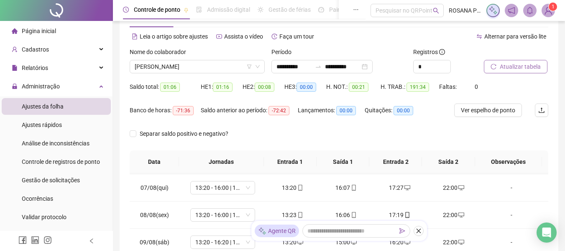
click at [503, 66] on span "Atualizar tabela" at bounding box center [520, 66] width 41 height 9
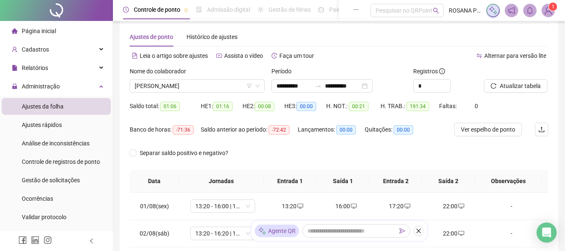
scroll to position [0, 0]
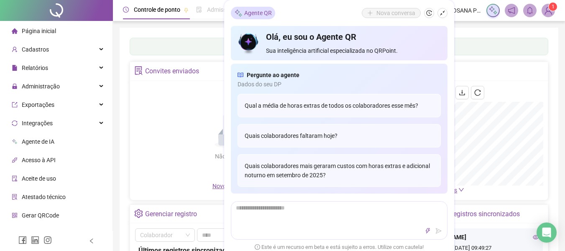
click at [165, 106] on div "Não há dados Não há dados" at bounding box center [233, 133] width 197 height 95
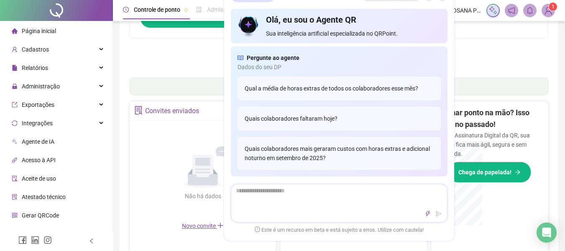
scroll to position [291, 0]
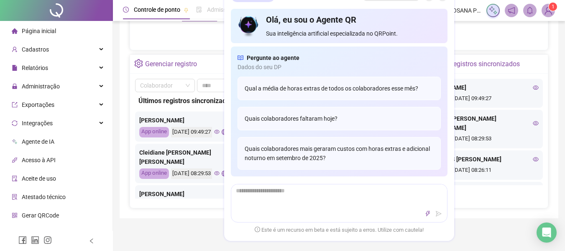
click at [475, 233] on div "Controle de ponto Admissão digital Gestão de férias Painel do DP Folha de pagam…" at bounding box center [339, 110] width 452 height 802
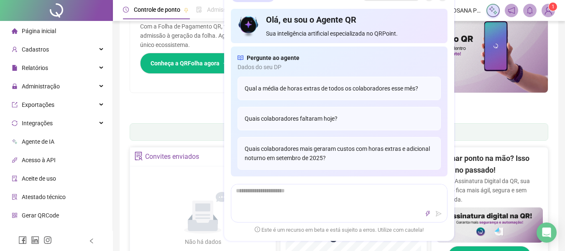
scroll to position [0, 0]
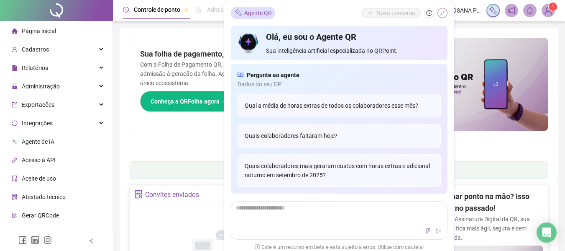
click at [440, 15] on icon "shrink" at bounding box center [443, 13] width 6 height 6
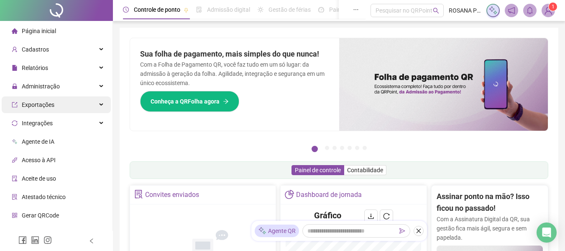
scroll to position [30, 0]
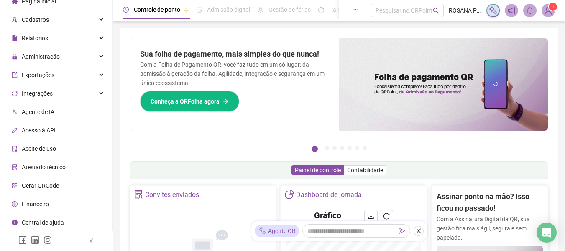
click at [49, 225] on span "Central de ajuda" at bounding box center [43, 222] width 42 height 7
